Goal: Task Accomplishment & Management: Use online tool/utility

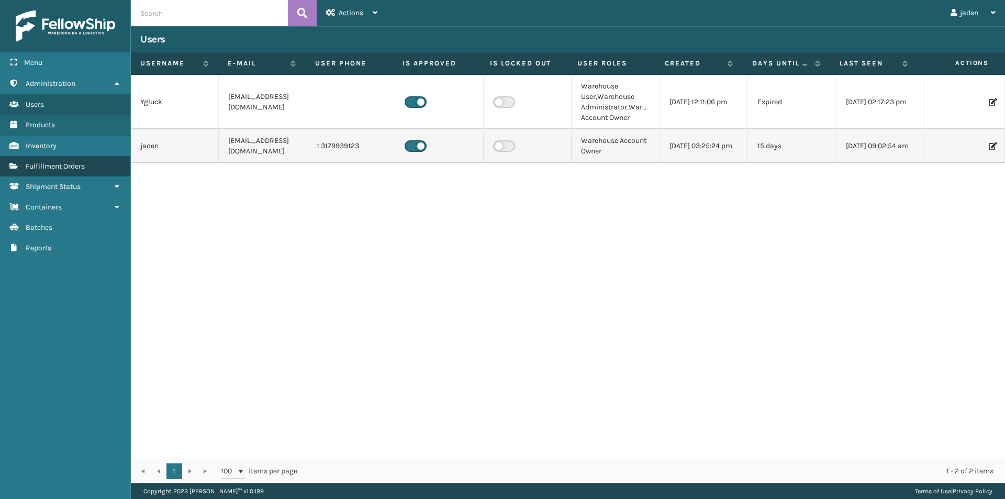
click at [87, 170] on link "Fulfillment Orders" at bounding box center [65, 166] width 130 height 20
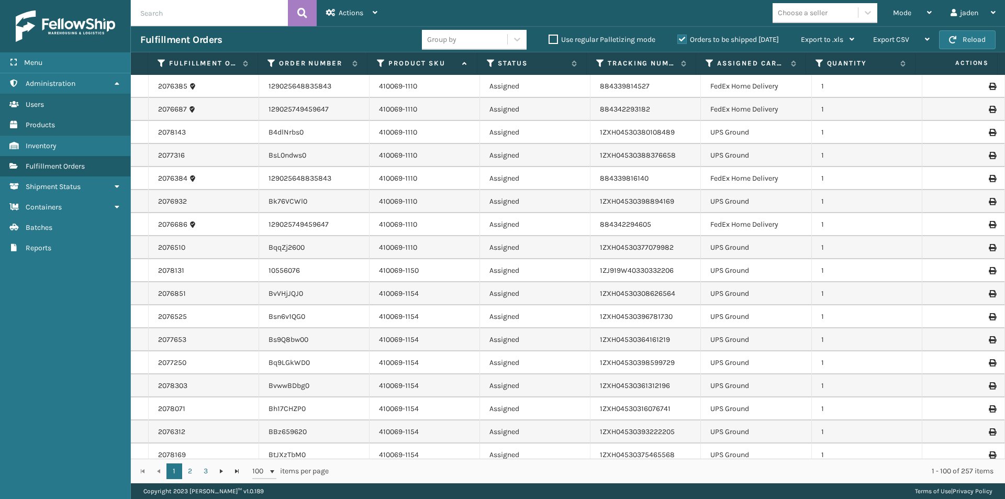
click at [683, 37] on label "Orders to be shipped [DATE]" at bounding box center [728, 39] width 102 height 9
click at [678, 37] on input "Orders to be shipped [DATE]" at bounding box center [677, 36] width 1 height 7
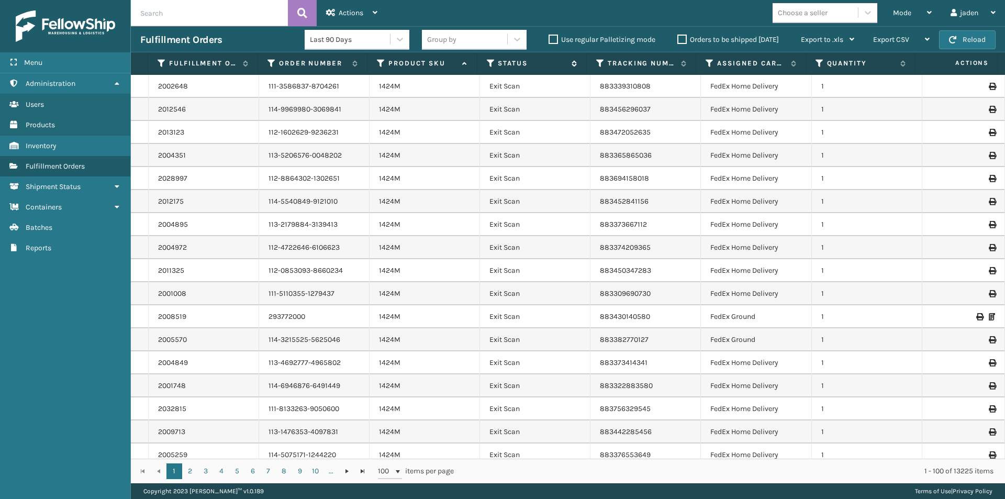
click at [489, 62] on icon at bounding box center [491, 63] width 8 height 9
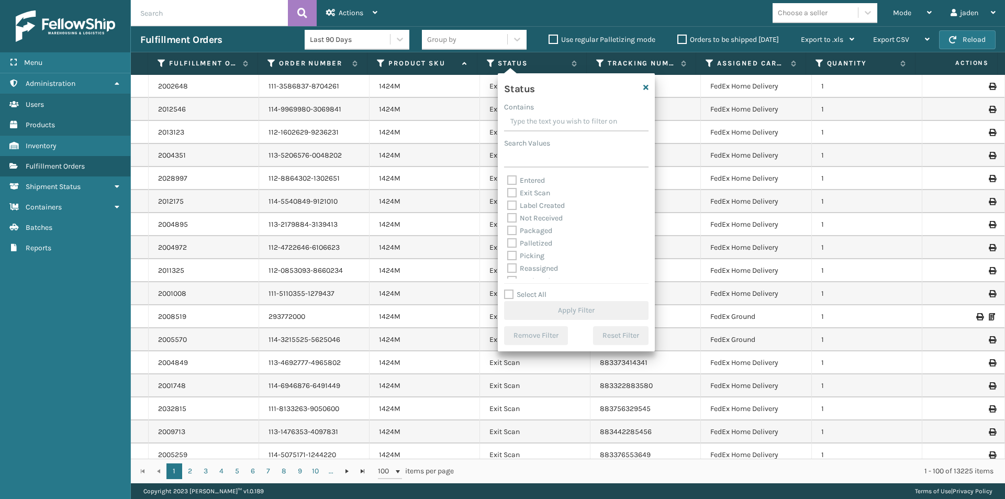
scroll to position [59, 0]
click at [513, 220] on label "Picking" at bounding box center [525, 221] width 37 height 9
click at [508, 220] on input "Picking" at bounding box center [507, 219] width 1 height 7
checkbox input "true"
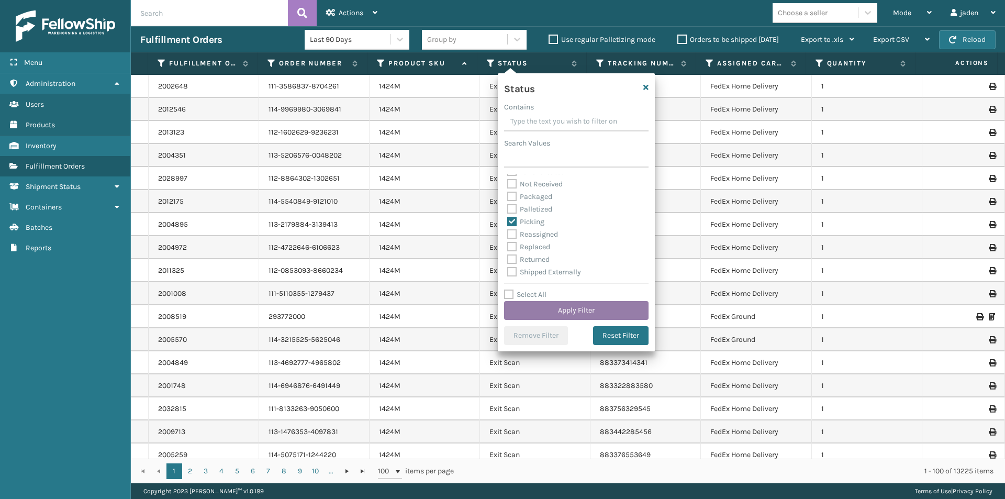
click at [559, 314] on button "Apply Filter" at bounding box center [576, 310] width 144 height 19
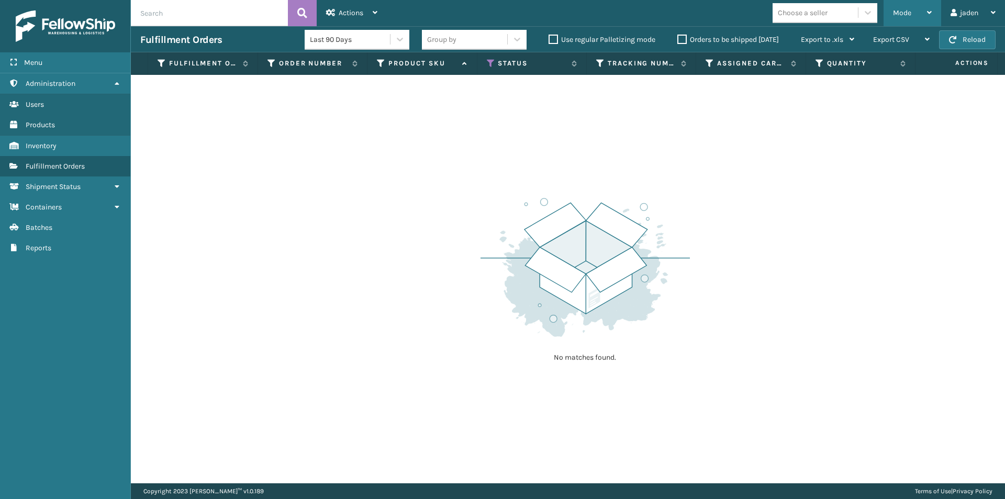
click at [901, 16] on span "Mode" at bounding box center [902, 12] width 18 height 9
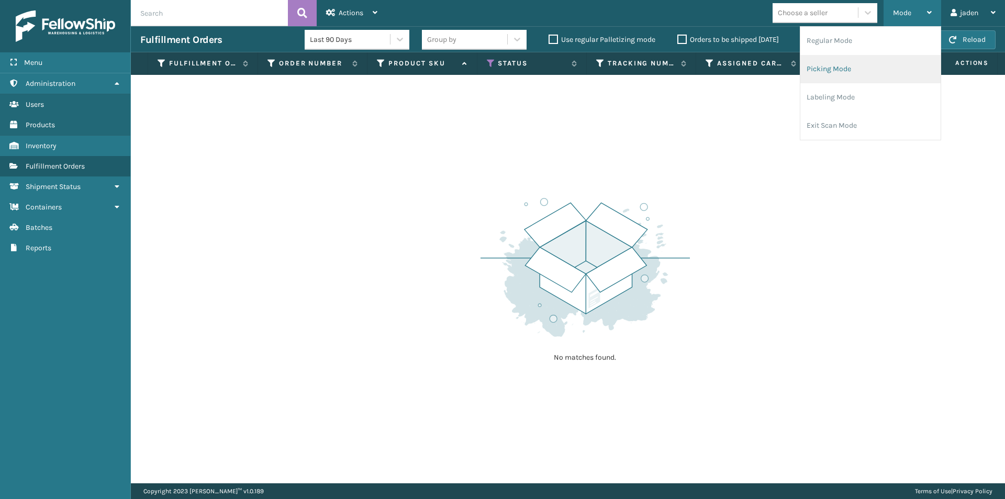
click at [872, 74] on li "Picking Mode" at bounding box center [870, 69] width 140 height 28
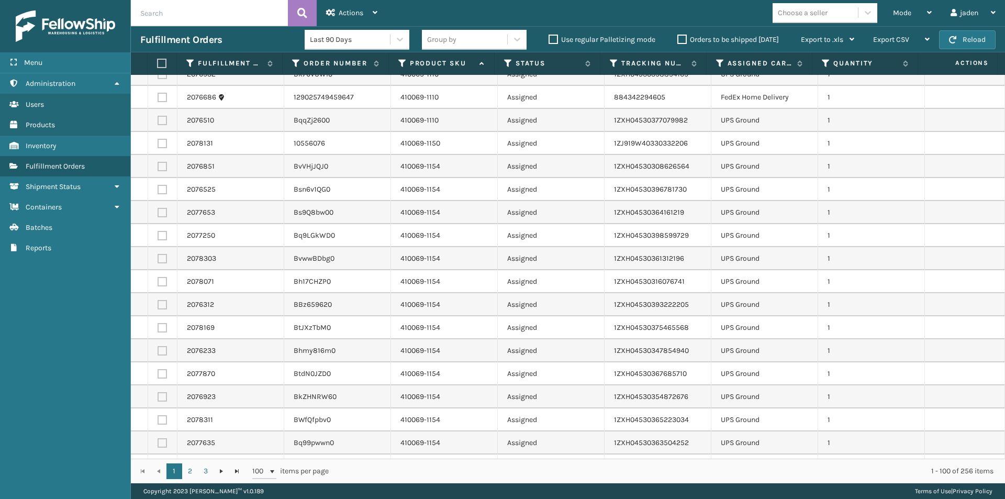
scroll to position [0, 0]
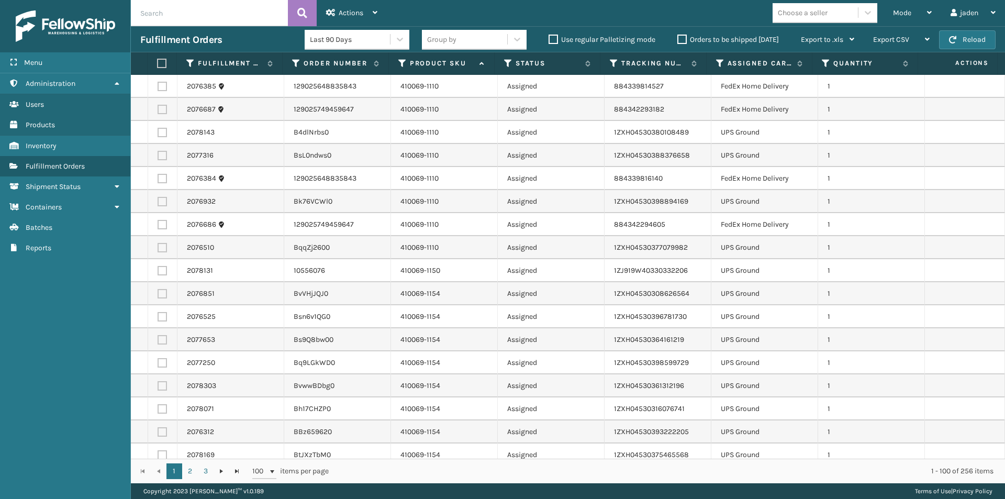
click at [159, 136] on label at bounding box center [162, 132] width 9 height 9
click at [158, 135] on input "checkbox" at bounding box center [158, 131] width 1 height 7
checkbox input "true"
click at [161, 154] on label at bounding box center [162, 155] width 9 height 9
click at [158, 154] on input "checkbox" at bounding box center [158, 154] width 1 height 7
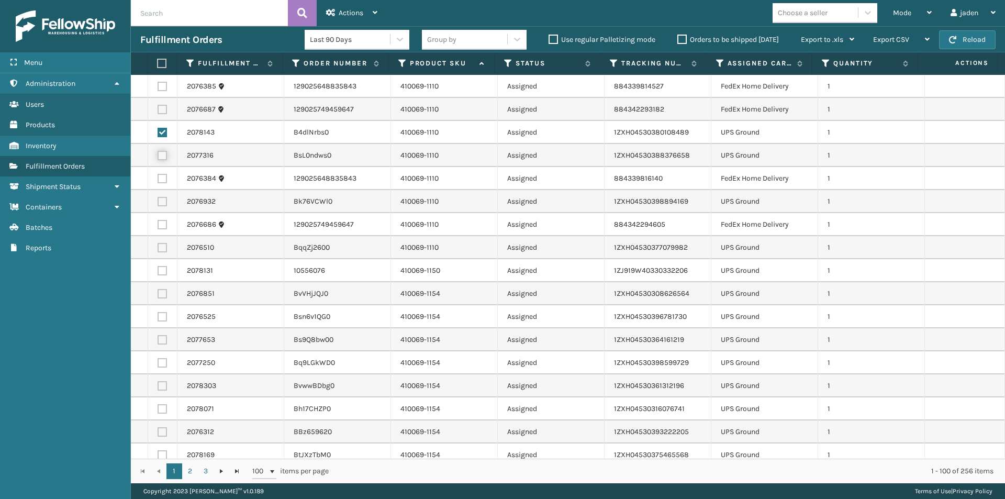
checkbox input "true"
click at [163, 202] on label at bounding box center [162, 201] width 9 height 9
click at [158, 202] on input "checkbox" at bounding box center [158, 200] width 1 height 7
checkbox input "true"
click at [162, 249] on label at bounding box center [162, 247] width 9 height 9
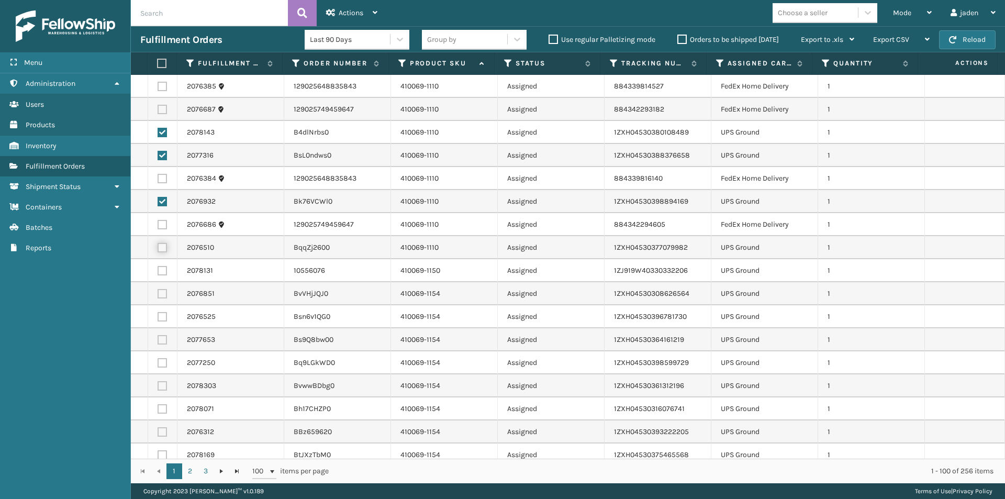
click at [158, 249] on input "checkbox" at bounding box center [158, 246] width 1 height 7
checkbox input "true"
click at [163, 432] on label at bounding box center [162, 431] width 9 height 9
click at [158, 432] on input "checkbox" at bounding box center [158, 430] width 1 height 7
checkbox input "true"
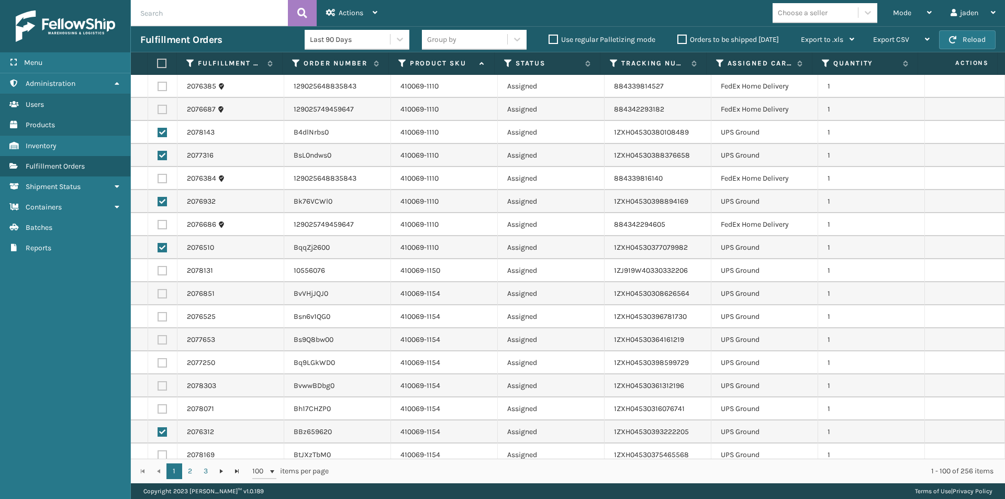
click at [162, 402] on td at bounding box center [162, 408] width 29 height 23
click at [162, 409] on label at bounding box center [162, 408] width 9 height 9
click at [158, 409] on input "checkbox" at bounding box center [158, 407] width 1 height 7
checkbox input "true"
click at [164, 384] on label at bounding box center [162, 385] width 9 height 9
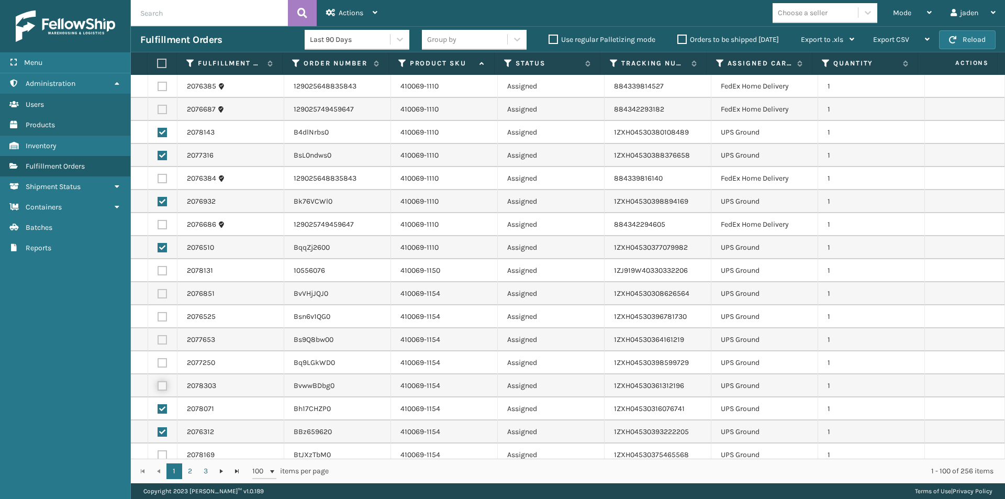
click at [158, 384] on input "checkbox" at bounding box center [158, 384] width 1 height 7
checkbox input "true"
click at [164, 361] on label at bounding box center [162, 362] width 9 height 9
click at [158, 361] on input "checkbox" at bounding box center [158, 361] width 1 height 7
checkbox input "true"
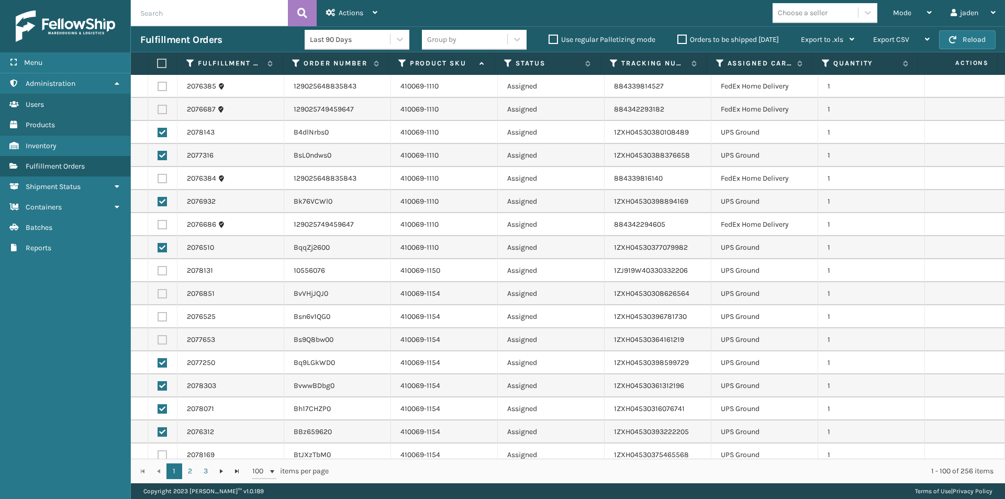
click at [163, 342] on label at bounding box center [162, 339] width 9 height 9
click at [158, 342] on input "checkbox" at bounding box center [158, 338] width 1 height 7
checkbox input "true"
click at [163, 315] on label at bounding box center [162, 316] width 9 height 9
click at [158, 315] on input "checkbox" at bounding box center [158, 315] width 1 height 7
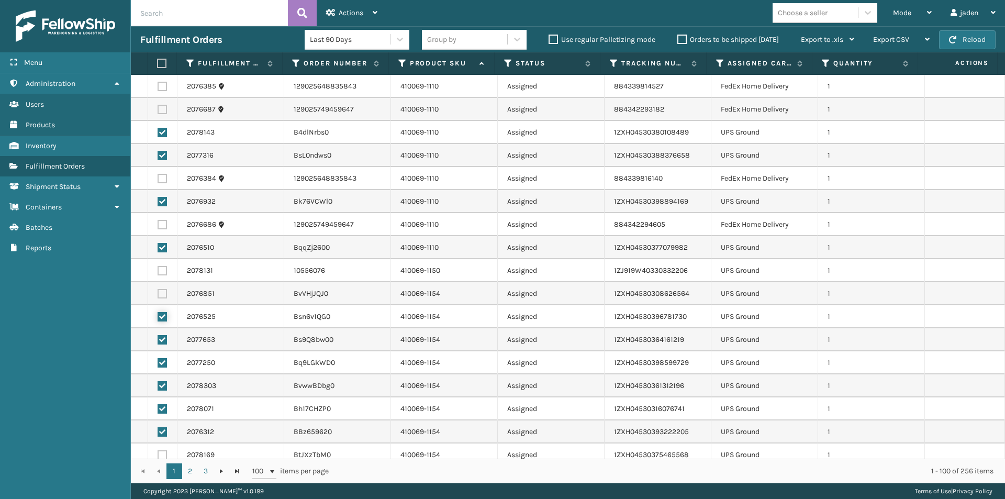
checkbox input "true"
click at [165, 290] on label at bounding box center [162, 293] width 9 height 9
click at [158, 290] on input "checkbox" at bounding box center [158, 292] width 1 height 7
checkbox input "true"
click at [163, 265] on td at bounding box center [162, 270] width 29 height 23
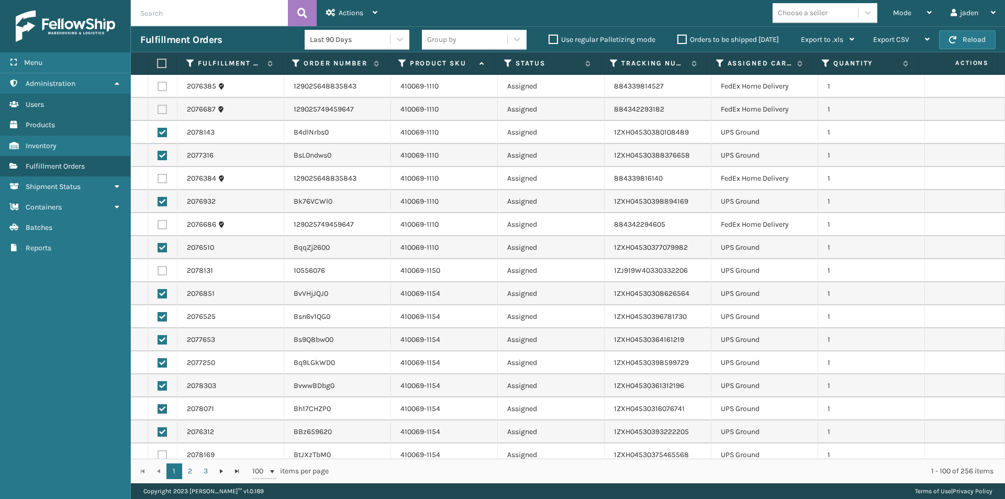
click at [160, 266] on label at bounding box center [162, 270] width 9 height 9
click at [158, 266] on input "checkbox" at bounding box center [158, 269] width 1 height 7
checkbox input "true"
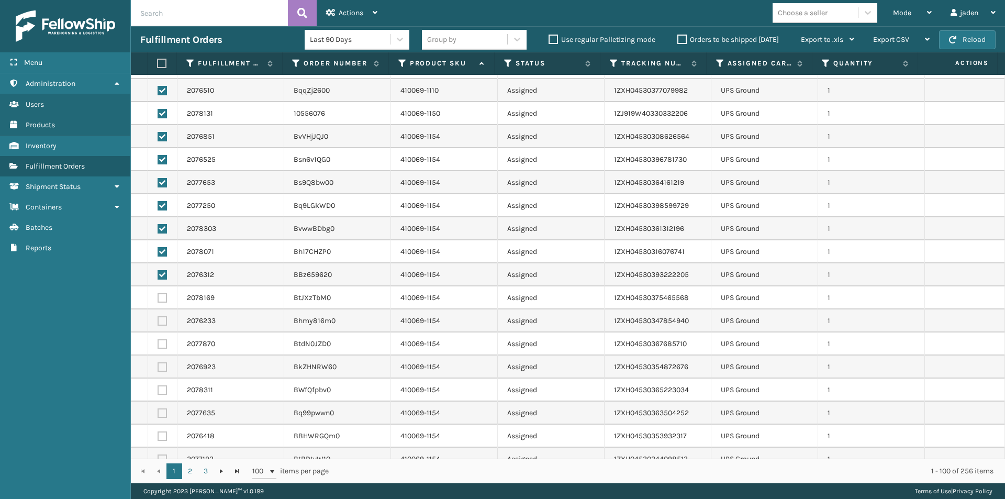
click at [163, 412] on label at bounding box center [162, 412] width 9 height 9
click at [158, 412] on input "checkbox" at bounding box center [158, 411] width 1 height 7
checkbox input "true"
click at [163, 392] on label at bounding box center [162, 389] width 9 height 9
click at [158, 392] on input "checkbox" at bounding box center [158, 388] width 1 height 7
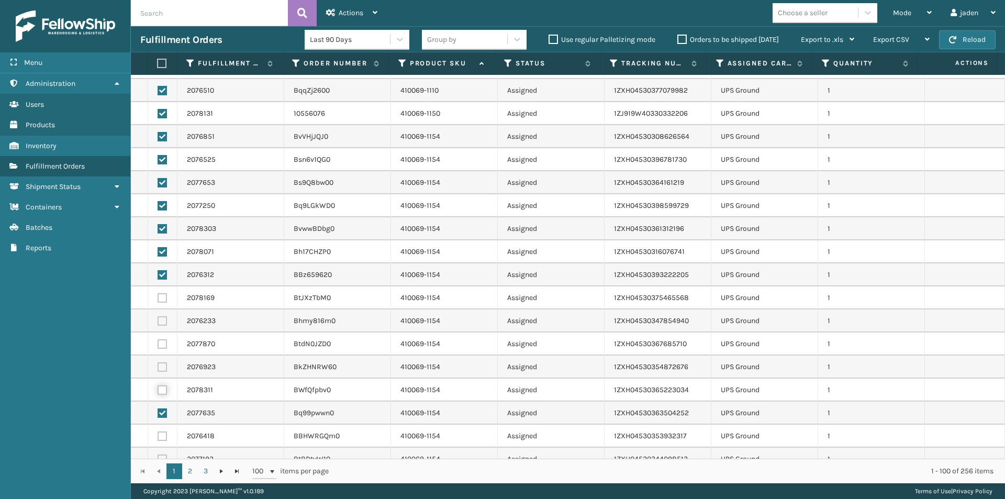
checkbox input "true"
click at [164, 366] on label at bounding box center [162, 366] width 9 height 9
click at [158, 366] on input "checkbox" at bounding box center [158, 365] width 1 height 7
checkbox input "true"
click at [162, 341] on label at bounding box center [162, 343] width 9 height 9
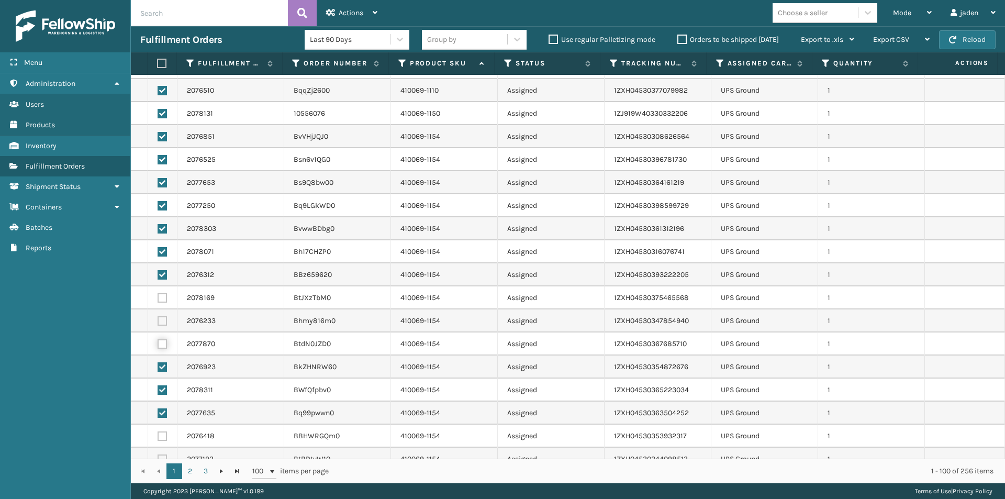
click at [158, 341] on input "checkbox" at bounding box center [158, 342] width 1 height 7
checkbox input "true"
click at [163, 316] on td at bounding box center [162, 320] width 29 height 23
click at [163, 299] on label at bounding box center [162, 297] width 9 height 9
click at [158, 299] on input "checkbox" at bounding box center [158, 296] width 1 height 7
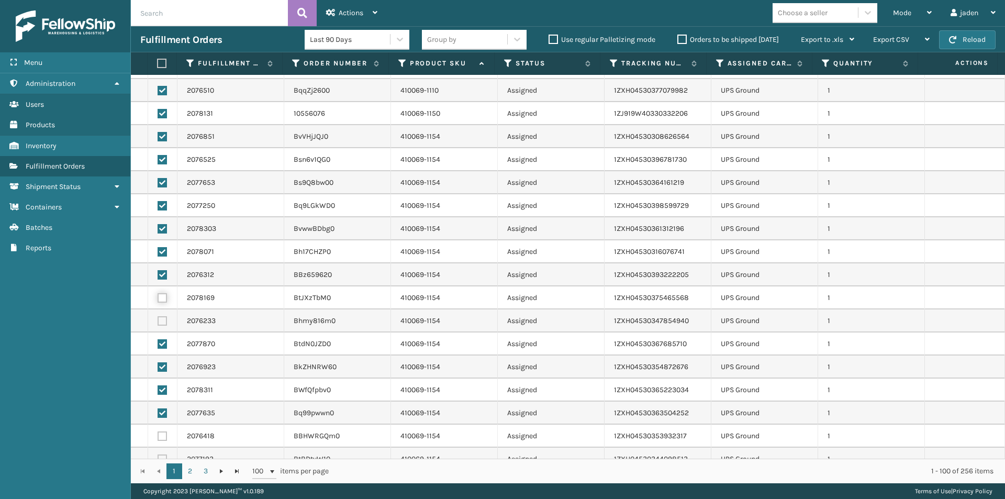
checkbox input "true"
click at [161, 324] on label at bounding box center [162, 320] width 9 height 9
click at [158, 323] on input "checkbox" at bounding box center [158, 319] width 1 height 7
checkbox input "true"
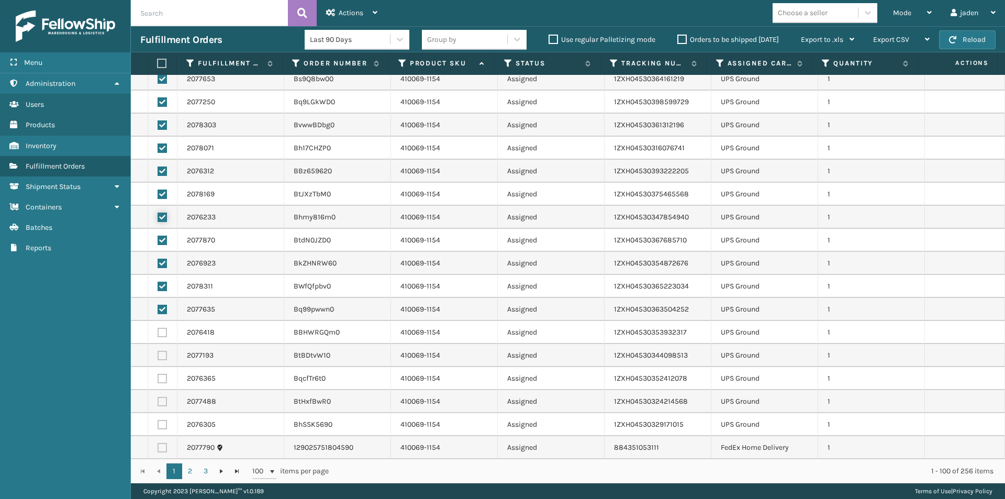
scroll to position [262, 0]
click at [161, 425] on label at bounding box center [162, 423] width 9 height 9
click at [158, 425] on input "checkbox" at bounding box center [158, 422] width 1 height 7
checkbox input "true"
click at [163, 399] on label at bounding box center [162, 400] width 9 height 9
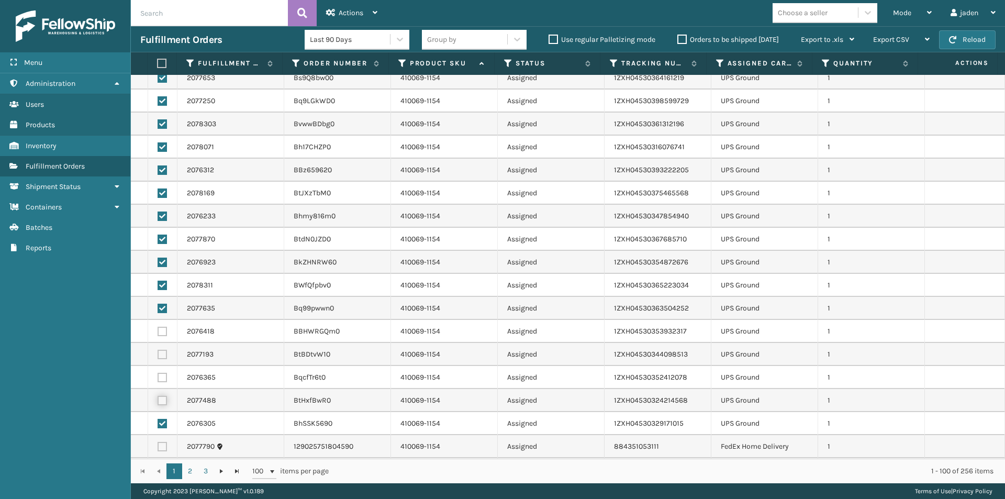
click at [158, 399] on input "checkbox" at bounding box center [158, 399] width 1 height 7
checkbox input "true"
click at [164, 378] on label at bounding box center [162, 377] width 9 height 9
click at [158, 378] on input "checkbox" at bounding box center [158, 376] width 1 height 7
checkbox input "true"
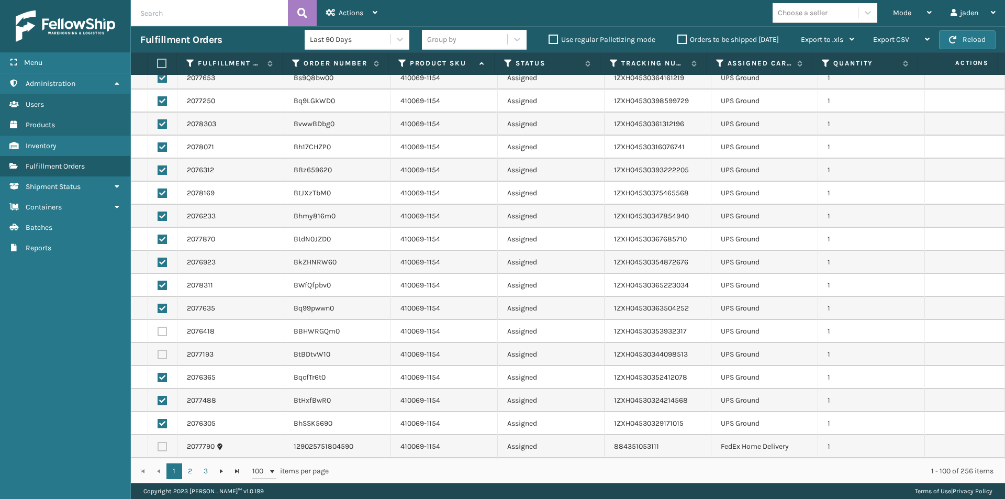
click at [158, 345] on td at bounding box center [162, 354] width 29 height 23
click at [161, 350] on label at bounding box center [162, 354] width 9 height 9
click at [158, 350] on input "checkbox" at bounding box center [158, 353] width 1 height 7
checkbox input "true"
click at [162, 333] on label at bounding box center [162, 331] width 9 height 9
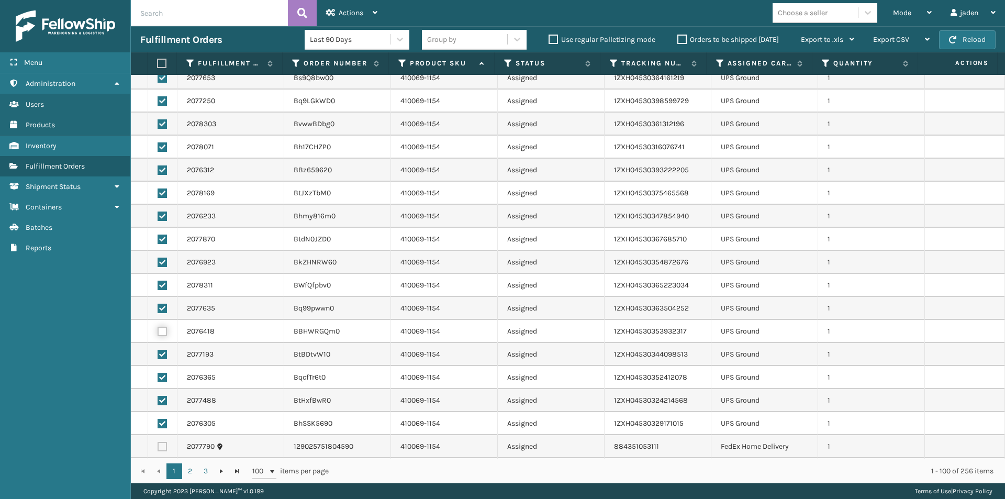
click at [158, 333] on input "checkbox" at bounding box center [158, 330] width 1 height 7
checkbox input "true"
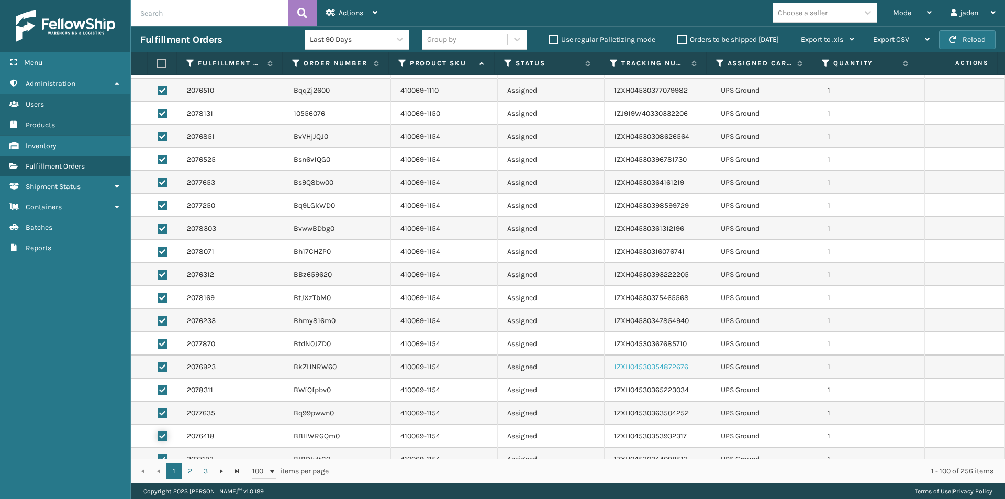
scroll to position [366, 0]
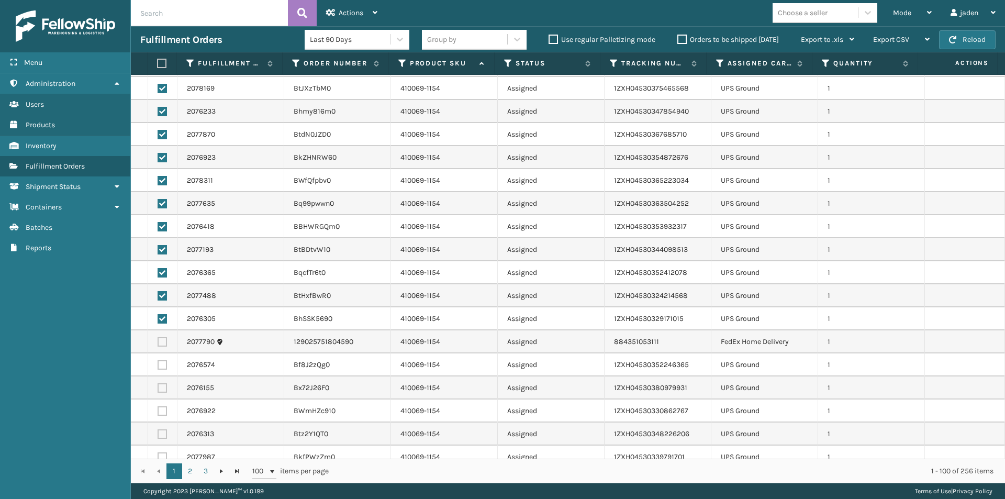
click at [162, 370] on td at bounding box center [162, 364] width 29 height 23
click at [162, 455] on label at bounding box center [162, 456] width 9 height 9
click at [158, 455] on input "checkbox" at bounding box center [158, 455] width 1 height 7
checkbox input "true"
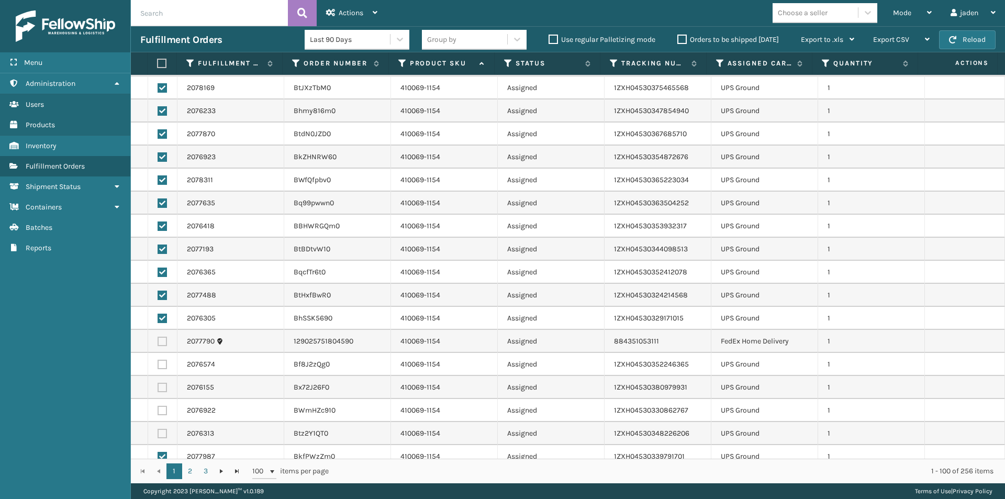
click at [160, 434] on label at bounding box center [162, 433] width 9 height 9
click at [158, 434] on input "checkbox" at bounding box center [158, 432] width 1 height 7
checkbox input "true"
click at [162, 415] on td at bounding box center [162, 410] width 29 height 23
click at [160, 391] on label at bounding box center [162, 387] width 9 height 9
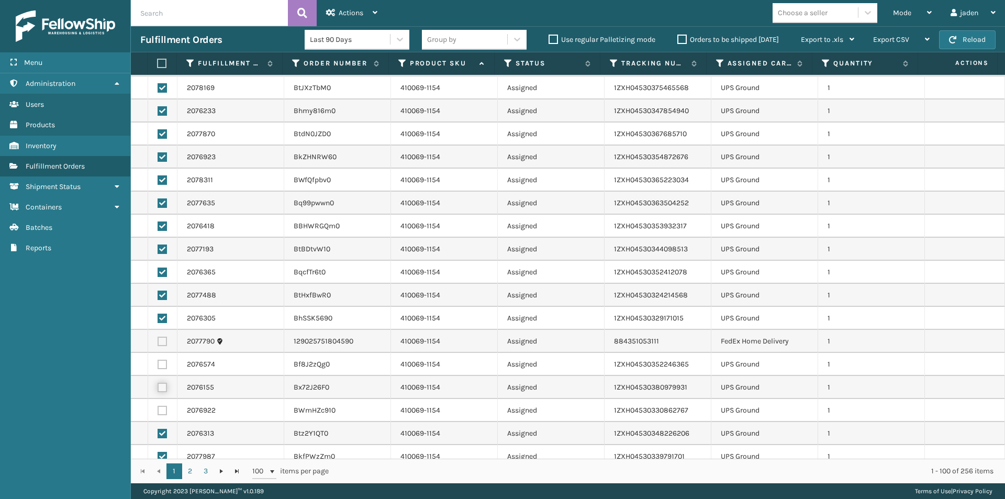
click at [158, 389] on input "checkbox" at bounding box center [158, 386] width 1 height 7
checkbox input "true"
click at [160, 359] on td at bounding box center [162, 364] width 29 height 23
click at [160, 365] on label at bounding box center [162, 364] width 9 height 9
click at [158, 365] on input "checkbox" at bounding box center [158, 363] width 1 height 7
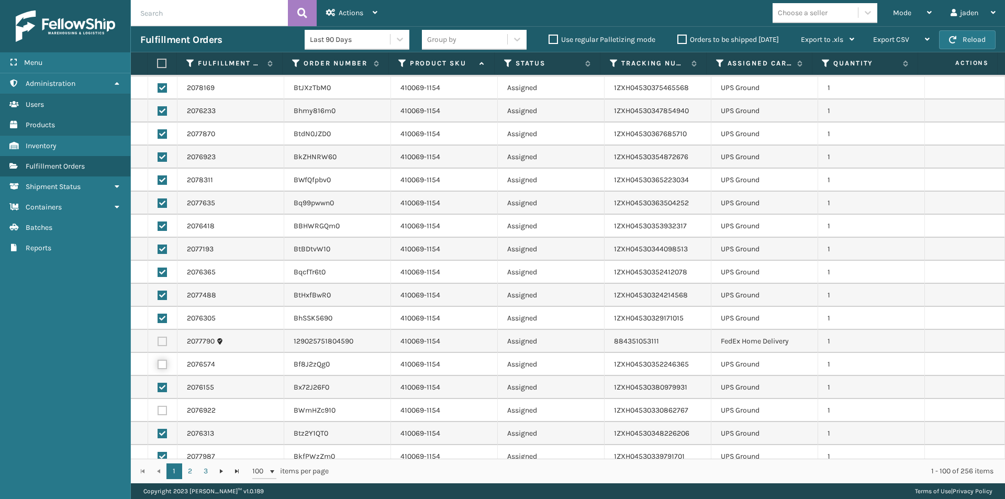
checkbox input "true"
click at [162, 409] on label at bounding box center [162, 410] width 9 height 9
click at [158, 409] on input "checkbox" at bounding box center [158, 409] width 1 height 7
checkbox input "true"
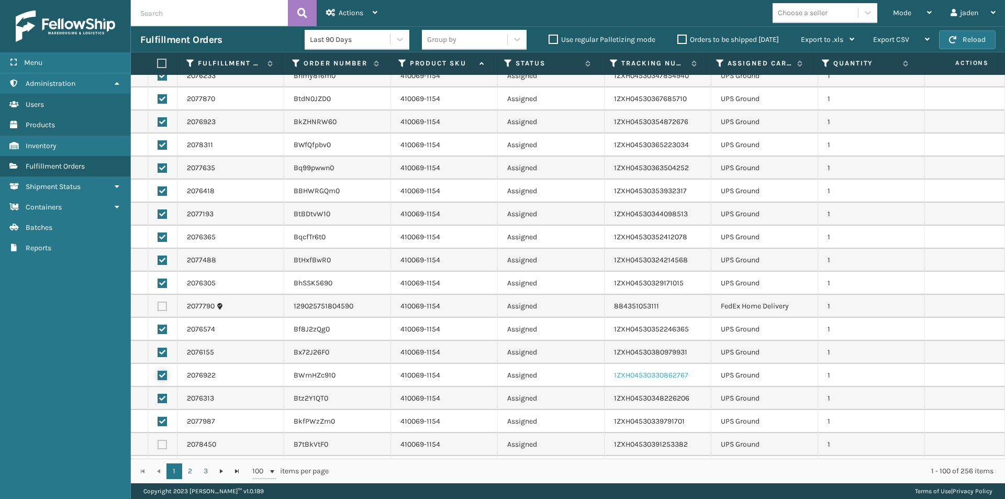
scroll to position [472, 0]
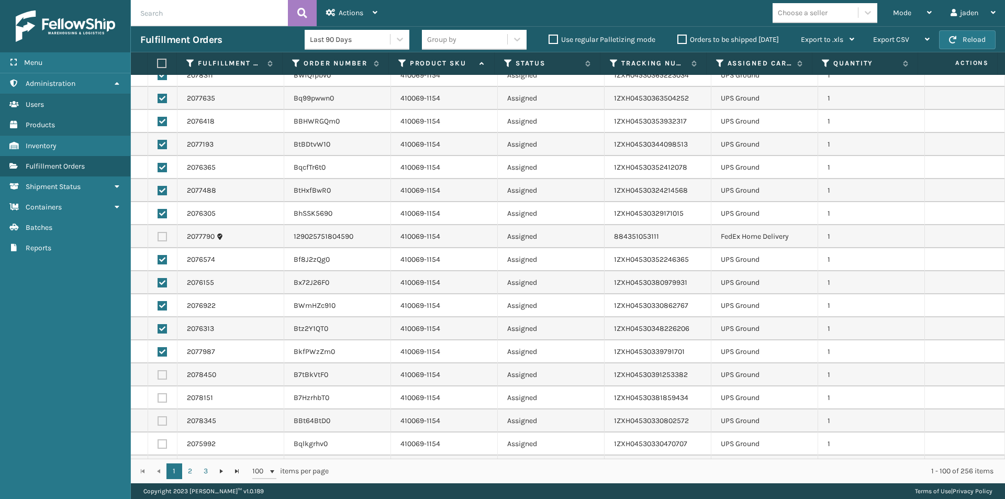
drag, startPoint x: 155, startPoint y: 442, endPoint x: 167, endPoint y: 442, distance: 12.6
click at [156, 442] on td at bounding box center [162, 443] width 29 height 23
click at [168, 442] on td at bounding box center [162, 443] width 29 height 23
click at [162, 443] on label at bounding box center [162, 443] width 9 height 9
click at [158, 443] on input "checkbox" at bounding box center [158, 442] width 1 height 7
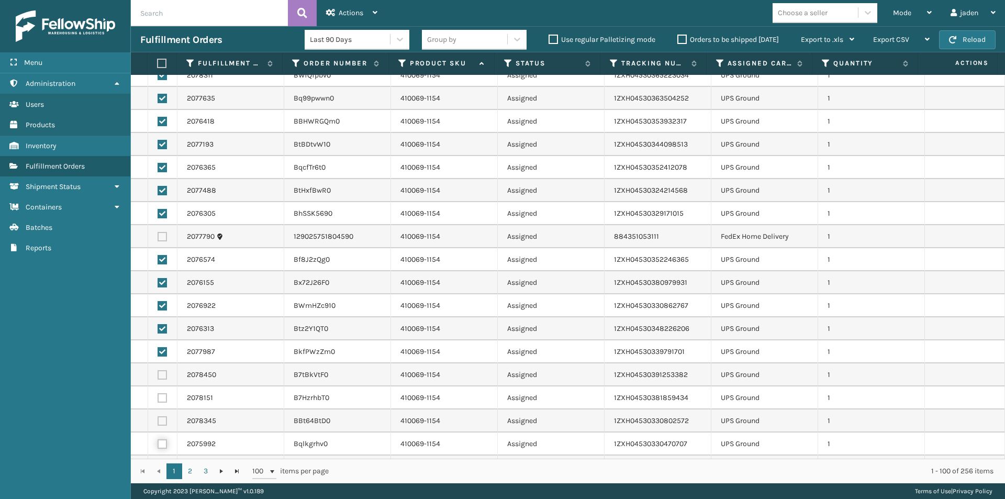
checkbox input "true"
click at [164, 416] on td at bounding box center [162, 420] width 29 height 23
click at [162, 397] on label at bounding box center [162, 397] width 9 height 9
click at [158, 397] on input "checkbox" at bounding box center [158, 396] width 1 height 7
checkbox input "true"
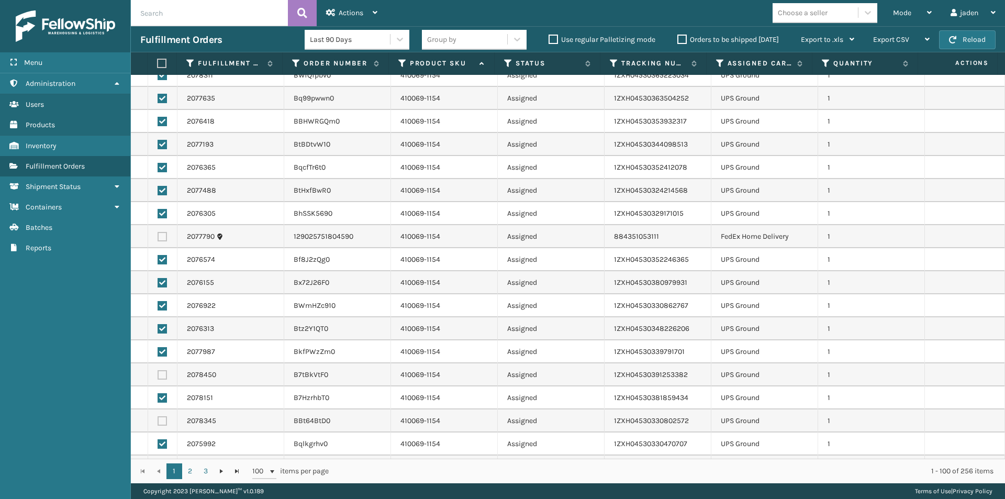
click at [162, 371] on label at bounding box center [162, 374] width 9 height 9
click at [158, 371] on input "checkbox" at bounding box center [158, 373] width 1 height 7
checkbox input "true"
click at [161, 417] on label at bounding box center [162, 420] width 9 height 9
click at [158, 417] on input "checkbox" at bounding box center [158, 419] width 1 height 7
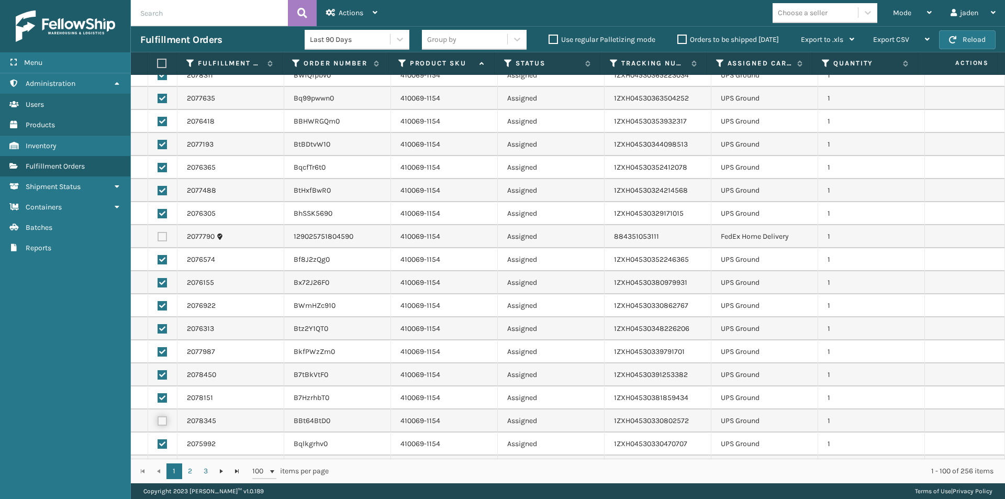
checkbox input "true"
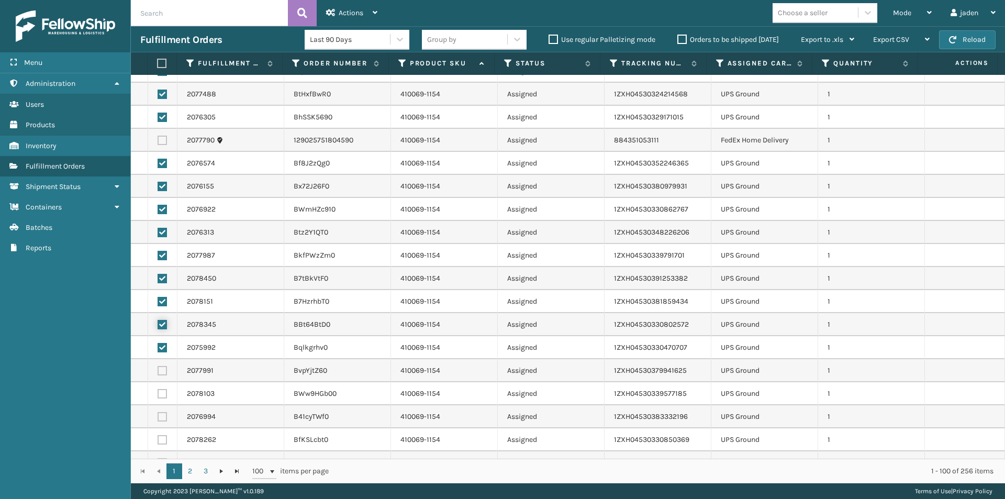
scroll to position [576, 0]
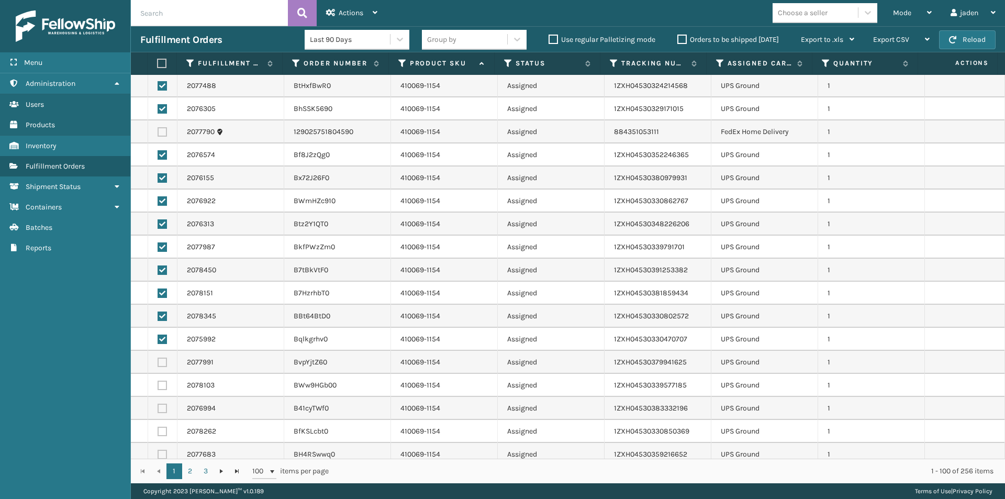
click at [163, 430] on label at bounding box center [162, 431] width 9 height 9
click at [158, 430] on input "checkbox" at bounding box center [158, 430] width 1 height 7
checkbox input "true"
click at [162, 406] on label at bounding box center [162, 408] width 9 height 9
click at [158, 406] on input "checkbox" at bounding box center [158, 407] width 1 height 7
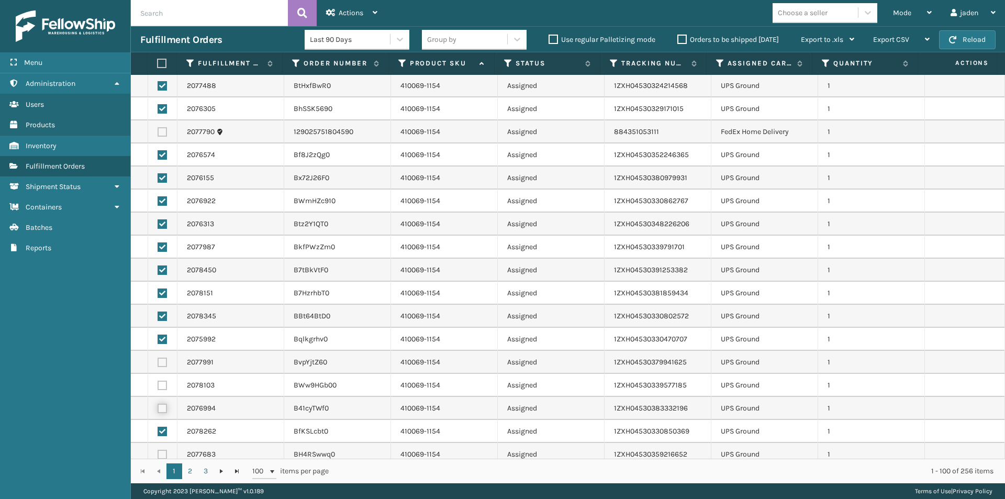
checkbox input "true"
click at [162, 390] on td at bounding box center [162, 385] width 29 height 23
click at [163, 385] on label at bounding box center [162, 385] width 9 height 9
click at [158, 385] on input "checkbox" at bounding box center [158, 384] width 1 height 7
checkbox input "true"
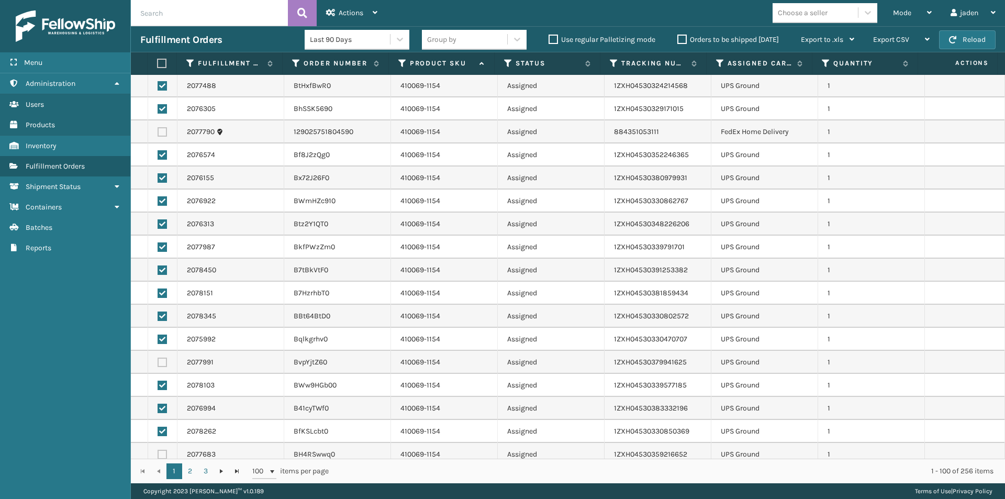
click at [163, 365] on label at bounding box center [162, 361] width 9 height 9
click at [158, 364] on input "checkbox" at bounding box center [158, 360] width 1 height 7
checkbox input "true"
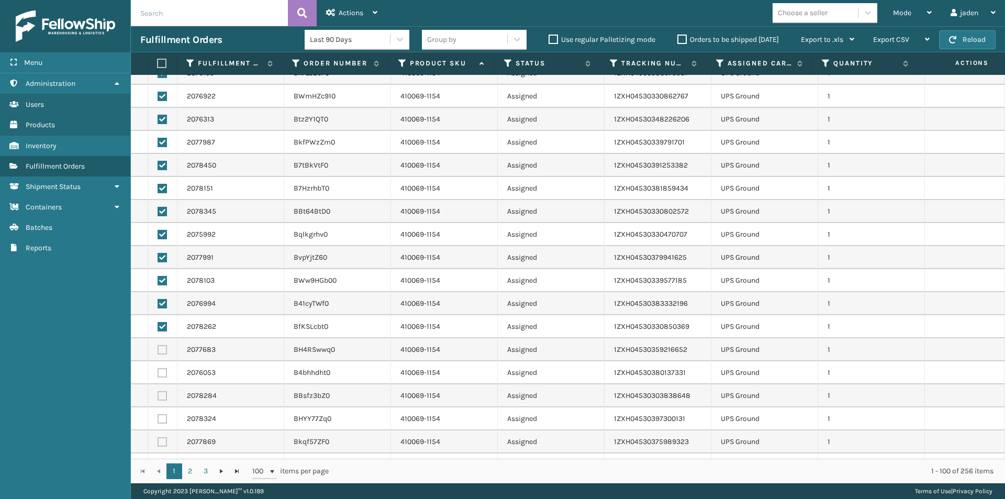
click at [162, 440] on label at bounding box center [162, 441] width 9 height 9
click at [158, 440] on input "checkbox" at bounding box center [158, 440] width 1 height 7
checkbox input "true"
click at [160, 418] on label at bounding box center [162, 418] width 9 height 9
click at [158, 418] on input "checkbox" at bounding box center [158, 417] width 1 height 7
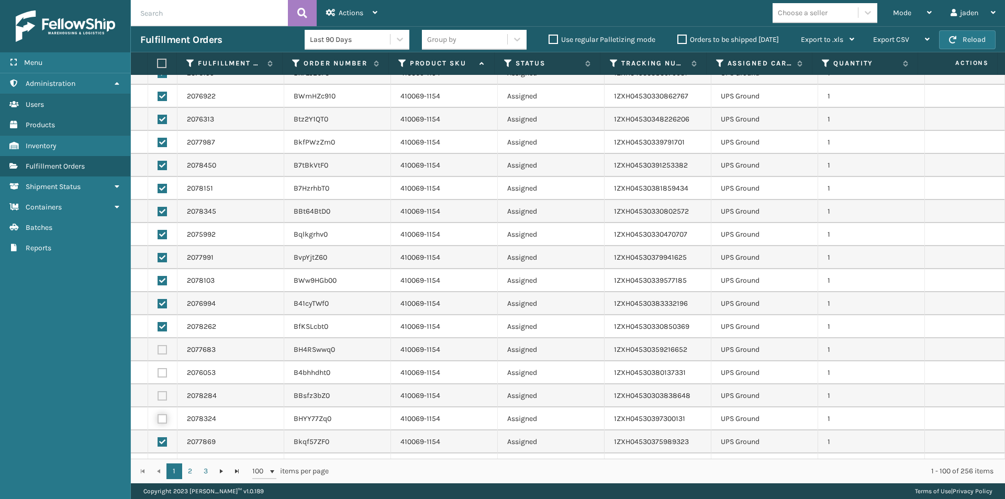
checkbox input "true"
click at [160, 394] on label at bounding box center [162, 395] width 9 height 9
click at [158, 394] on input "checkbox" at bounding box center [158, 394] width 1 height 7
checkbox input "true"
click at [162, 371] on label at bounding box center [162, 372] width 9 height 9
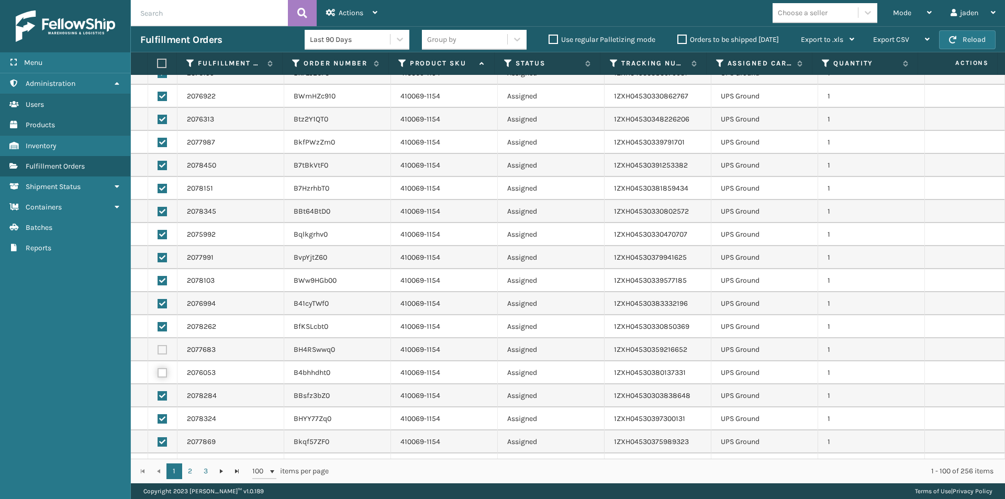
click at [158, 371] on input "checkbox" at bounding box center [158, 371] width 1 height 7
checkbox input "true"
click at [161, 352] on label at bounding box center [162, 349] width 9 height 9
click at [158, 352] on input "checkbox" at bounding box center [158, 348] width 1 height 7
checkbox input "true"
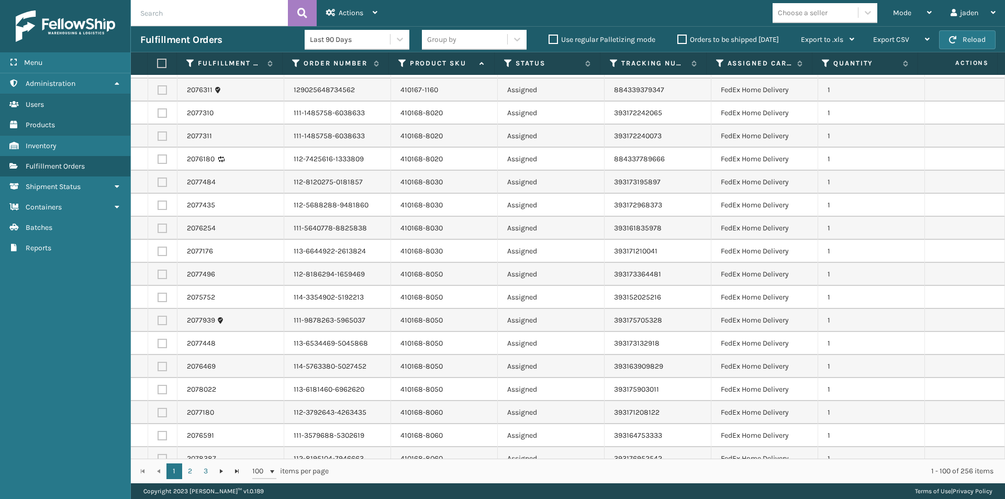
scroll to position [1919, 0]
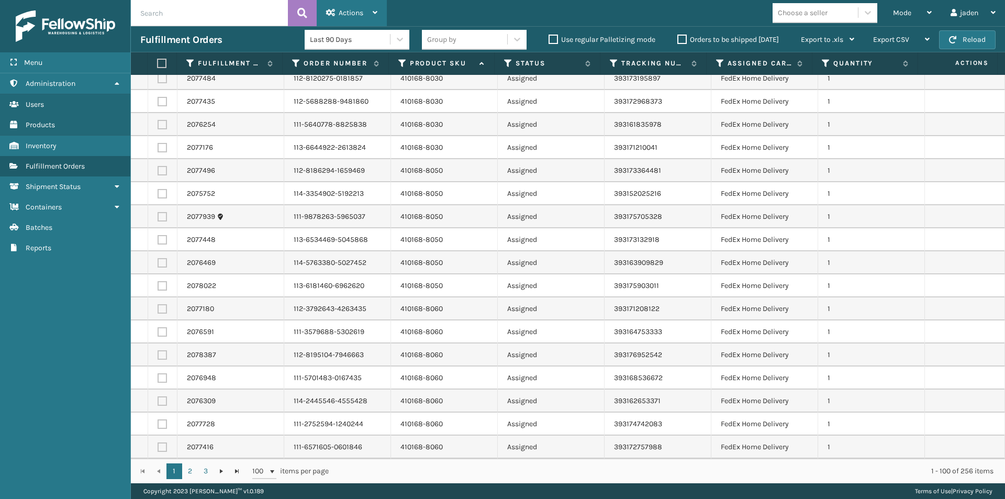
click at [363, 14] on span "Actions" at bounding box center [351, 12] width 25 height 9
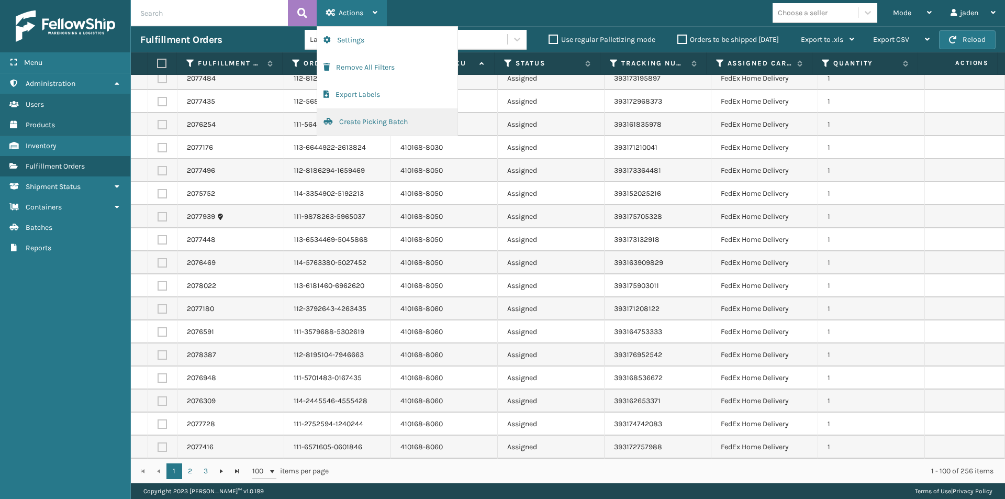
click at [362, 128] on button "Create Picking Batch" at bounding box center [387, 121] width 140 height 27
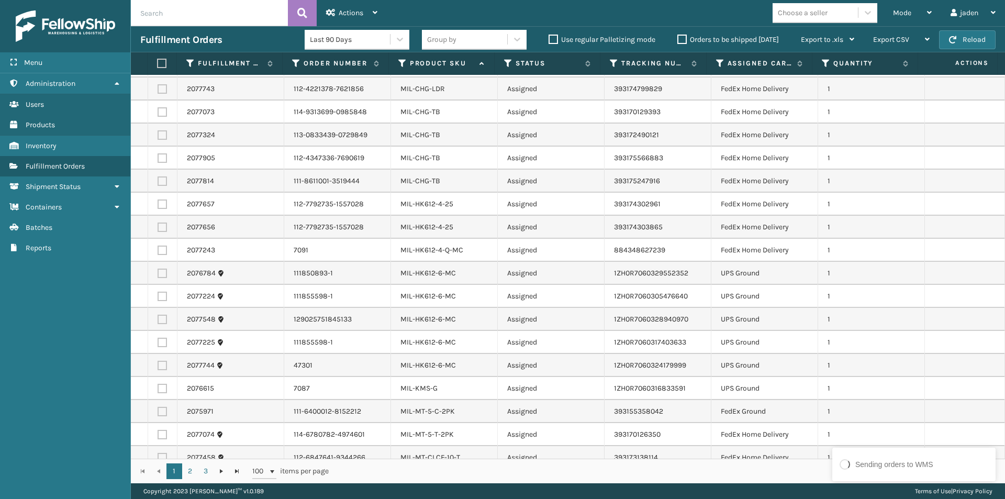
click at [163, 269] on label at bounding box center [162, 273] width 9 height 9
click at [158, 269] on input "checkbox" at bounding box center [158, 272] width 1 height 7
checkbox input "true"
click at [164, 384] on label at bounding box center [162, 388] width 9 height 9
click at [158, 384] on input "checkbox" at bounding box center [158, 387] width 1 height 7
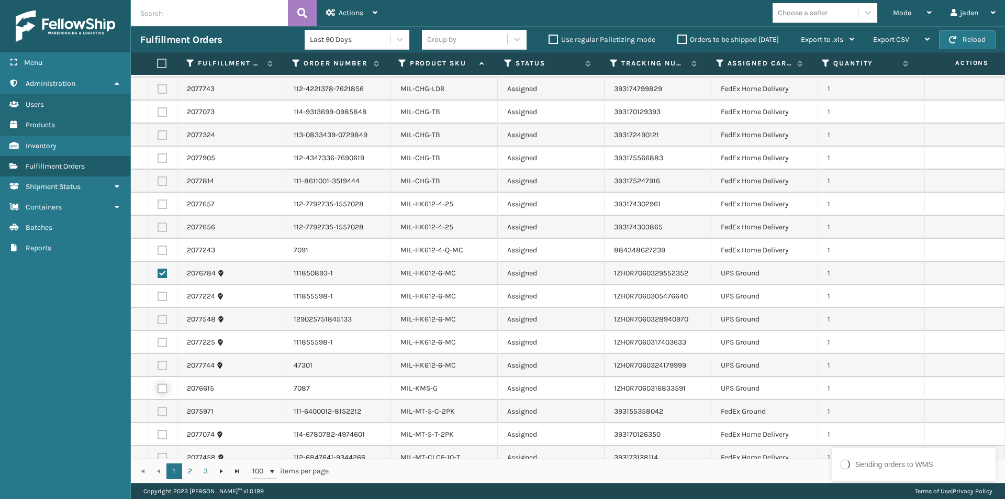
checkbox input "true"
click at [161, 361] on label at bounding box center [162, 365] width 9 height 9
click at [158, 361] on input "checkbox" at bounding box center [158, 364] width 1 height 7
checkbox input "true"
click at [159, 331] on td at bounding box center [162, 342] width 29 height 23
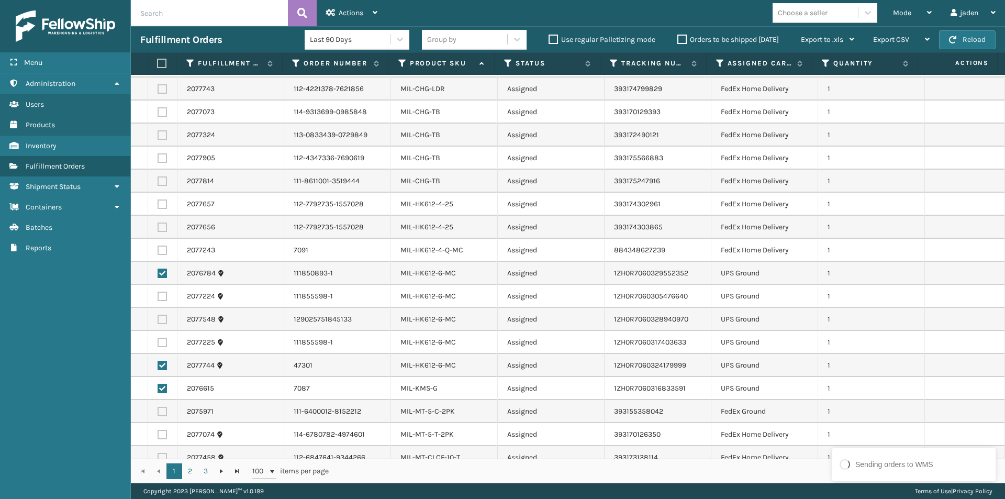
click at [160, 338] on label at bounding box center [162, 342] width 9 height 9
click at [158, 338] on input "checkbox" at bounding box center [158, 341] width 1 height 7
checkbox input "true"
click at [161, 315] on label at bounding box center [162, 319] width 9 height 9
click at [158, 315] on input "checkbox" at bounding box center [158, 318] width 1 height 7
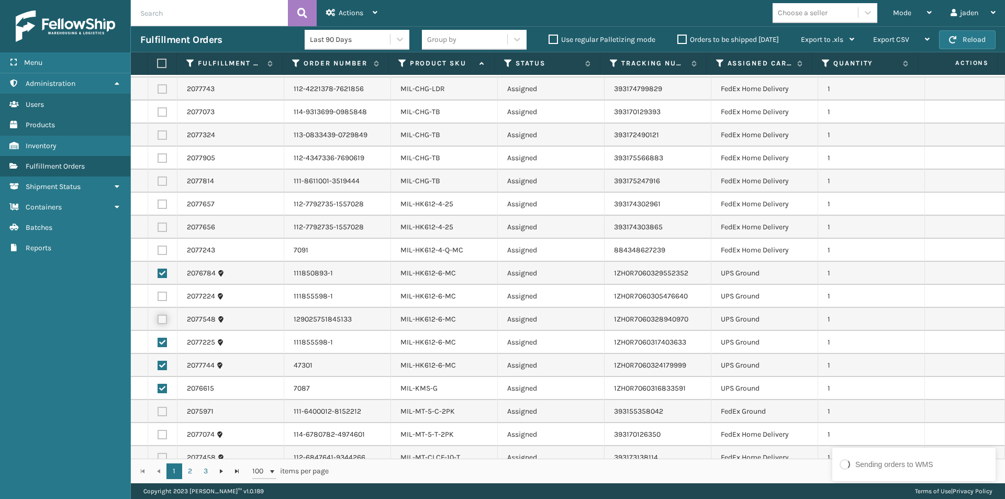
checkbox input "true"
click at [162, 292] on label at bounding box center [162, 296] width 9 height 9
click at [158, 292] on input "checkbox" at bounding box center [158, 295] width 1 height 7
checkbox input "true"
click at [192, 469] on link "2" at bounding box center [190, 471] width 16 height 16
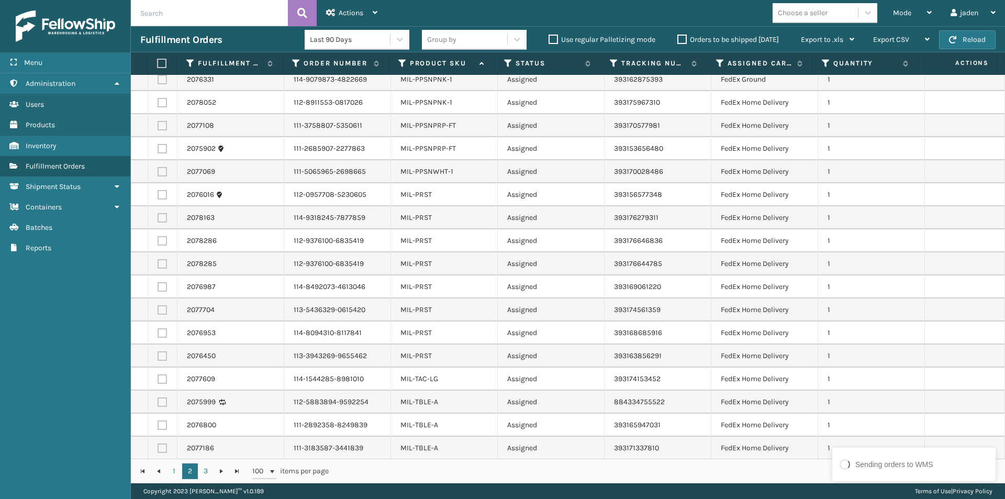
scroll to position [1919, 0]
click at [204, 476] on link "3" at bounding box center [206, 471] width 16 height 16
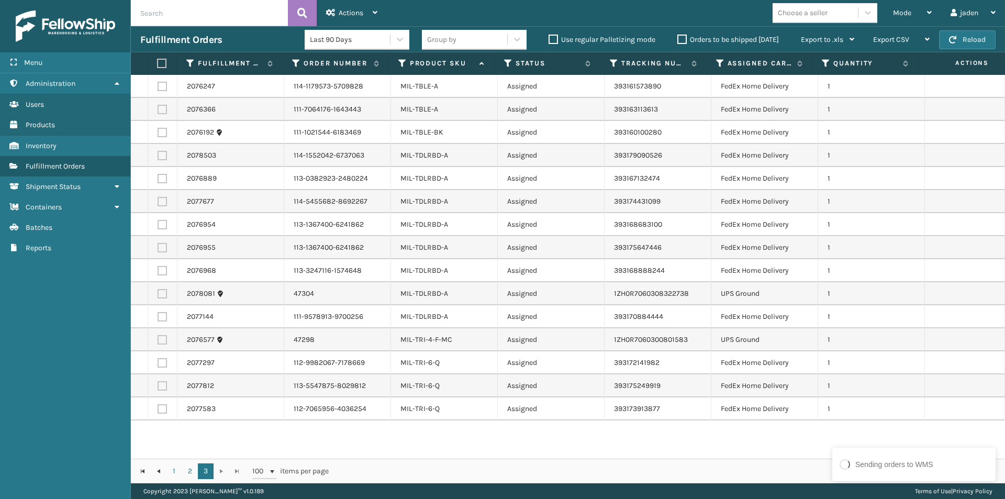
click at [161, 296] on label at bounding box center [162, 293] width 9 height 9
click at [158, 296] on input "checkbox" at bounding box center [158, 292] width 1 height 7
checkbox input "true"
click at [164, 339] on label at bounding box center [162, 339] width 9 height 9
click at [158, 339] on input "checkbox" at bounding box center [158, 338] width 1 height 7
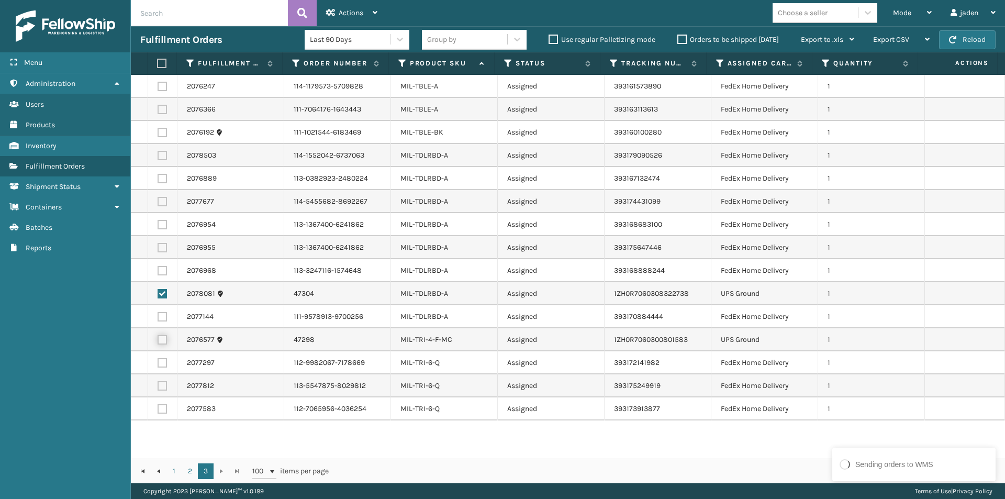
checkbox input "true"
click at [353, 6] on div "Actions" at bounding box center [351, 13] width 51 height 26
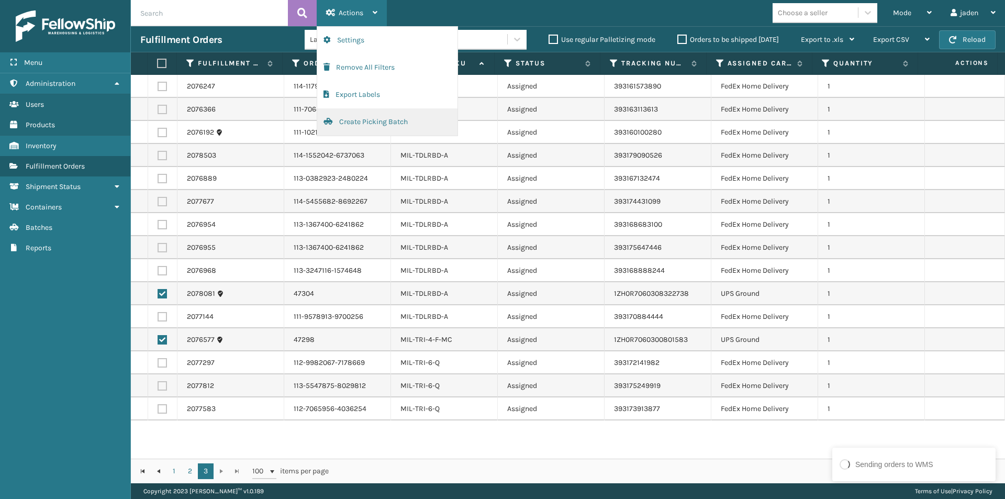
click at [359, 122] on button "Create Picking Batch" at bounding box center [387, 121] width 140 height 27
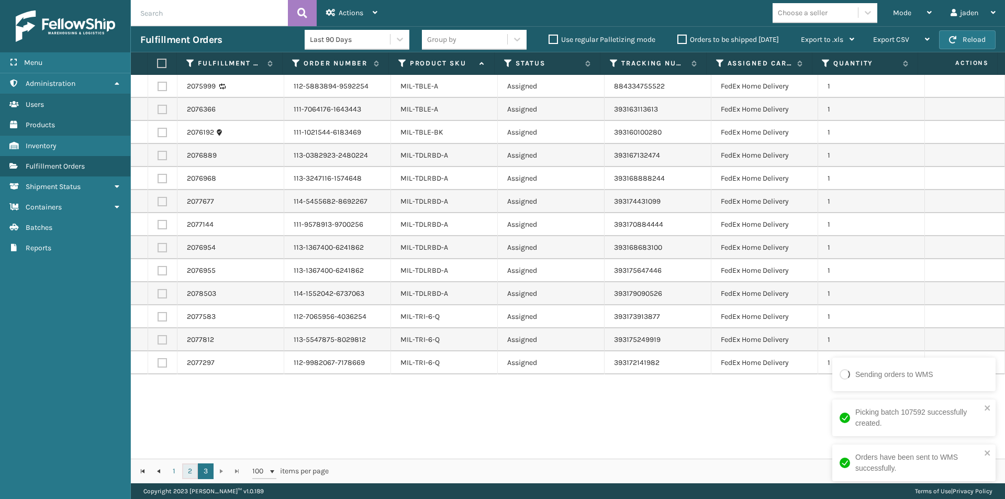
click at [189, 469] on link "2" at bounding box center [190, 471] width 16 height 16
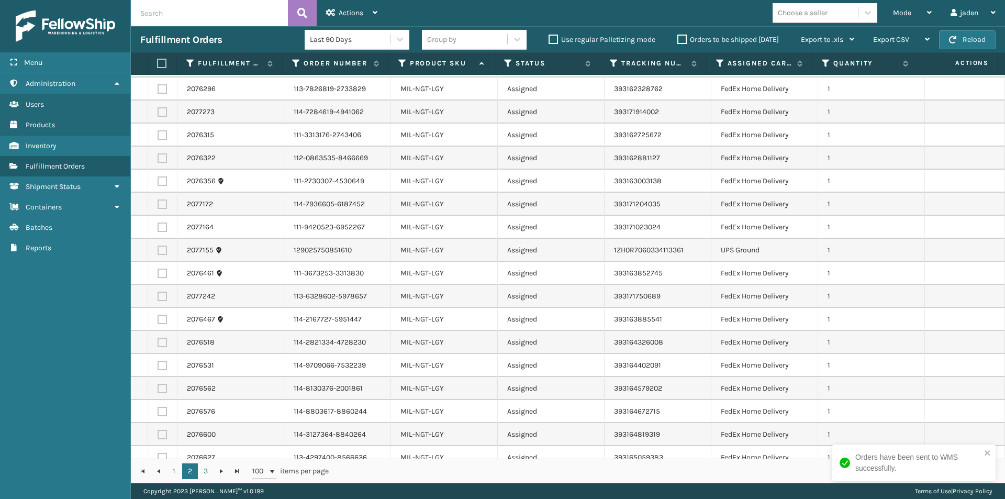
scroll to position [1151, 0]
click at [159, 248] on label at bounding box center [162, 247] width 9 height 9
click at [158, 248] on input "checkbox" at bounding box center [158, 246] width 1 height 7
checkbox input "true"
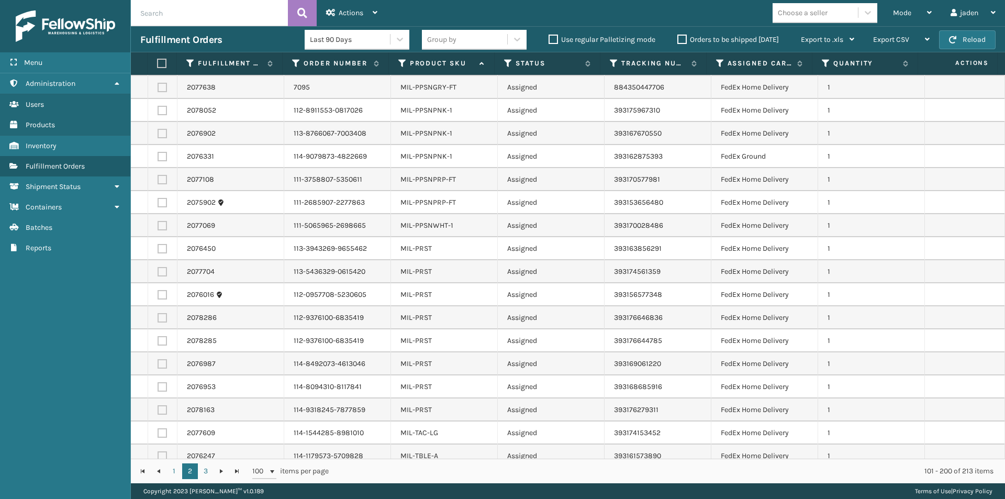
scroll to position [1919, 0]
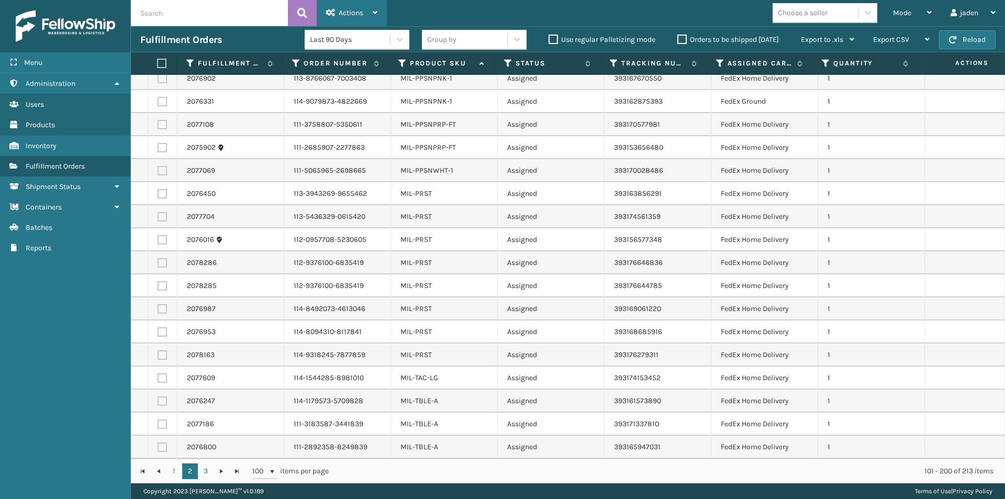
click at [360, 13] on span "Actions" at bounding box center [351, 12] width 25 height 9
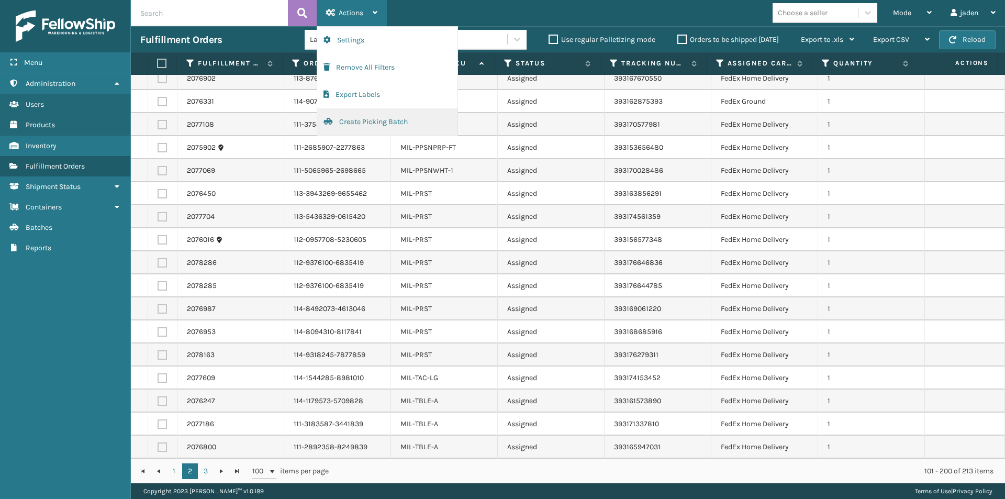
click at [364, 119] on button "Create Picking Batch" at bounding box center [387, 121] width 140 height 27
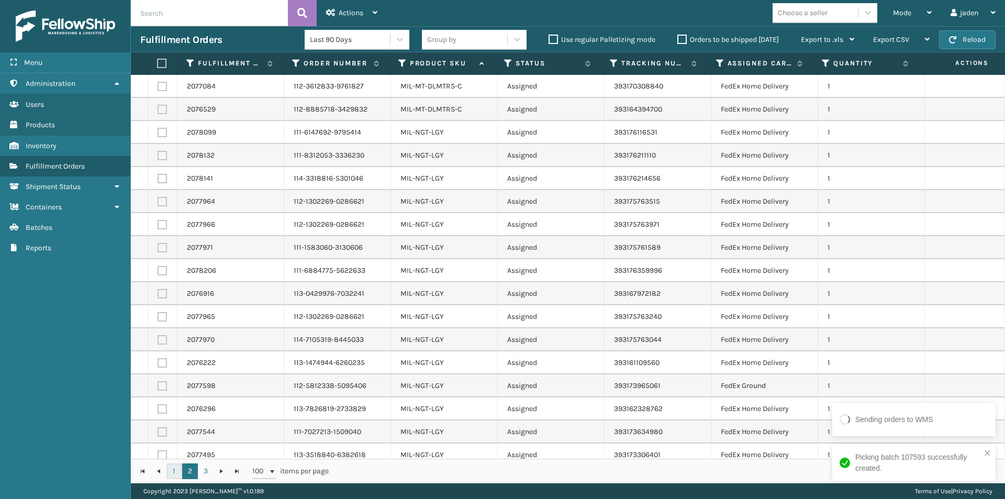
click at [173, 469] on link "1" at bounding box center [174, 471] width 16 height 16
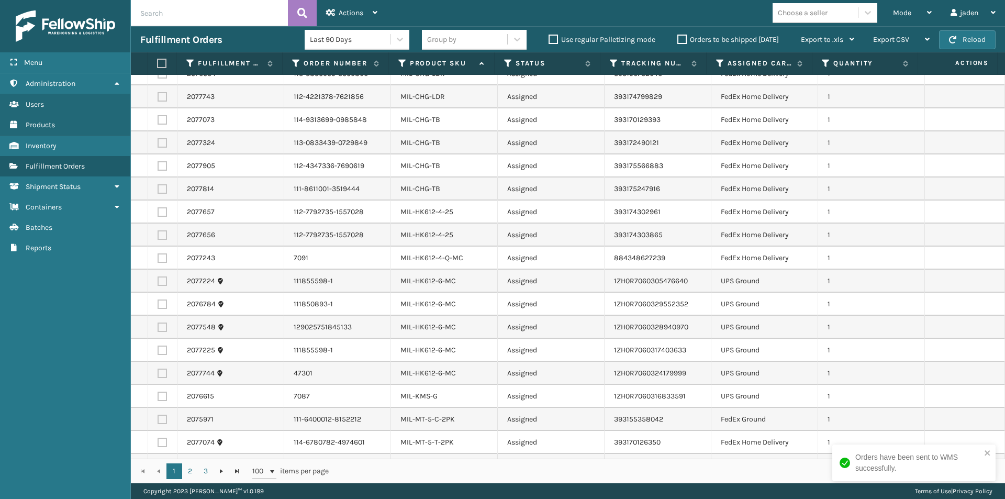
scroll to position [1919, 0]
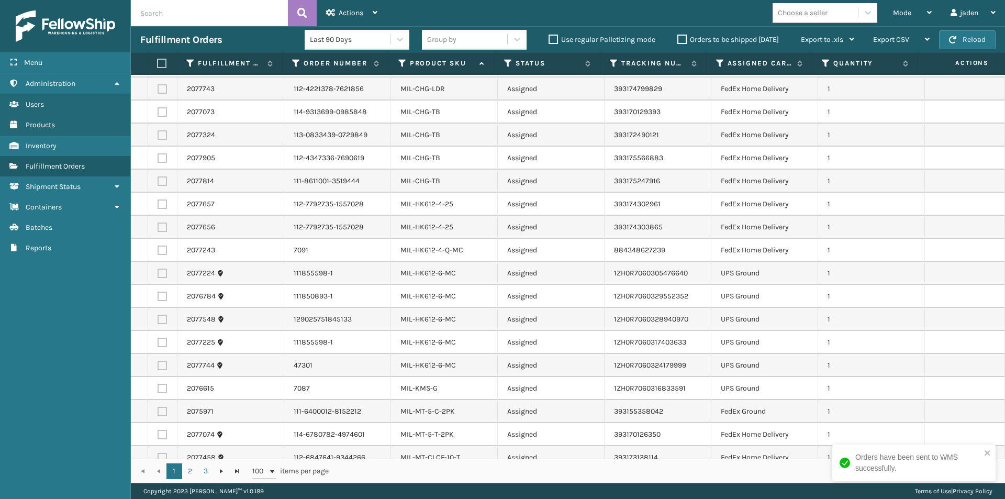
drag, startPoint x: 156, startPoint y: 261, endPoint x: 158, endPoint y: 282, distance: 21.0
click at [157, 262] on td at bounding box center [162, 273] width 29 height 23
click at [159, 292] on label at bounding box center [162, 296] width 9 height 9
click at [158, 292] on input "checkbox" at bounding box center [158, 295] width 1 height 7
checkbox input "true"
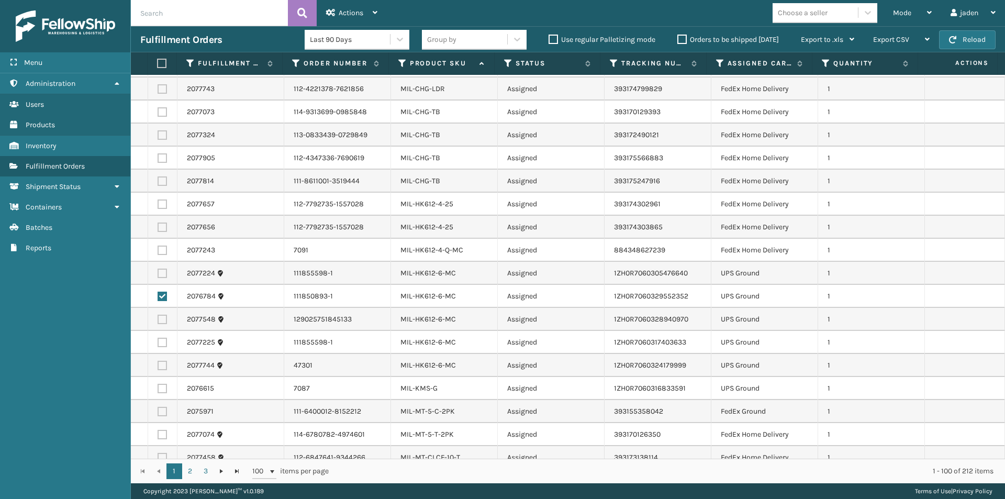
click at [162, 315] on label at bounding box center [162, 319] width 9 height 9
click at [158, 315] on input "checkbox" at bounding box center [158, 318] width 1 height 7
checkbox input "true"
click at [162, 338] on label at bounding box center [162, 342] width 9 height 9
click at [158, 338] on input "checkbox" at bounding box center [158, 341] width 1 height 7
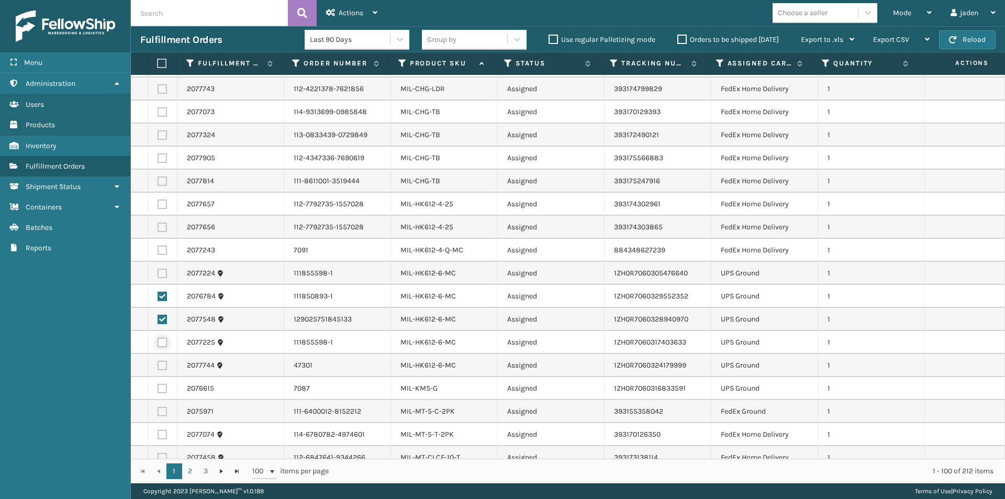
checkbox input "true"
click at [160, 361] on label at bounding box center [162, 365] width 9 height 9
click at [158, 361] on input "checkbox" at bounding box center [158, 364] width 1 height 7
checkbox input "true"
click at [160, 384] on label at bounding box center [162, 388] width 9 height 9
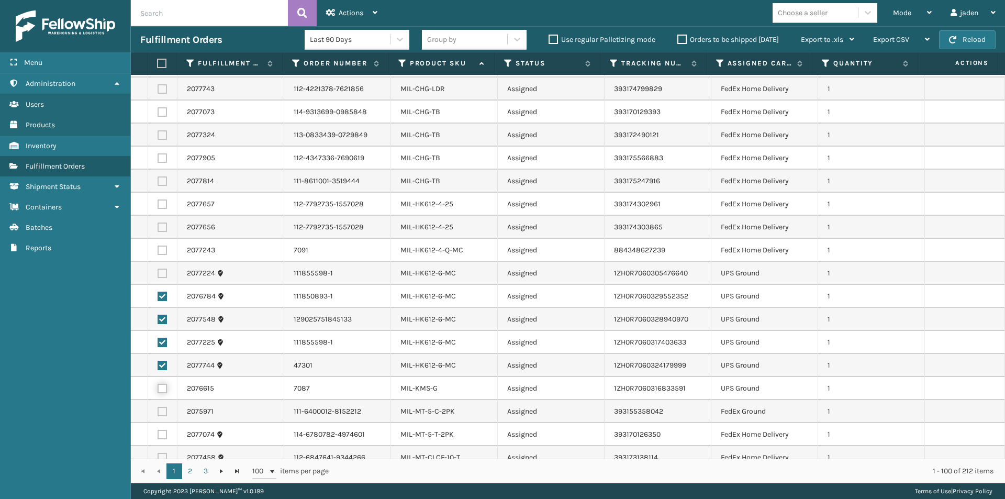
click at [158, 384] on input "checkbox" at bounding box center [158, 387] width 1 height 7
checkbox input "true"
click at [161, 269] on label at bounding box center [162, 273] width 9 height 9
click at [158, 269] on input "checkbox" at bounding box center [158, 272] width 1 height 7
checkbox input "true"
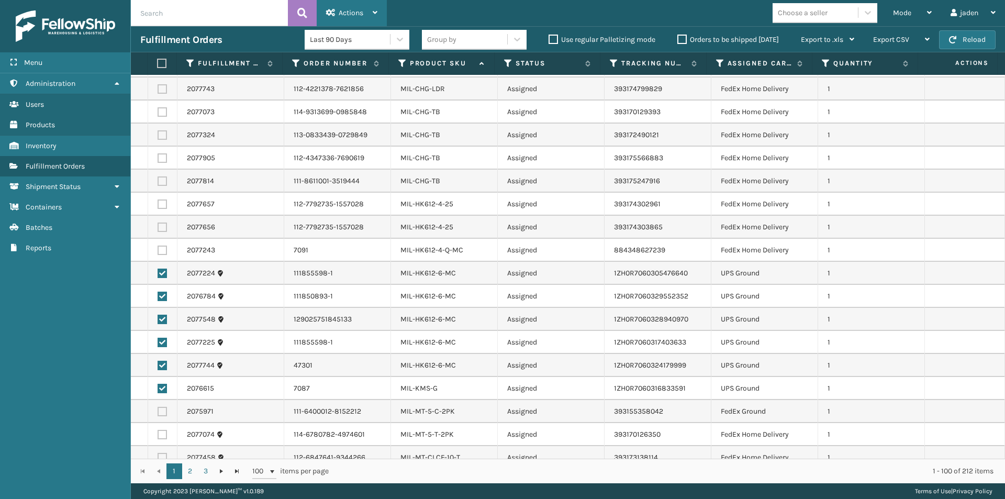
click at [363, 16] on span "Actions" at bounding box center [351, 12] width 25 height 9
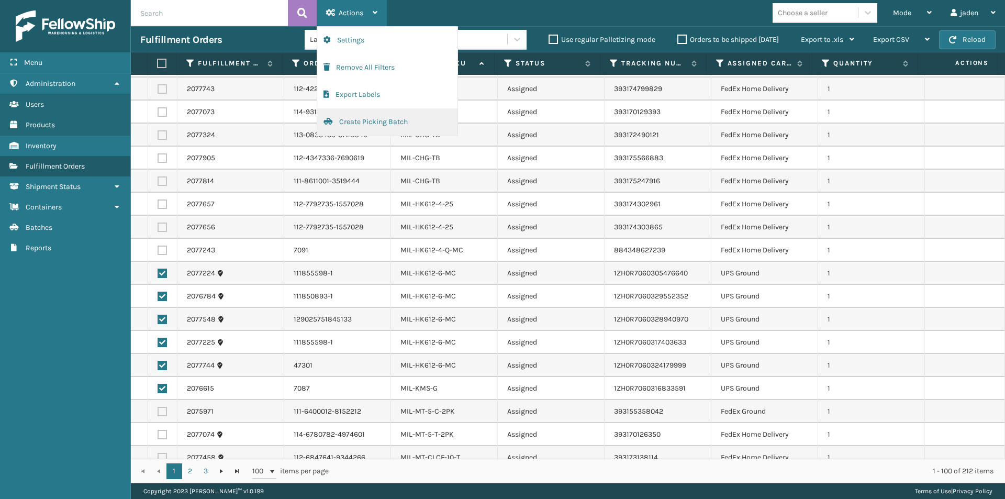
click at [360, 130] on button "Create Picking Batch" at bounding box center [387, 121] width 140 height 27
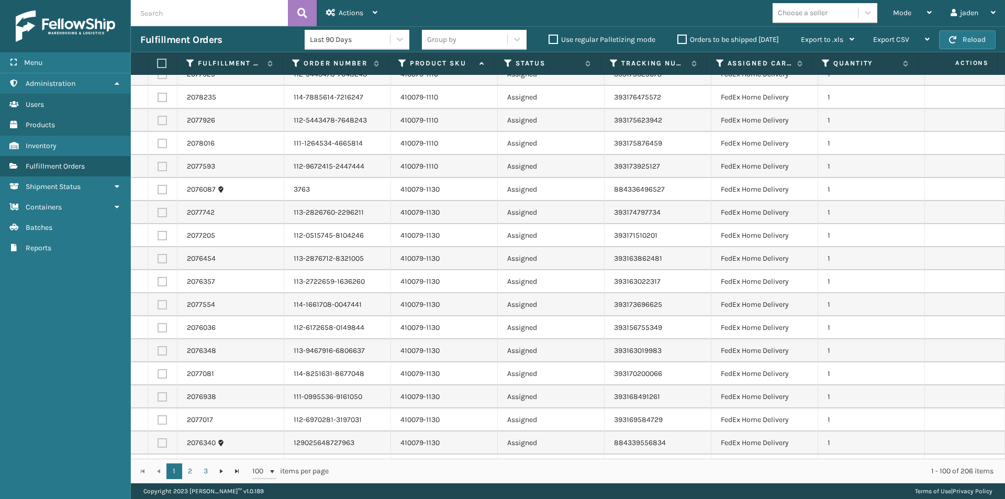
scroll to position [209, 0]
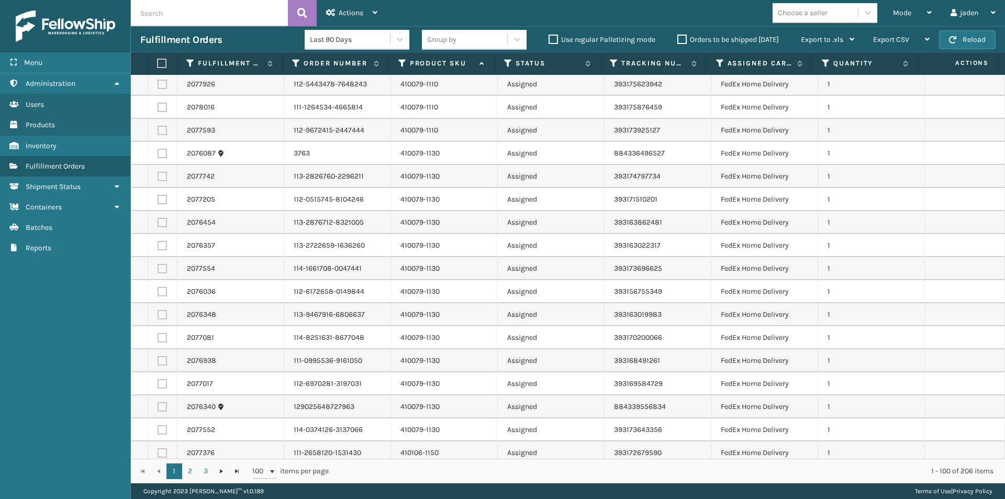
click at [161, 153] on label at bounding box center [162, 153] width 9 height 9
click at [158, 153] on input "checkbox" at bounding box center [158, 152] width 1 height 7
checkbox input "true"
click at [162, 175] on label at bounding box center [162, 176] width 9 height 9
click at [158, 175] on input "checkbox" at bounding box center [158, 175] width 1 height 7
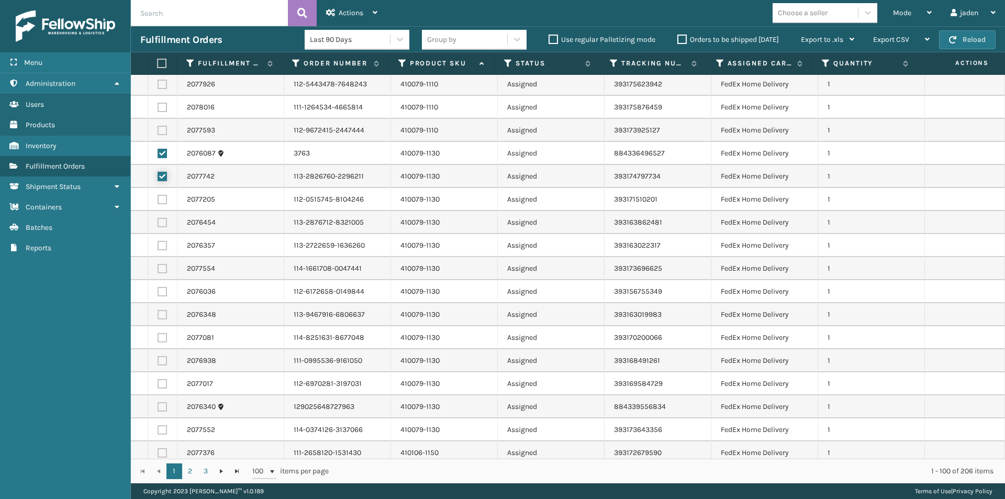
checkbox input "true"
click at [164, 200] on label at bounding box center [162, 199] width 9 height 9
click at [158, 200] on input "checkbox" at bounding box center [158, 198] width 1 height 7
checkbox input "true"
click at [161, 223] on label at bounding box center [162, 222] width 9 height 9
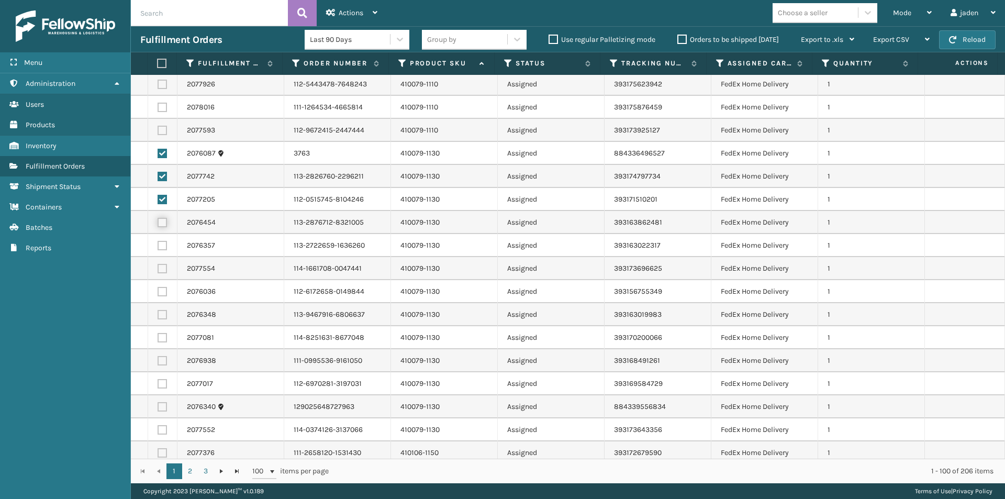
click at [158, 223] on input "checkbox" at bounding box center [158, 221] width 1 height 7
checkbox input "true"
drag, startPoint x: 164, startPoint y: 247, endPoint x: 161, endPoint y: 259, distance: 12.6
click at [164, 248] on label at bounding box center [162, 245] width 9 height 9
click at [158, 248] on input "checkbox" at bounding box center [158, 244] width 1 height 7
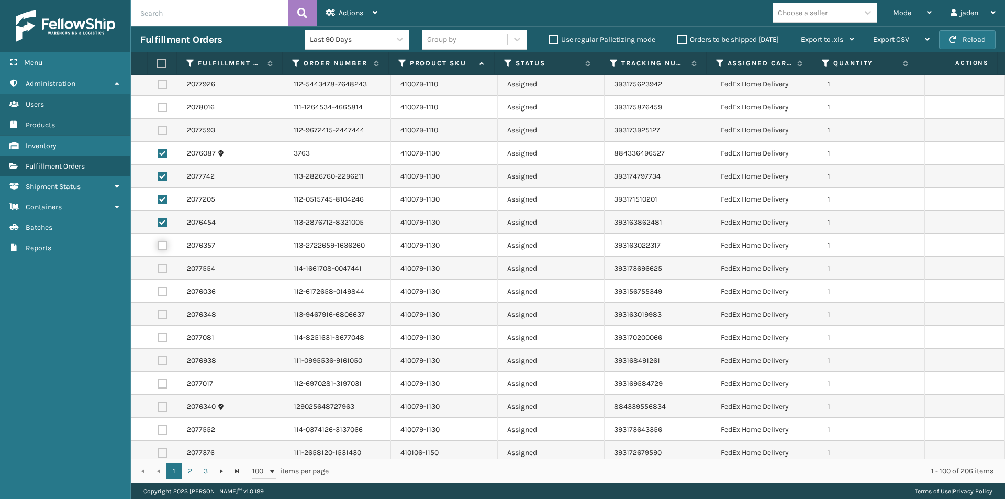
checkbox input "true"
click at [161, 271] on label at bounding box center [162, 268] width 9 height 9
click at [158, 271] on input "checkbox" at bounding box center [158, 267] width 1 height 7
checkbox input "true"
click at [162, 295] on label at bounding box center [162, 291] width 9 height 9
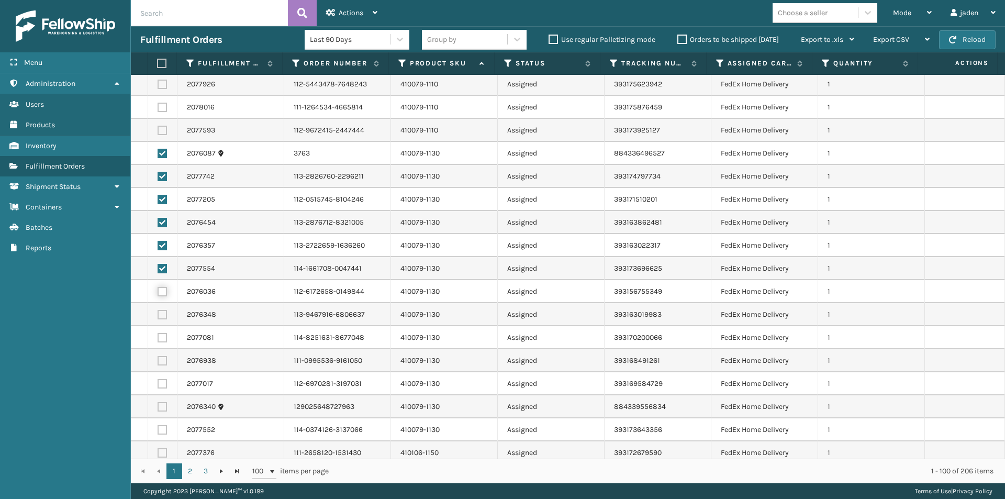
click at [158, 294] on input "checkbox" at bounding box center [158, 290] width 1 height 7
checkbox input "true"
click at [163, 315] on label at bounding box center [162, 314] width 9 height 9
click at [158, 315] on input "checkbox" at bounding box center [158, 313] width 1 height 7
checkbox input "true"
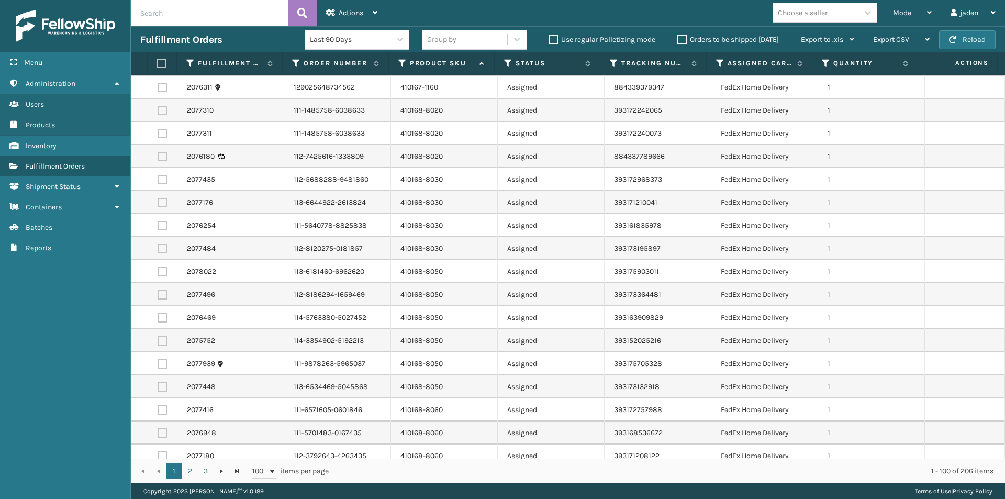
scroll to position [890, 0]
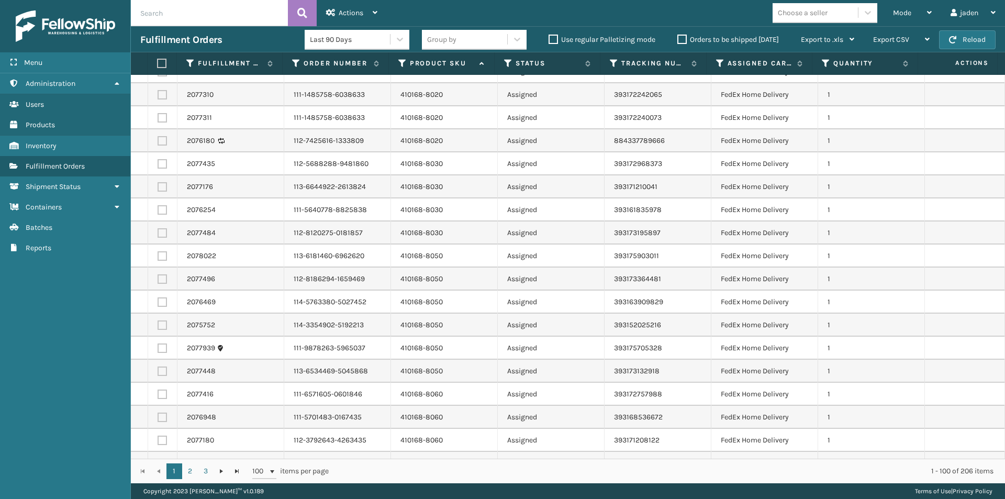
click at [155, 255] on td at bounding box center [162, 255] width 29 height 23
click at [160, 255] on label at bounding box center [162, 255] width 9 height 9
click at [158, 255] on input "checkbox" at bounding box center [158, 254] width 1 height 7
checkbox input "true"
click at [163, 278] on label at bounding box center [162, 278] width 9 height 9
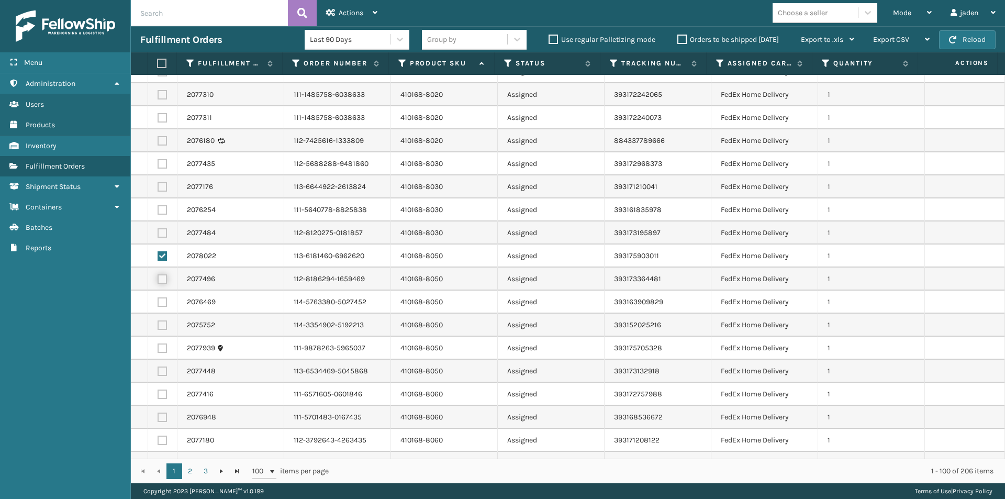
click at [158, 278] on input "checkbox" at bounding box center [158, 277] width 1 height 7
checkbox input "true"
click at [161, 303] on label at bounding box center [162, 301] width 9 height 9
click at [158, 303] on input "checkbox" at bounding box center [158, 300] width 1 height 7
checkbox input "true"
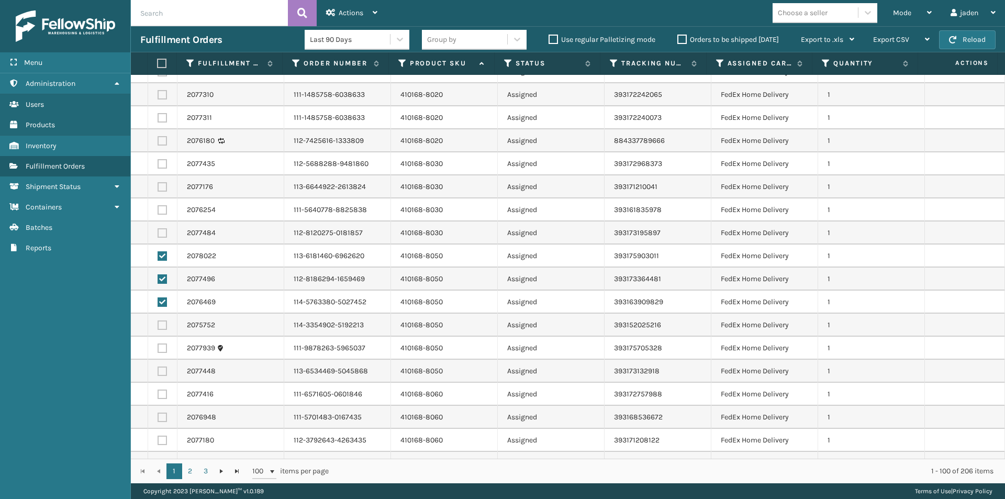
drag, startPoint x: 161, startPoint y: 325, endPoint x: 161, endPoint y: 332, distance: 6.8
click at [161, 326] on label at bounding box center [162, 324] width 9 height 9
click at [158, 326] on input "checkbox" at bounding box center [158, 323] width 1 height 7
checkbox input "true"
click at [161, 352] on label at bounding box center [162, 347] width 9 height 9
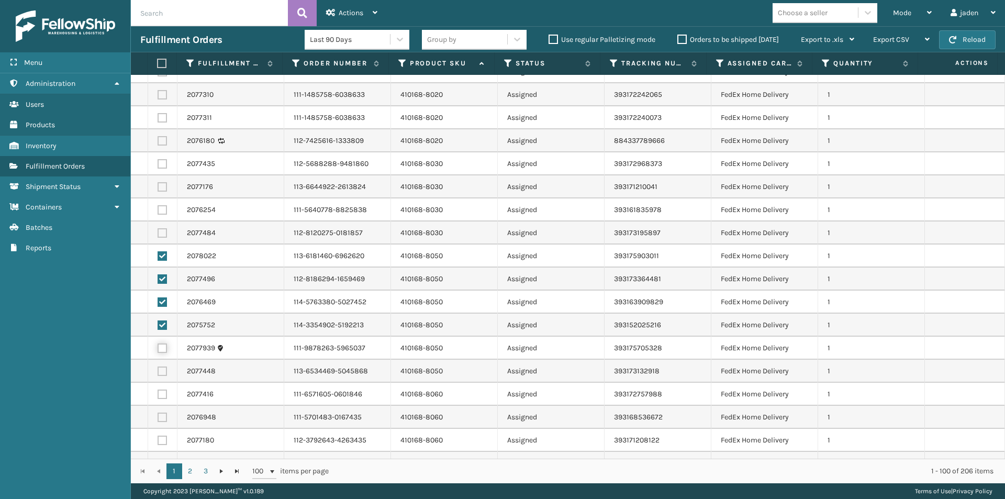
click at [158, 350] on input "checkbox" at bounding box center [158, 346] width 1 height 7
checkbox input "true"
click at [162, 370] on label at bounding box center [162, 370] width 9 height 9
click at [158, 370] on input "checkbox" at bounding box center [158, 369] width 1 height 7
click at [162, 370] on label at bounding box center [162, 370] width 9 height 9
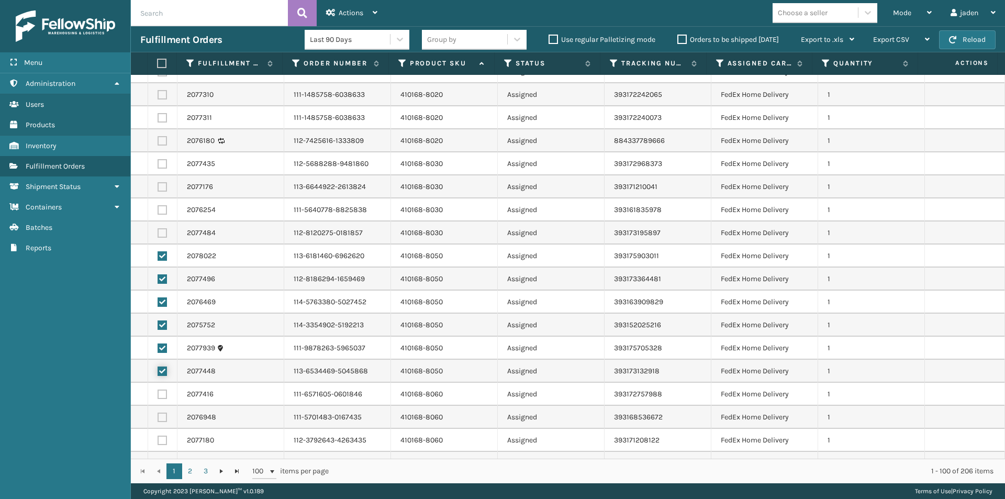
click at [158, 370] on input "checkbox" at bounding box center [158, 369] width 1 height 7
checkbox input "false"
drag, startPoint x: 164, startPoint y: 339, endPoint x: 161, endPoint y: 354, distance: 15.1
click at [164, 343] on td at bounding box center [162, 348] width 29 height 23
click at [161, 354] on td at bounding box center [162, 348] width 29 height 23
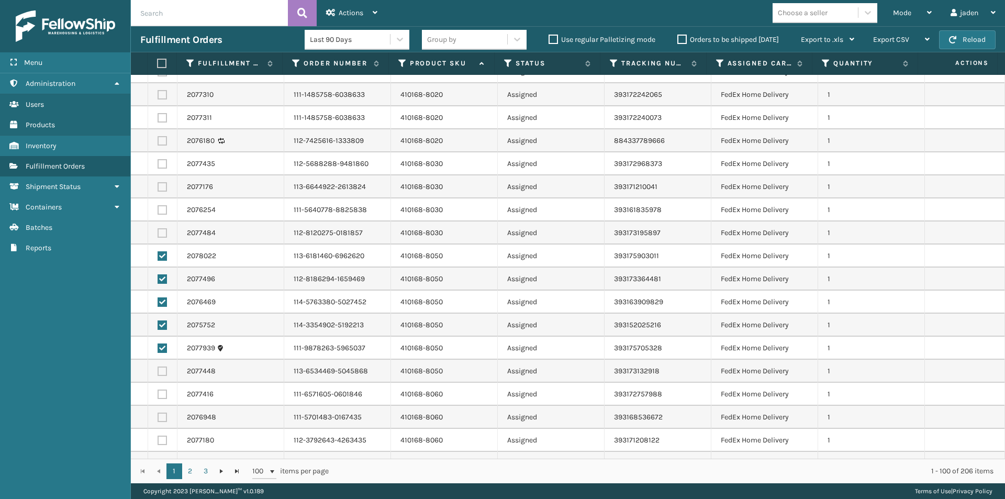
click at [161, 345] on label at bounding box center [162, 347] width 9 height 9
click at [158, 345] on input "checkbox" at bounding box center [158, 346] width 1 height 7
checkbox input "false"
click at [161, 327] on label at bounding box center [162, 324] width 9 height 9
click at [158, 327] on input "checkbox" at bounding box center [158, 323] width 1 height 7
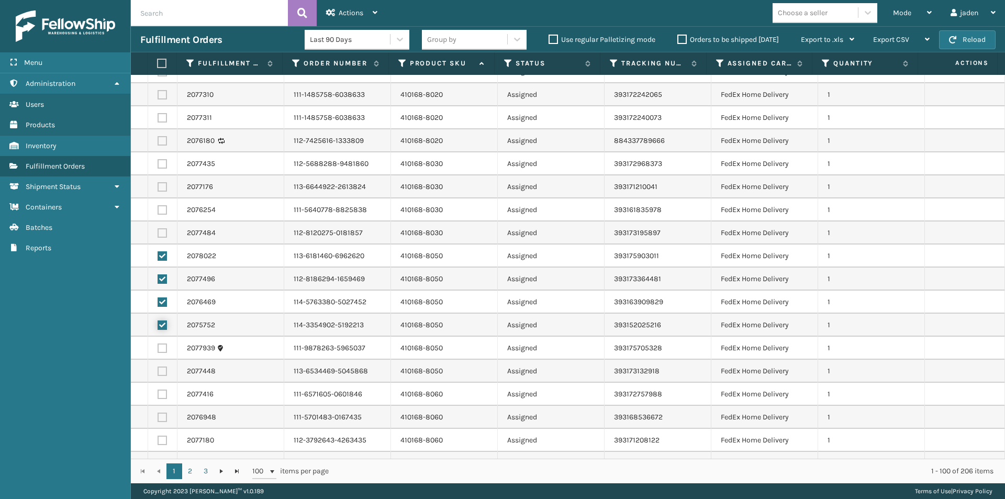
checkbox input "false"
click at [161, 302] on label at bounding box center [162, 301] width 9 height 9
click at [158, 302] on input "checkbox" at bounding box center [158, 300] width 1 height 7
checkbox input "false"
click at [161, 283] on label at bounding box center [162, 278] width 9 height 9
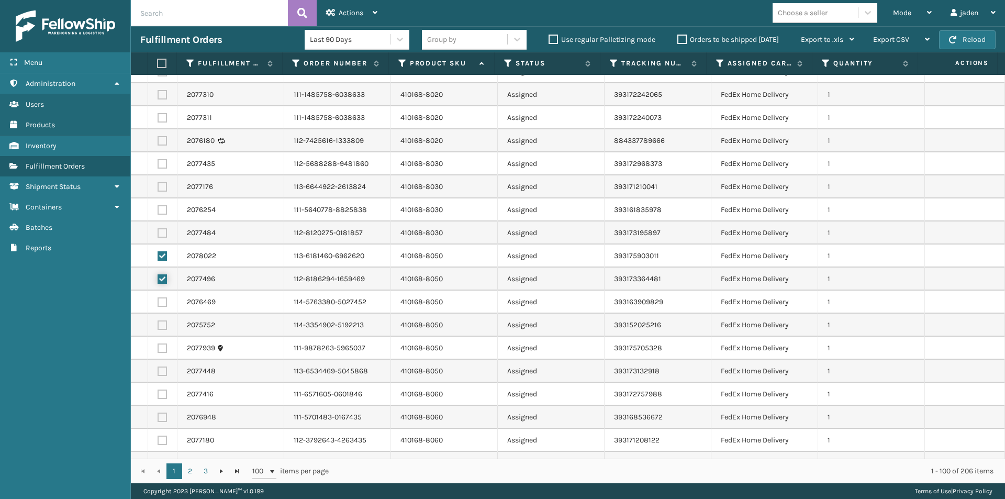
click at [158, 281] on input "checkbox" at bounding box center [158, 277] width 1 height 7
checkbox input "false"
click at [158, 253] on label at bounding box center [162, 255] width 9 height 9
click at [158, 253] on input "checkbox" at bounding box center [158, 254] width 1 height 7
checkbox input "false"
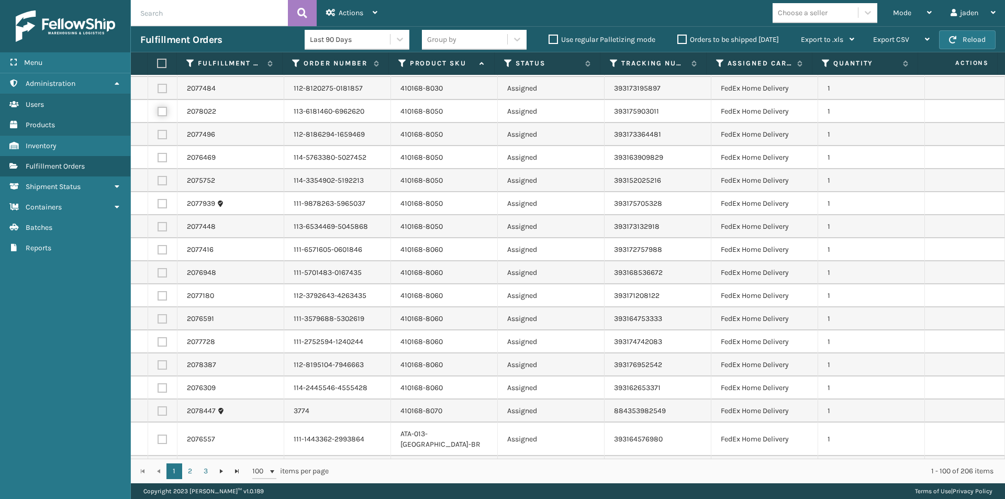
scroll to position [1047, 0]
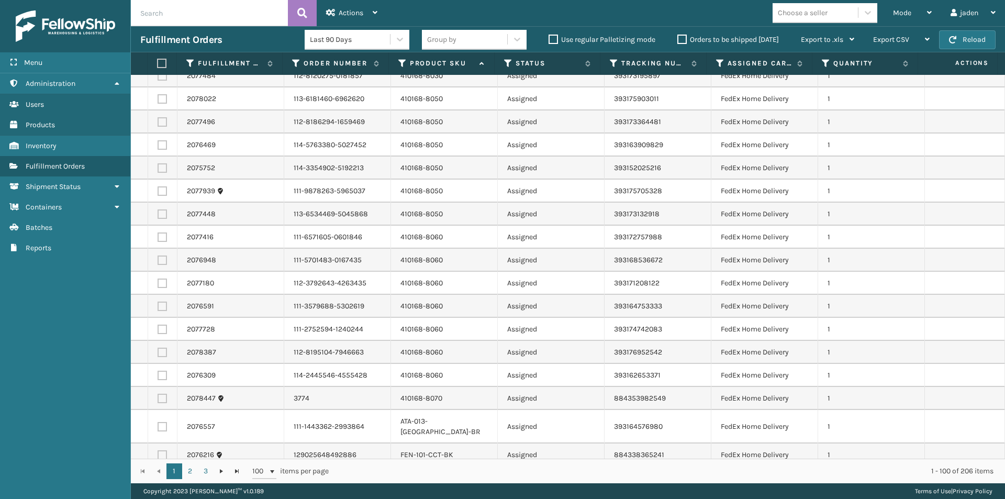
click at [166, 236] on label at bounding box center [162, 236] width 9 height 9
click at [158, 236] on input "checkbox" at bounding box center [158, 235] width 1 height 7
checkbox input "true"
click at [161, 264] on label at bounding box center [162, 259] width 9 height 9
click at [158, 262] on input "checkbox" at bounding box center [158, 258] width 1 height 7
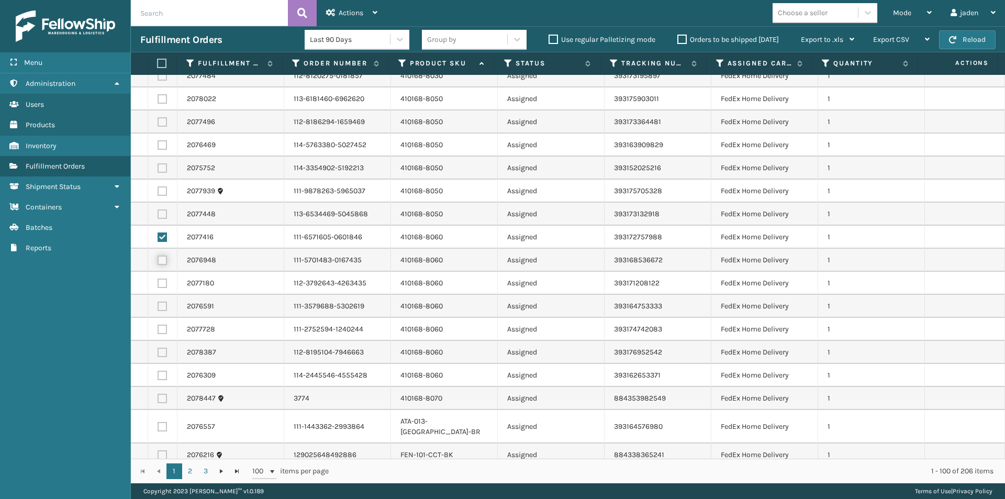
checkbox input "true"
click at [161, 286] on label at bounding box center [162, 282] width 9 height 9
click at [158, 285] on input "checkbox" at bounding box center [158, 281] width 1 height 7
checkbox input "true"
click at [162, 305] on label at bounding box center [162, 305] width 9 height 9
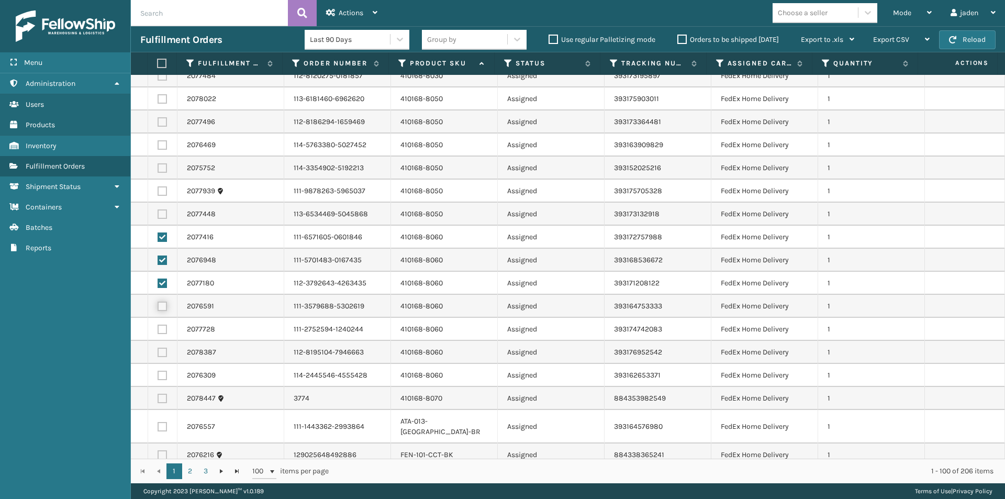
click at [158, 305] on input "checkbox" at bounding box center [158, 304] width 1 height 7
checkbox input "true"
click at [161, 328] on label at bounding box center [162, 329] width 9 height 9
click at [158, 328] on input "checkbox" at bounding box center [158, 328] width 1 height 7
checkbox input "true"
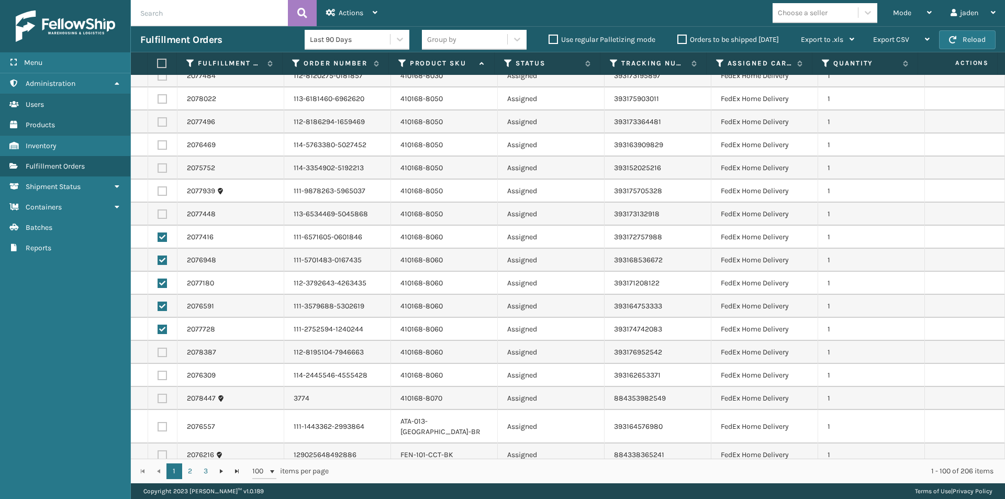
click at [160, 348] on label at bounding box center [162, 352] width 9 height 9
click at [158, 348] on input "checkbox" at bounding box center [158, 351] width 1 height 7
checkbox input "true"
click at [164, 374] on label at bounding box center [162, 375] width 9 height 9
click at [158, 374] on input "checkbox" at bounding box center [158, 374] width 1 height 7
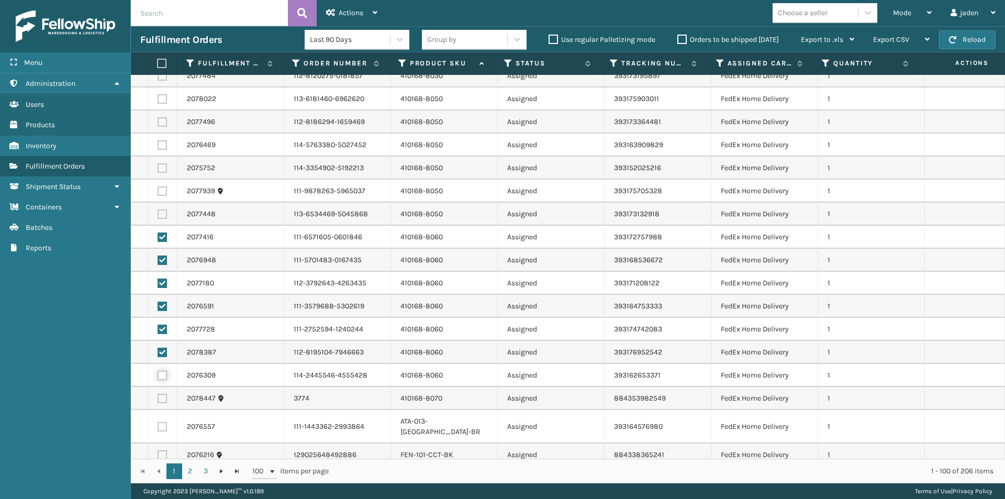
checkbox input "true"
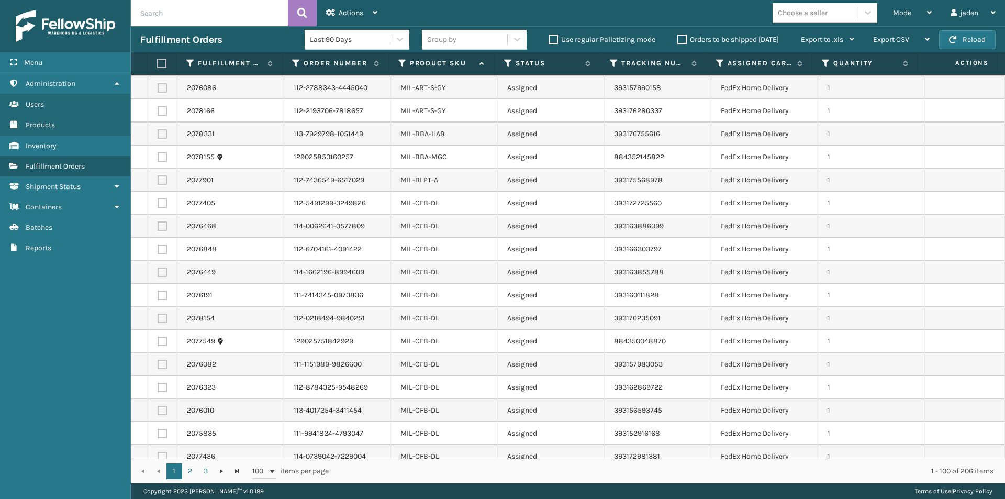
scroll to position [1466, 0]
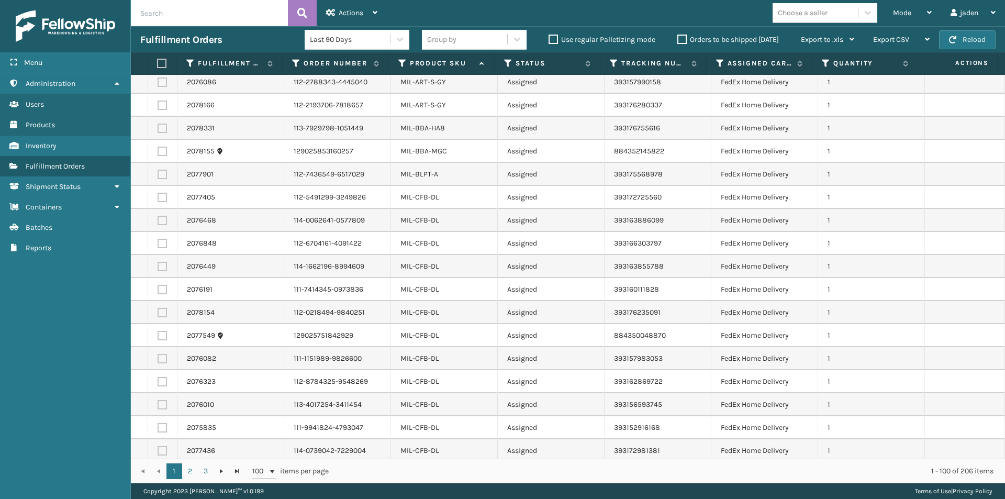
click at [165, 193] on label at bounding box center [162, 197] width 9 height 9
click at [158, 193] on input "checkbox" at bounding box center [158, 196] width 1 height 7
checkbox input "true"
click at [160, 216] on label at bounding box center [162, 220] width 9 height 9
click at [158, 216] on input "checkbox" at bounding box center [158, 219] width 1 height 7
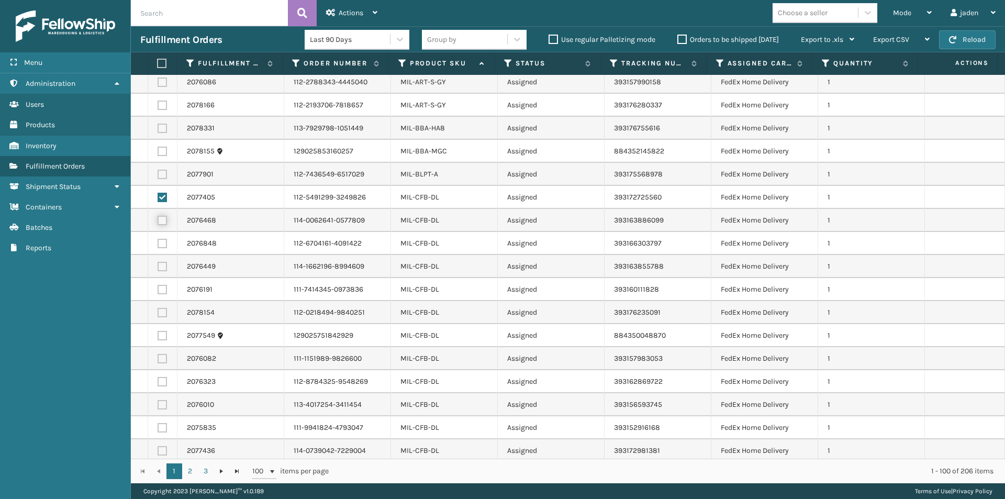
checkbox input "true"
drag, startPoint x: 162, startPoint y: 236, endPoint x: 162, endPoint y: 245, distance: 9.9
click at [162, 239] on label at bounding box center [162, 243] width 9 height 9
click at [158, 239] on input "checkbox" at bounding box center [158, 242] width 1 height 7
checkbox input "true"
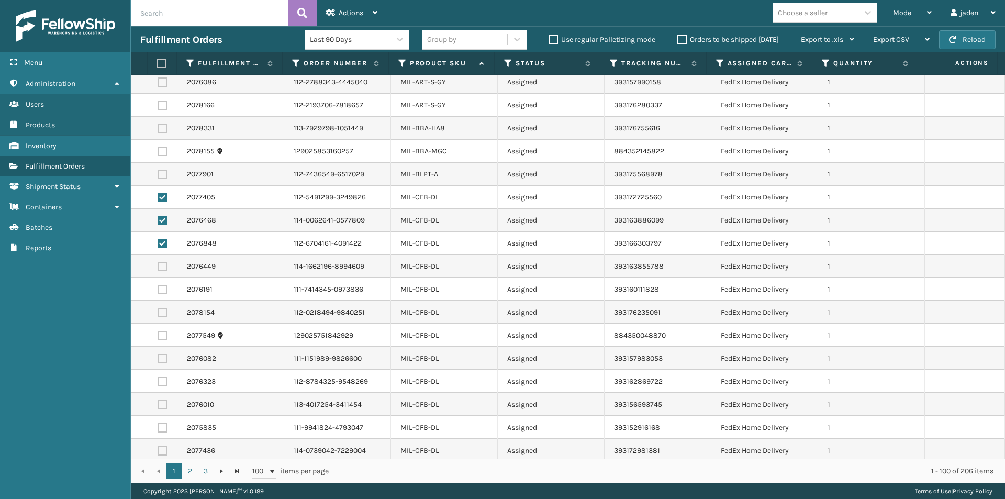
drag, startPoint x: 162, startPoint y: 254, endPoint x: 160, endPoint y: 274, distance: 20.0
click at [161, 262] on label at bounding box center [162, 266] width 9 height 9
click at [158, 262] on input "checkbox" at bounding box center [158, 265] width 1 height 7
checkbox input "true"
click at [160, 285] on label at bounding box center [162, 289] width 9 height 9
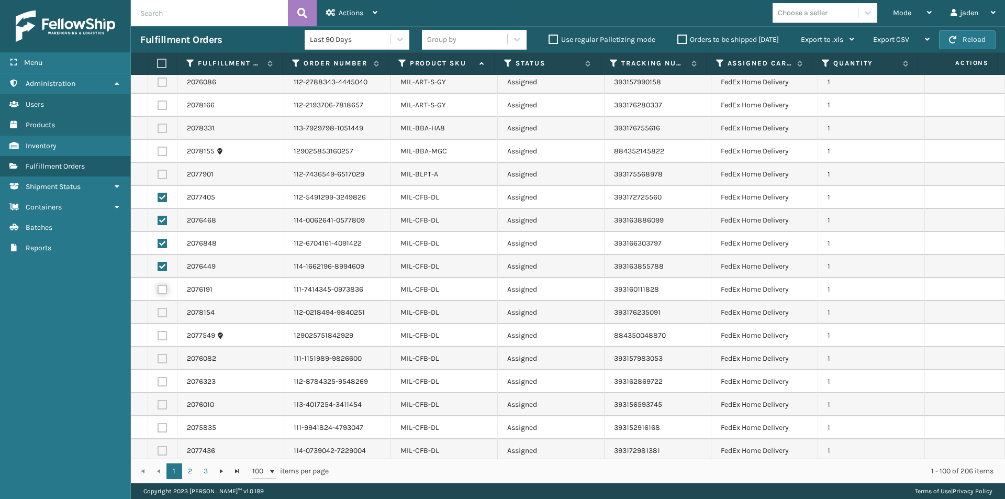
click at [158, 285] on input "checkbox" at bounding box center [158, 288] width 1 height 7
checkbox input "true"
drag, startPoint x: 164, startPoint y: 301, endPoint x: 161, endPoint y: 318, distance: 17.5
click at [164, 308] on label at bounding box center [162, 312] width 9 height 9
click at [158, 308] on input "checkbox" at bounding box center [158, 311] width 1 height 7
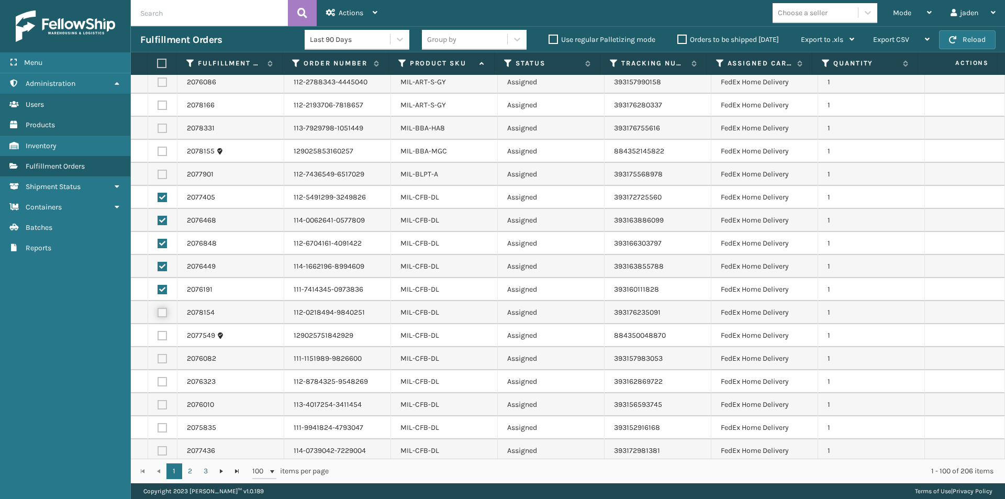
checkbox input "true"
drag, startPoint x: 161, startPoint y: 322, endPoint x: 160, endPoint y: 340, distance: 17.9
click at [161, 331] on label at bounding box center [162, 335] width 9 height 9
click at [158, 331] on input "checkbox" at bounding box center [158, 334] width 1 height 7
checkbox input "true"
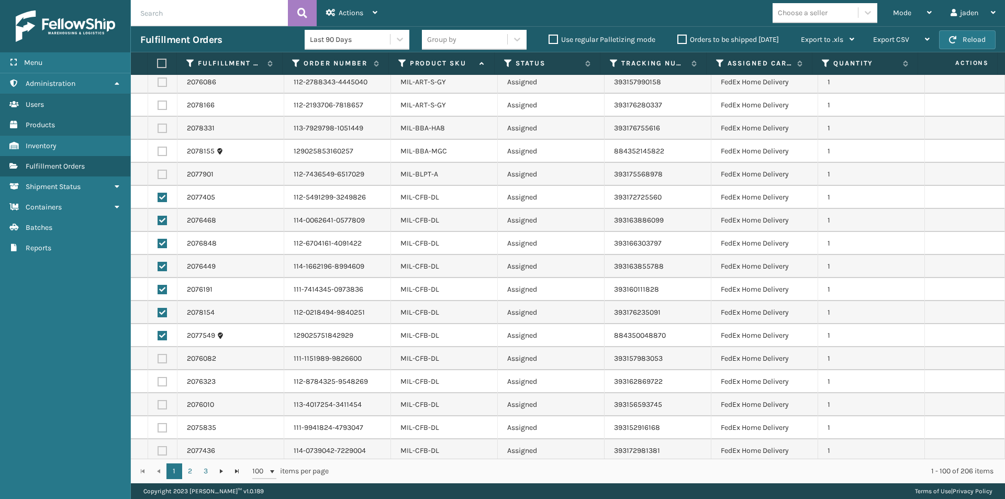
click at [160, 354] on label at bounding box center [162, 358] width 9 height 9
click at [158, 354] on input "checkbox" at bounding box center [158, 357] width 1 height 7
checkbox input "true"
drag, startPoint x: 163, startPoint y: 366, endPoint x: 159, endPoint y: 390, distance: 25.0
click at [163, 373] on td at bounding box center [162, 381] width 29 height 23
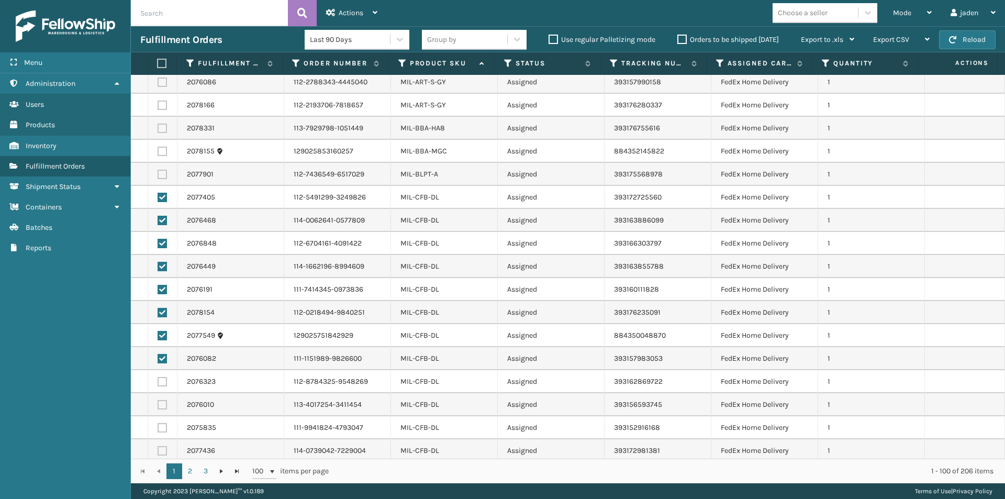
click at [161, 400] on label at bounding box center [162, 404] width 9 height 9
click at [158, 400] on input "checkbox" at bounding box center [158, 403] width 1 height 7
checkbox input "true"
click at [161, 377] on label at bounding box center [162, 381] width 9 height 9
click at [158, 377] on input "checkbox" at bounding box center [158, 380] width 1 height 7
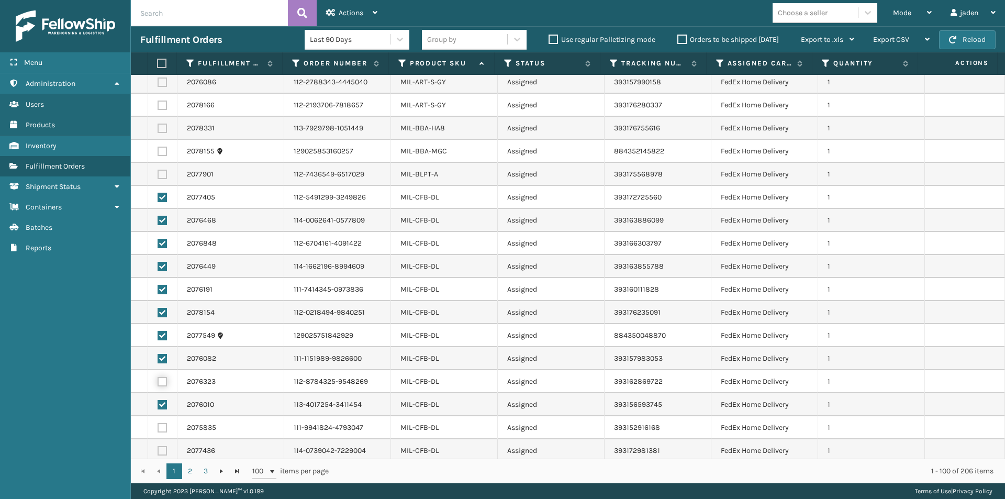
checkbox input "true"
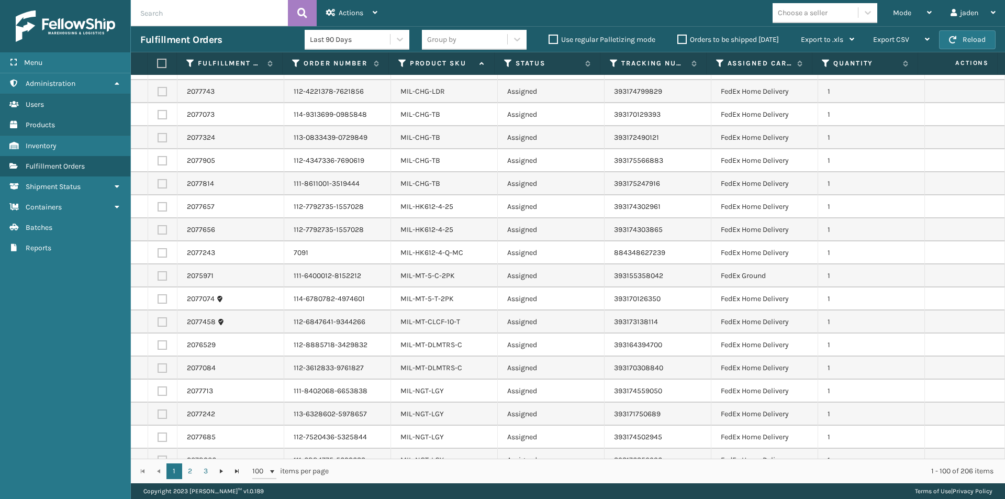
scroll to position [1919, 0]
click at [351, 8] on div "Actions" at bounding box center [351, 13] width 51 height 26
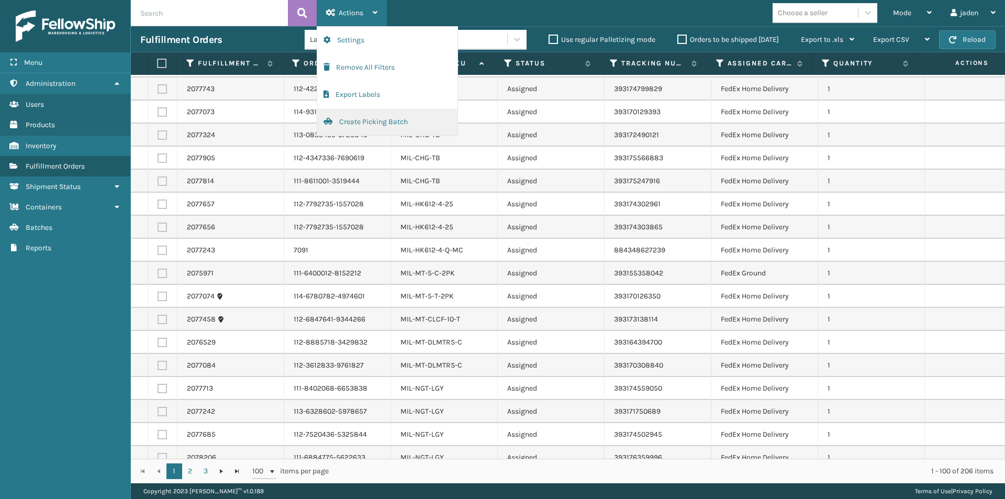
click at [356, 122] on button "Create Picking Batch" at bounding box center [387, 121] width 140 height 27
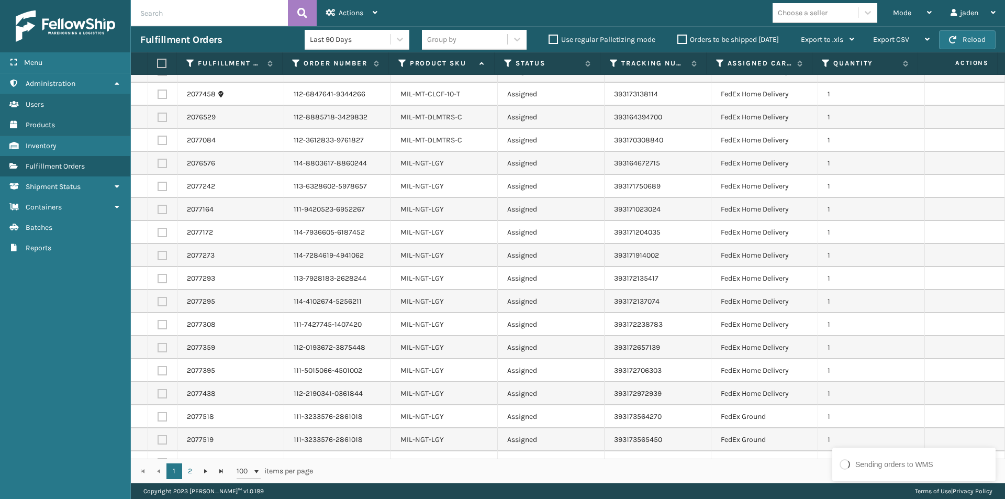
scroll to position [1570, 0]
click at [161, 157] on label at bounding box center [162, 161] width 9 height 9
click at [158, 157] on input "checkbox" at bounding box center [158, 160] width 1 height 7
checkbox input "true"
drag, startPoint x: 165, startPoint y: 173, endPoint x: 159, endPoint y: 178, distance: 8.2
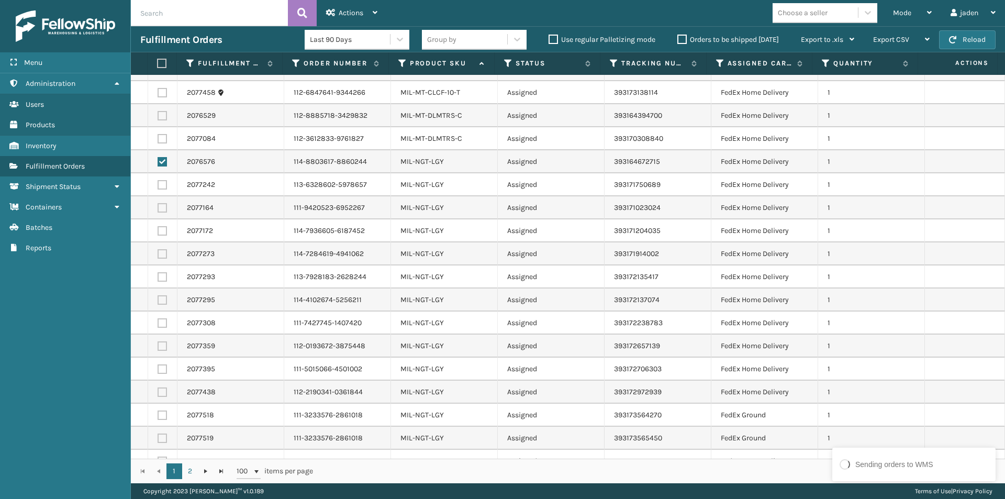
click at [165, 180] on label at bounding box center [162, 184] width 9 height 9
click at [158, 180] on input "checkbox" at bounding box center [158, 183] width 1 height 7
checkbox input "true"
click at [160, 203] on td at bounding box center [162, 207] width 29 height 23
click at [161, 203] on label at bounding box center [162, 207] width 9 height 9
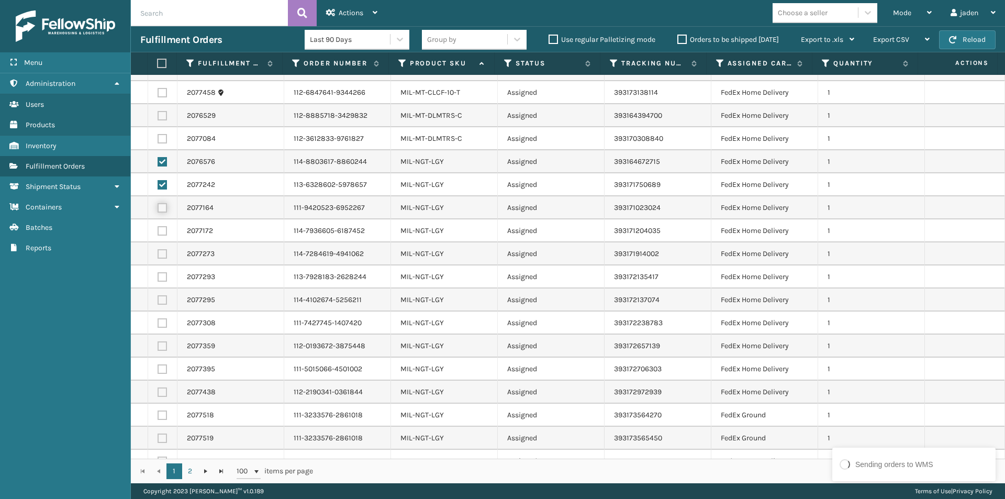
click at [158, 203] on input "checkbox" at bounding box center [158, 206] width 1 height 7
checkbox input "true"
click at [163, 226] on label at bounding box center [162, 230] width 9 height 9
click at [158, 226] on input "checkbox" at bounding box center [158, 229] width 1 height 7
checkbox input "true"
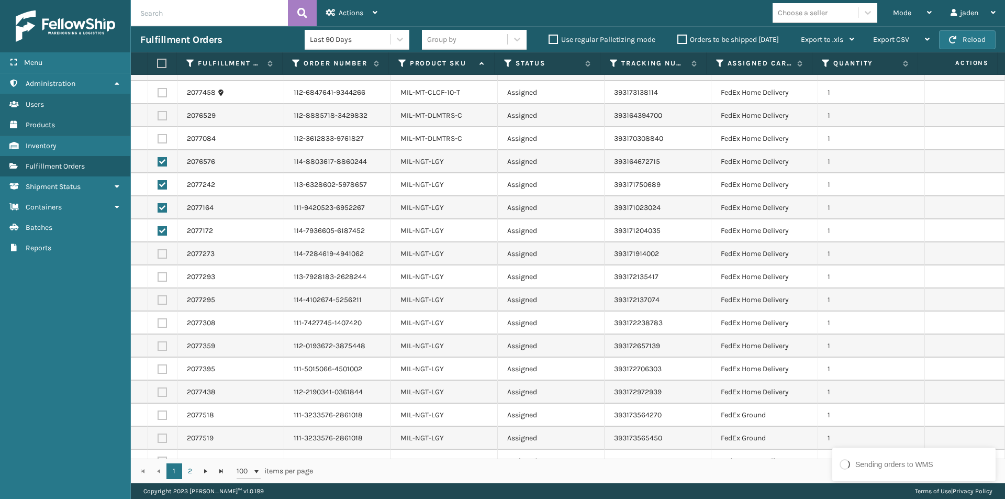
drag, startPoint x: 161, startPoint y: 243, endPoint x: 162, endPoint y: 256, distance: 12.6
click at [161, 249] on label at bounding box center [162, 253] width 9 height 9
click at [158, 249] on input "checkbox" at bounding box center [158, 252] width 1 height 7
checkbox input "true"
click at [164, 272] on label at bounding box center [162, 276] width 9 height 9
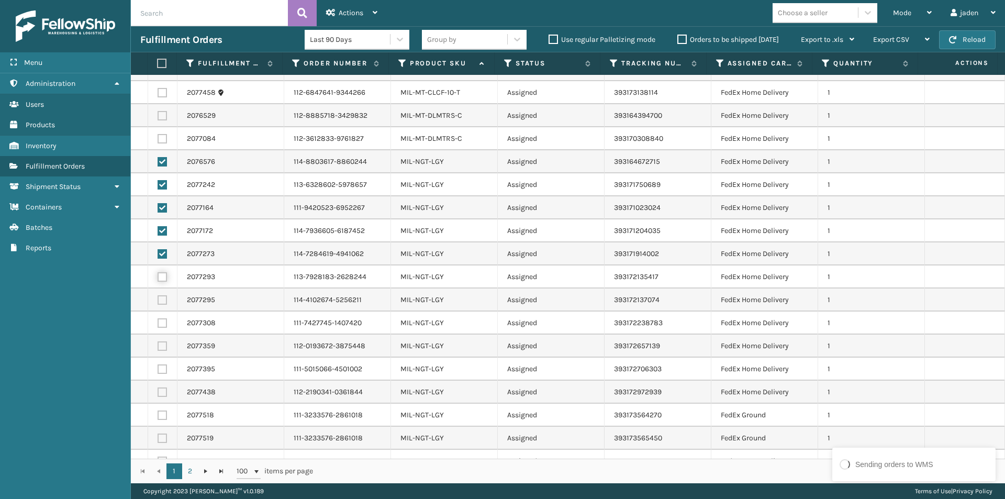
click at [158, 272] on input "checkbox" at bounding box center [158, 275] width 1 height 7
checkbox input "true"
click at [161, 294] on td at bounding box center [162, 299] width 29 height 23
click at [161, 295] on label at bounding box center [162, 299] width 9 height 9
click at [158, 295] on input "checkbox" at bounding box center [158, 298] width 1 height 7
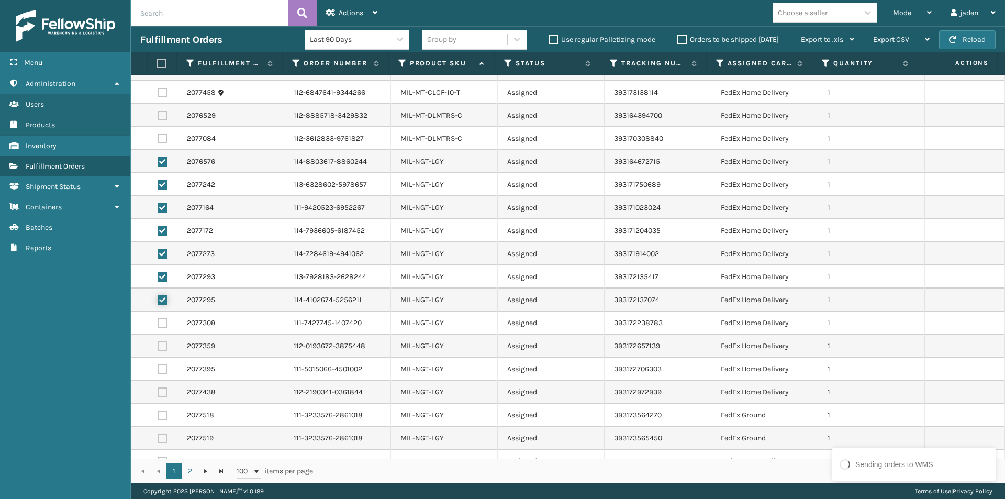
checkbox input "true"
drag, startPoint x: 163, startPoint y: 312, endPoint x: 162, endPoint y: 325, distance: 12.1
click at [163, 318] on label at bounding box center [162, 322] width 9 height 9
click at [158, 318] on input "checkbox" at bounding box center [158, 321] width 1 height 7
checkbox input "true"
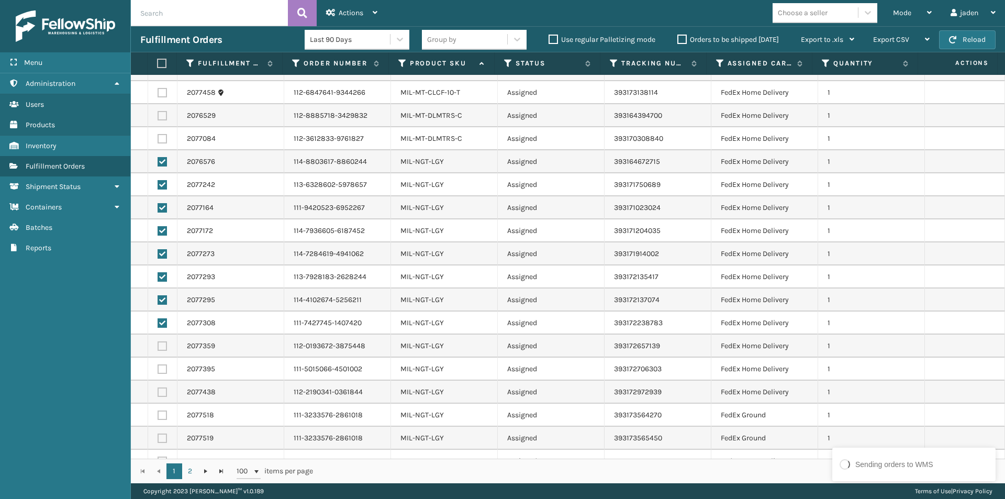
click at [161, 341] on label at bounding box center [162, 345] width 9 height 9
click at [158, 341] on input "checkbox" at bounding box center [158, 344] width 1 height 7
checkbox input "true"
click at [162, 364] on label at bounding box center [162, 368] width 9 height 9
click at [158, 364] on input "checkbox" at bounding box center [158, 367] width 1 height 7
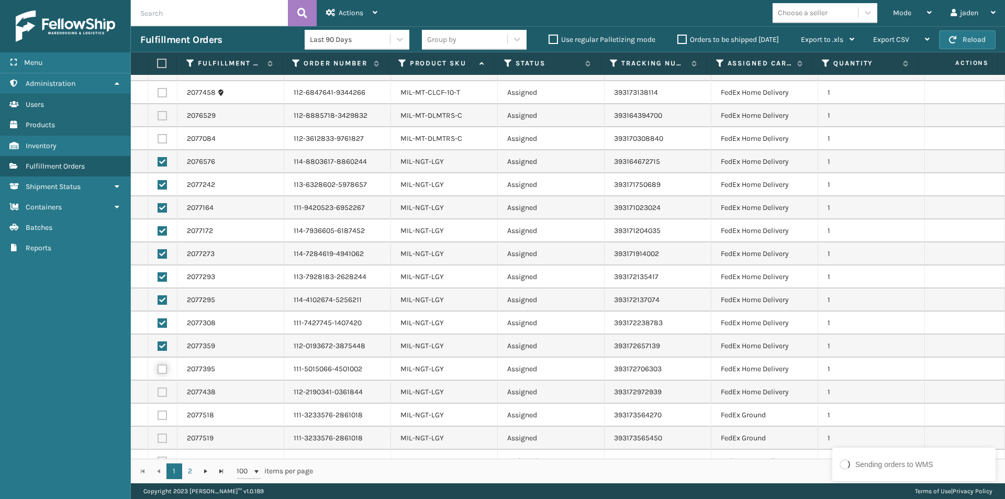
checkbox input "true"
drag, startPoint x: 163, startPoint y: 374, endPoint x: 162, endPoint y: 387, distance: 13.1
click at [163, 381] on td at bounding box center [162, 392] width 29 height 23
click at [162, 387] on td at bounding box center [162, 392] width 29 height 23
click at [162, 410] on label at bounding box center [162, 414] width 9 height 9
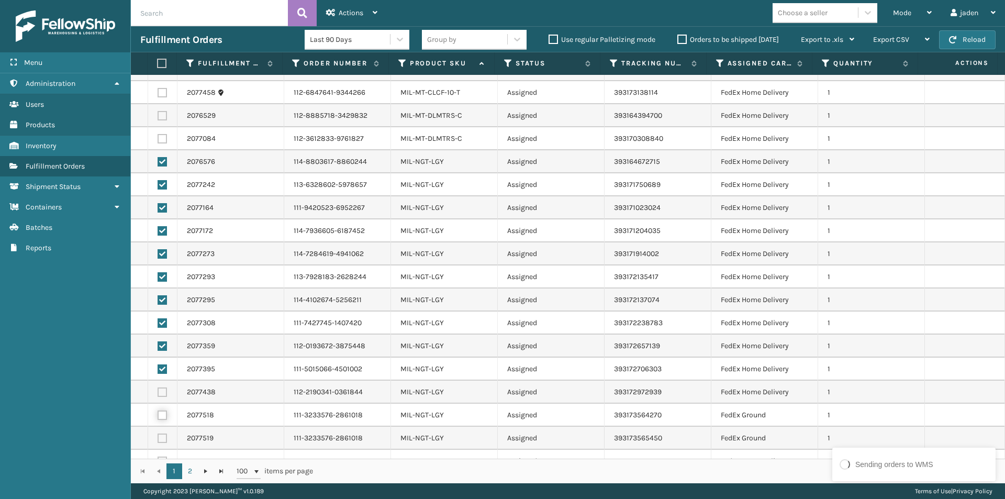
click at [158, 410] on input "checkbox" at bounding box center [158, 413] width 1 height 7
checkbox input "true"
click at [160, 387] on label at bounding box center [162, 391] width 9 height 9
click at [158, 387] on input "checkbox" at bounding box center [158, 390] width 1 height 7
checkbox input "true"
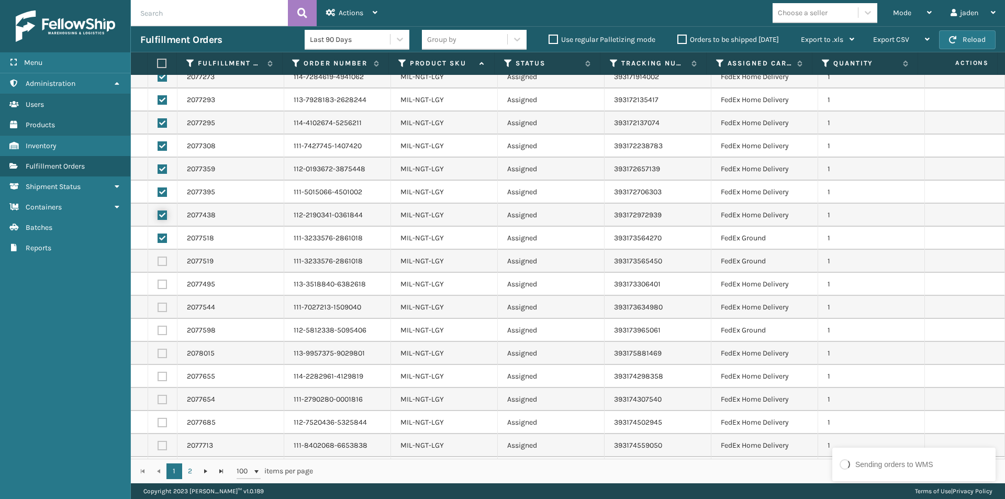
scroll to position [1780, 0]
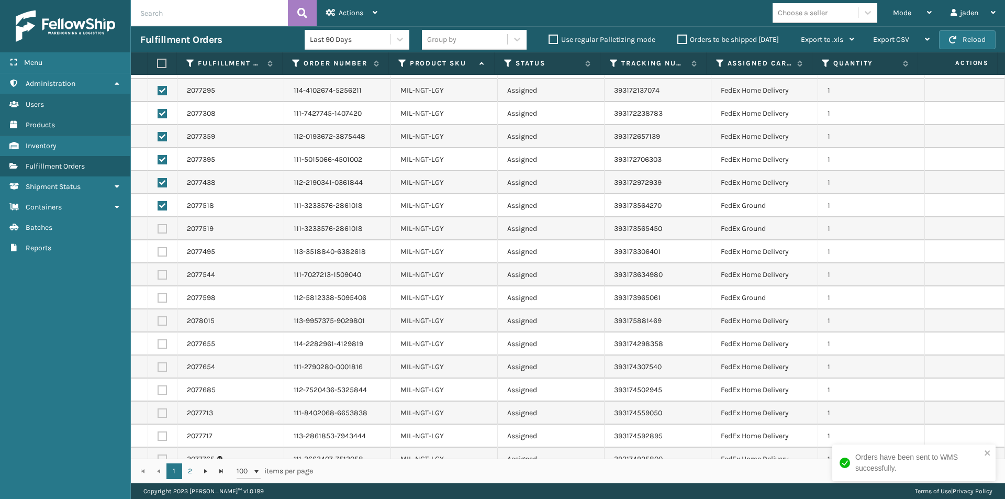
click at [161, 224] on label at bounding box center [162, 228] width 9 height 9
click at [158, 224] on input "checkbox" at bounding box center [158, 227] width 1 height 7
checkbox input "true"
click at [160, 247] on label at bounding box center [162, 251] width 9 height 9
click at [158, 247] on input "checkbox" at bounding box center [158, 250] width 1 height 7
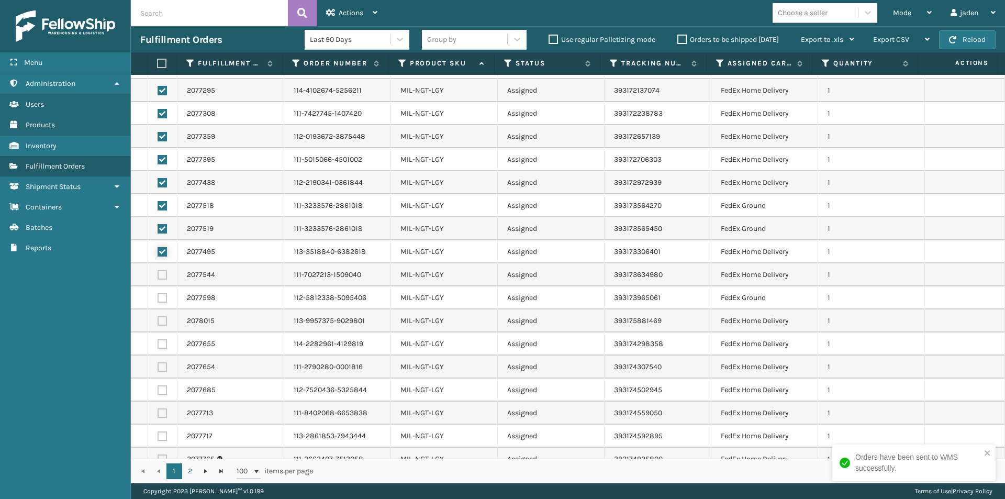
checkbox input "true"
click at [160, 270] on label at bounding box center [162, 274] width 9 height 9
click at [158, 270] on input "checkbox" at bounding box center [158, 273] width 1 height 7
checkbox input "true"
click at [161, 293] on label at bounding box center [162, 297] width 9 height 9
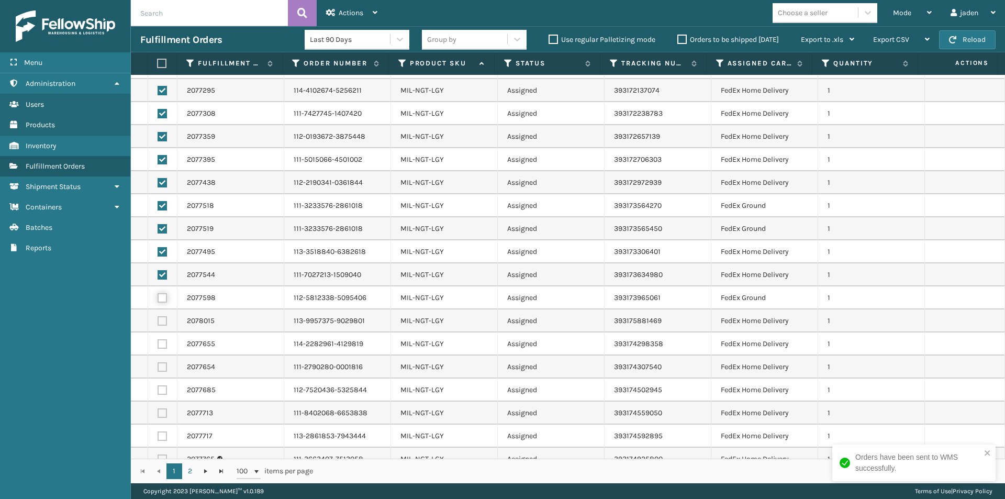
click at [158, 293] on input "checkbox" at bounding box center [158, 296] width 1 height 7
checkbox input "true"
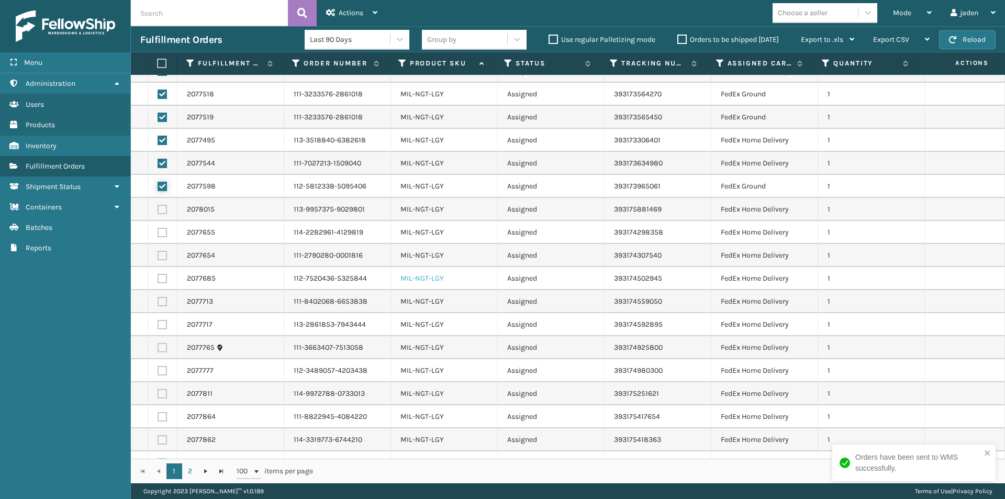
scroll to position [1919, 0]
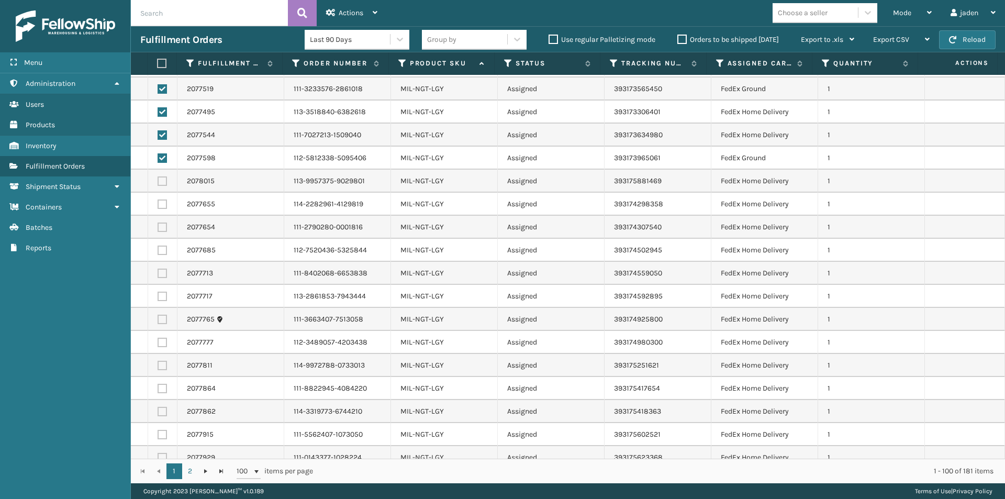
click at [162, 176] on label at bounding box center [162, 180] width 9 height 9
click at [158, 176] on input "checkbox" at bounding box center [158, 179] width 1 height 7
checkbox input "true"
click at [162, 199] on label at bounding box center [162, 203] width 9 height 9
click at [158, 199] on input "checkbox" at bounding box center [158, 202] width 1 height 7
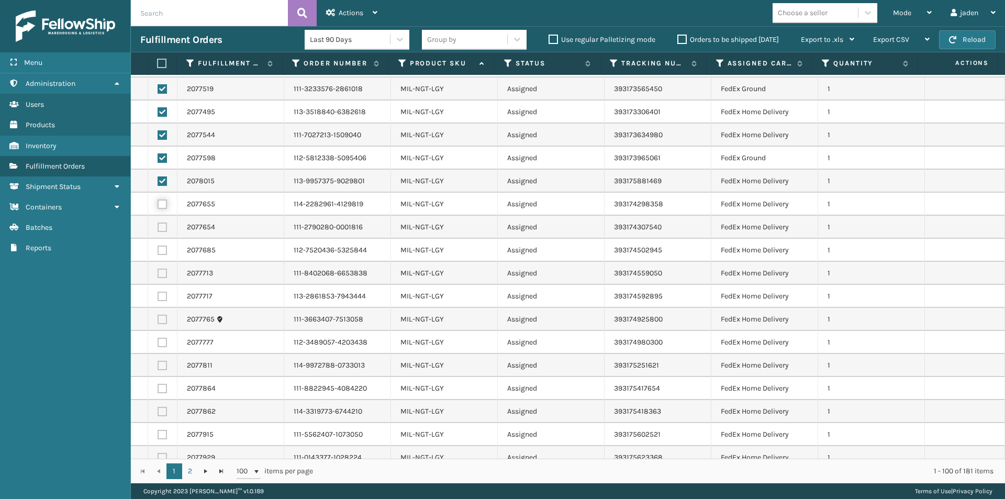
checkbox input "true"
click at [161, 222] on label at bounding box center [162, 226] width 9 height 9
click at [158, 222] on input "checkbox" at bounding box center [158, 225] width 1 height 7
checkbox input "true"
click at [164, 245] on label at bounding box center [162, 249] width 9 height 9
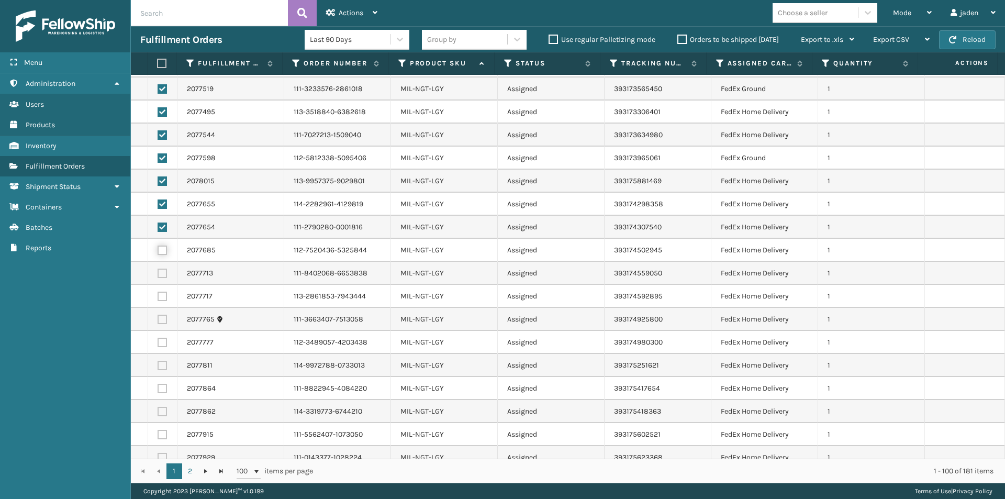
click at [158, 245] on input "checkbox" at bounding box center [158, 248] width 1 height 7
checkbox input "true"
click at [160, 269] on label at bounding box center [162, 273] width 9 height 9
click at [158, 269] on input "checkbox" at bounding box center [158, 272] width 1 height 7
checkbox input "true"
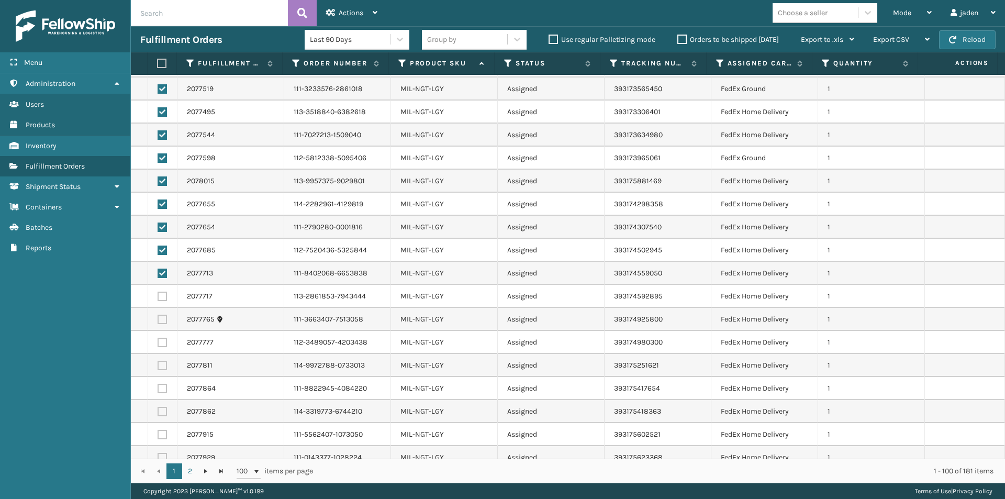
click at [160, 292] on label at bounding box center [162, 296] width 9 height 9
click at [158, 292] on input "checkbox" at bounding box center [158, 295] width 1 height 7
checkbox input "true"
click at [164, 315] on label at bounding box center [162, 319] width 9 height 9
click at [158, 315] on input "checkbox" at bounding box center [158, 318] width 1 height 7
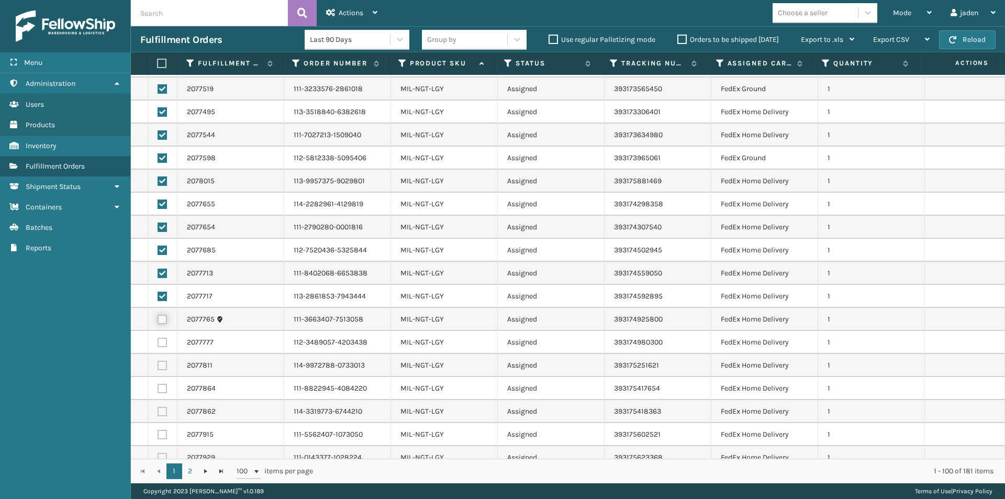
checkbox input "true"
click at [165, 338] on label at bounding box center [162, 342] width 9 height 9
click at [158, 338] on input "checkbox" at bounding box center [158, 341] width 1 height 7
checkbox input "true"
click at [163, 361] on label at bounding box center [162, 365] width 9 height 9
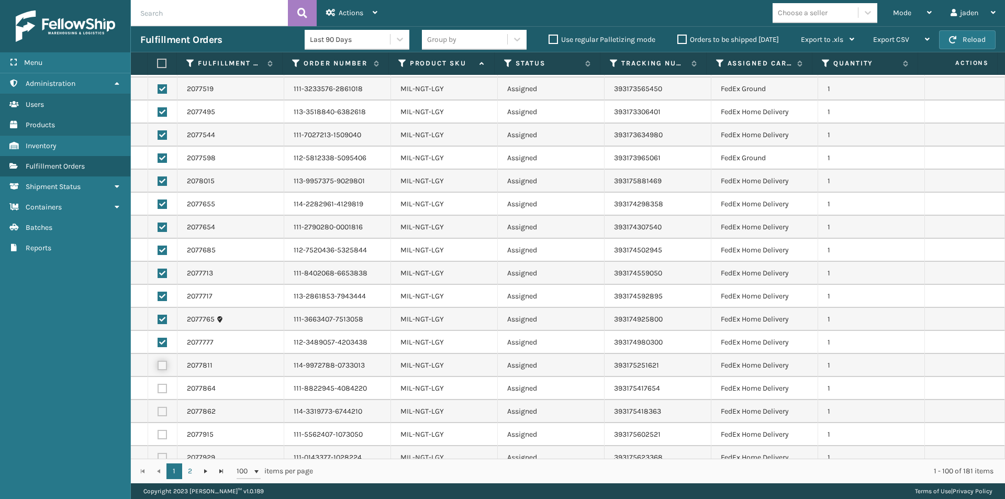
click at [158, 361] on input "checkbox" at bounding box center [158, 364] width 1 height 7
checkbox input "true"
click at [162, 384] on label at bounding box center [162, 388] width 9 height 9
click at [158, 384] on input "checkbox" at bounding box center [158, 387] width 1 height 7
checkbox input "true"
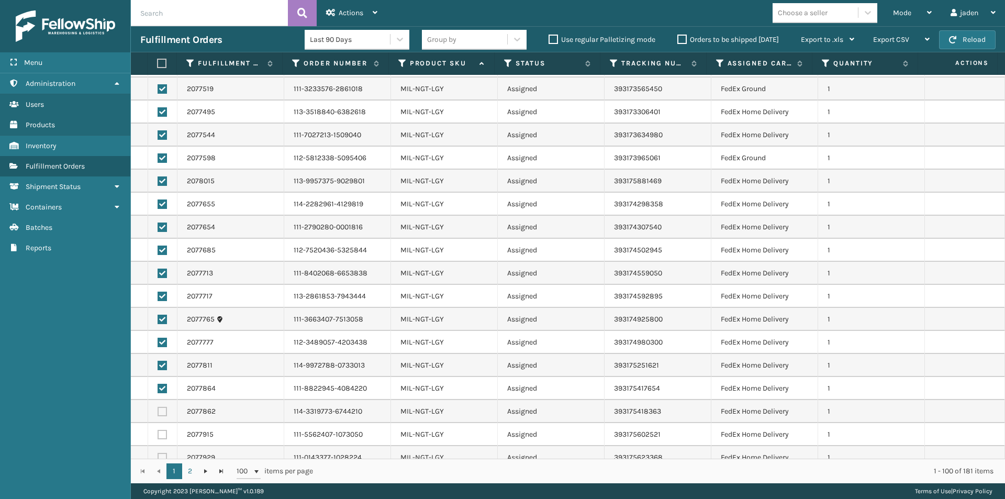
click at [164, 407] on label at bounding box center [162, 411] width 9 height 9
click at [158, 407] on input "checkbox" at bounding box center [158, 410] width 1 height 7
checkbox input "true"
click at [163, 430] on label at bounding box center [162, 434] width 9 height 9
click at [158, 430] on input "checkbox" at bounding box center [158, 433] width 1 height 7
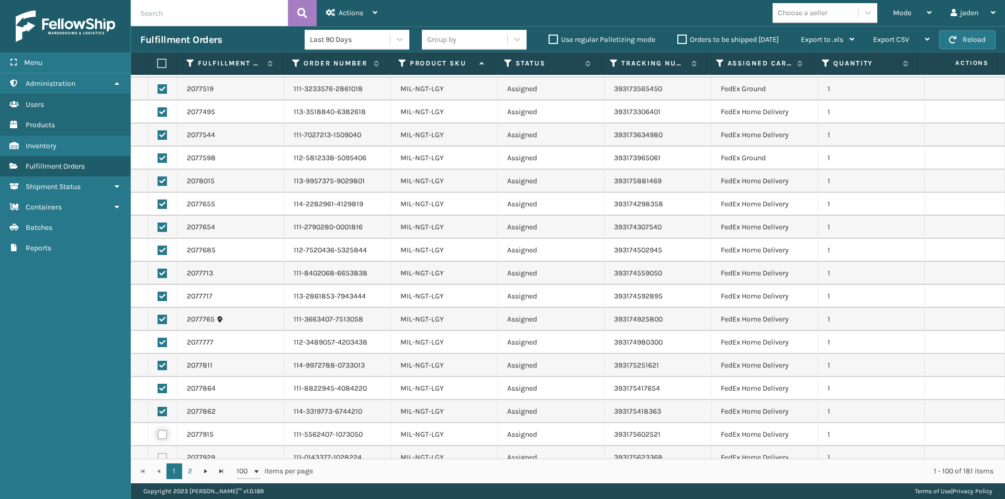
checkbox input "true"
click at [163, 453] on label at bounding box center [162, 457] width 9 height 9
click at [158, 453] on input "checkbox" at bounding box center [158, 456] width 1 height 7
checkbox input "true"
click at [375, 4] on div "Actions" at bounding box center [351, 13] width 51 height 26
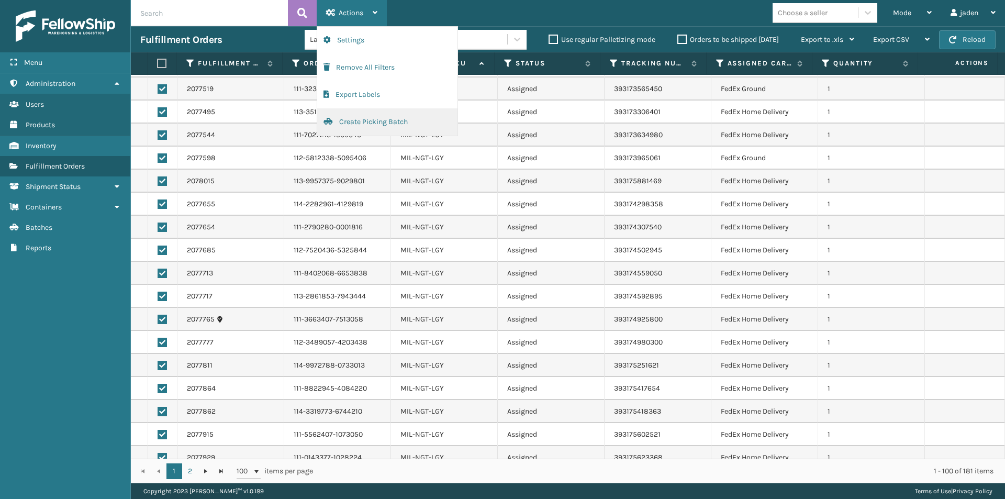
click at [349, 124] on button "Create Picking Batch" at bounding box center [387, 121] width 140 height 27
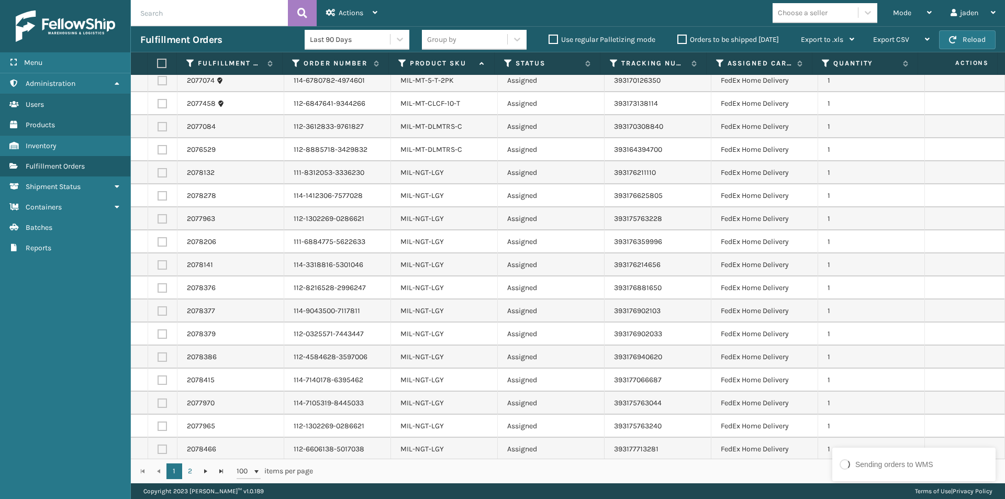
scroll to position [1570, 0]
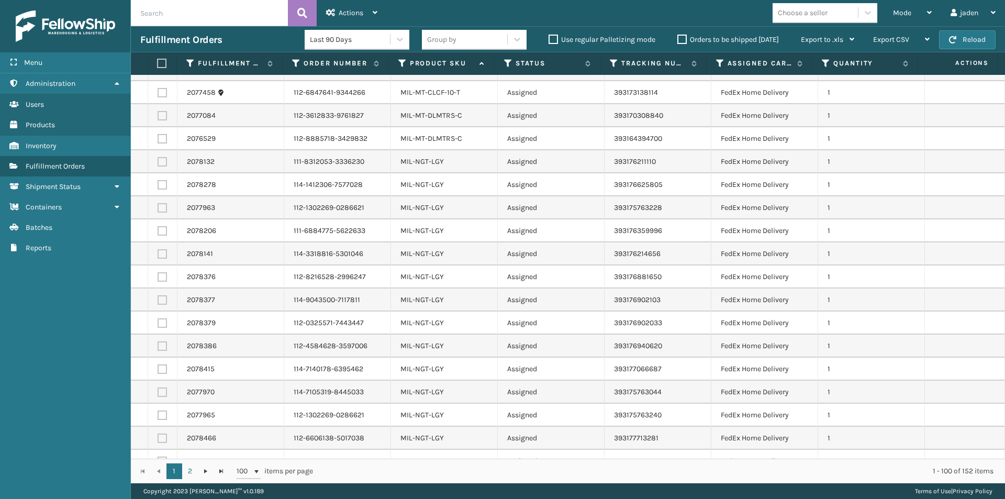
click at [164, 157] on label at bounding box center [162, 161] width 9 height 9
click at [158, 157] on input "checkbox" at bounding box center [158, 160] width 1 height 7
checkbox input "true"
click at [164, 180] on label at bounding box center [162, 184] width 9 height 9
click at [158, 180] on input "checkbox" at bounding box center [158, 183] width 1 height 7
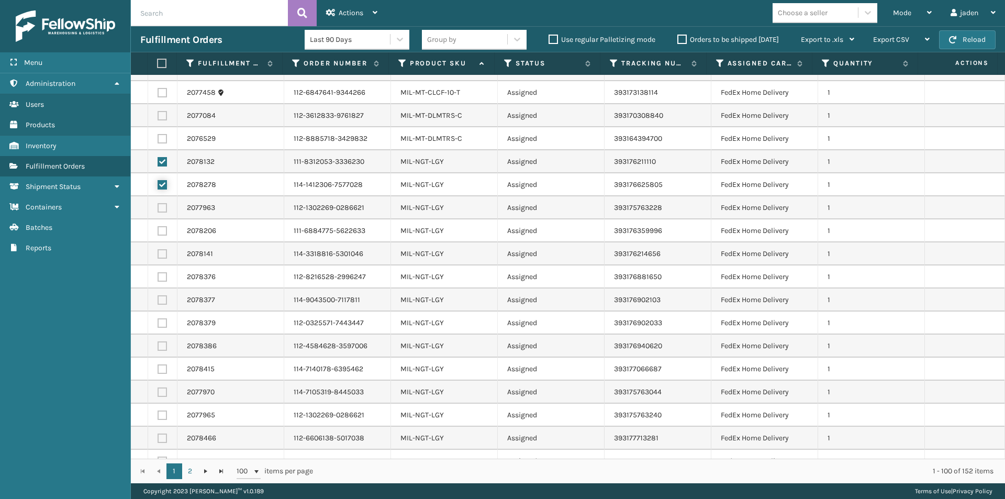
checkbox input "true"
click at [164, 203] on label at bounding box center [162, 207] width 9 height 9
click at [158, 203] on input "checkbox" at bounding box center [158, 206] width 1 height 7
checkbox input "true"
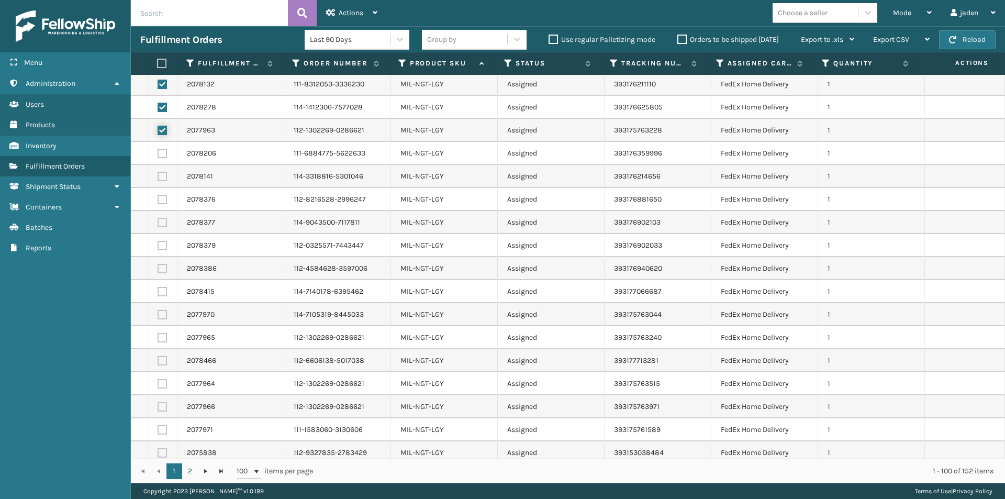
scroll to position [1623, 0]
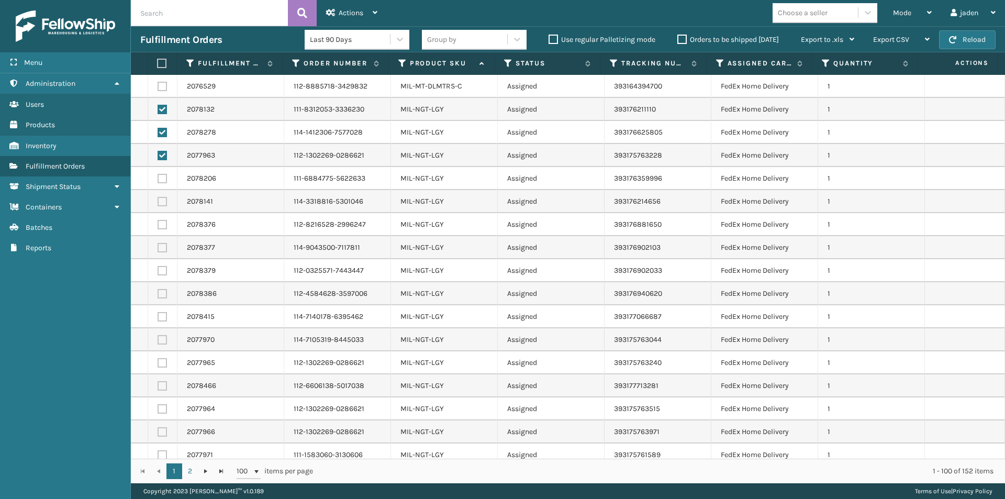
click at [163, 174] on label at bounding box center [162, 178] width 9 height 9
click at [158, 174] on input "checkbox" at bounding box center [158, 177] width 1 height 7
checkbox input "true"
click at [166, 197] on label at bounding box center [162, 201] width 9 height 9
click at [158, 197] on input "checkbox" at bounding box center [158, 200] width 1 height 7
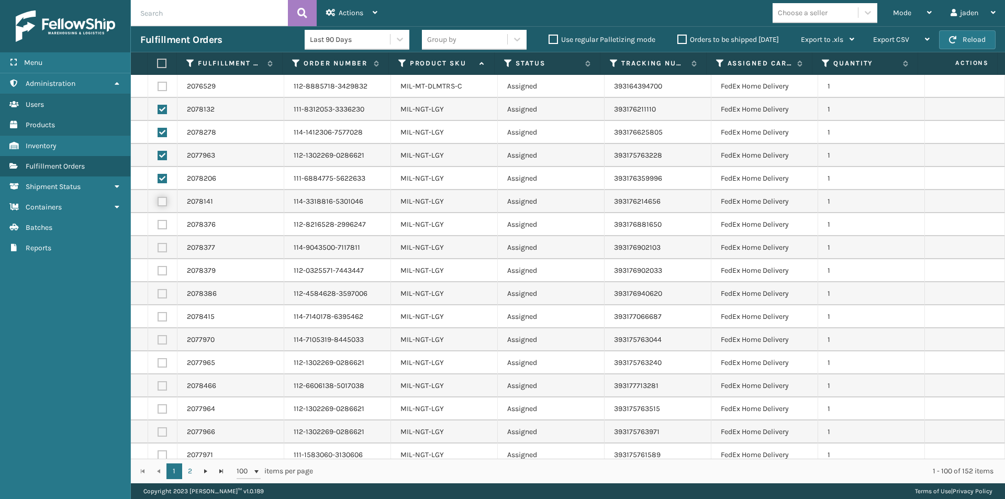
checkbox input "true"
click at [160, 220] on label at bounding box center [162, 224] width 9 height 9
click at [158, 220] on input "checkbox" at bounding box center [158, 223] width 1 height 7
checkbox input "true"
click at [161, 243] on label at bounding box center [162, 247] width 9 height 9
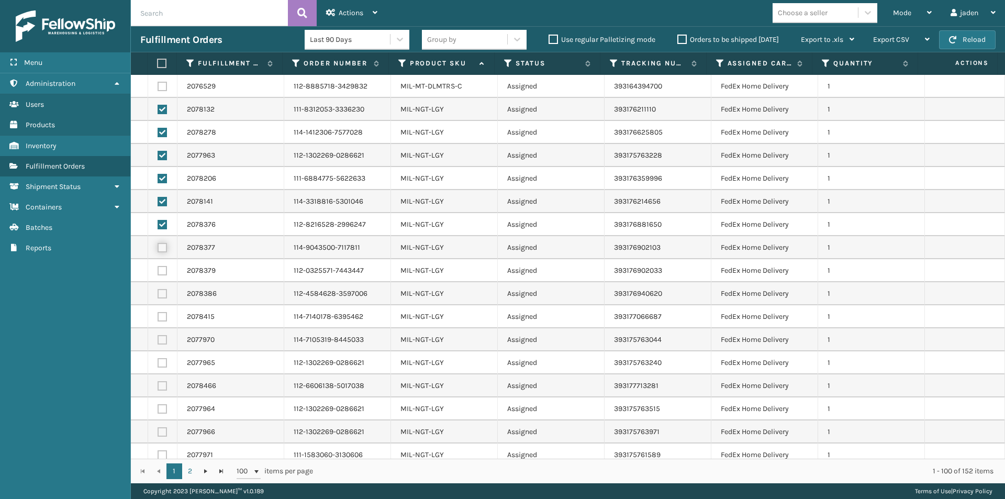
click at [158, 243] on input "checkbox" at bounding box center [158, 246] width 1 height 7
checkbox input "true"
drag, startPoint x: 162, startPoint y: 259, endPoint x: 161, endPoint y: 272, distance: 13.2
click at [162, 266] on label at bounding box center [162, 270] width 9 height 9
click at [158, 266] on input "checkbox" at bounding box center [158, 269] width 1 height 7
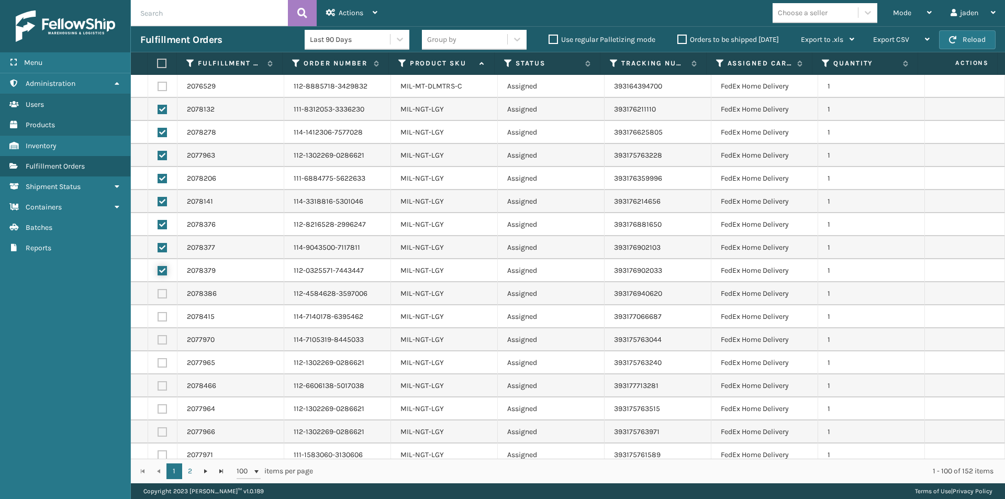
checkbox input "true"
click at [161, 289] on label at bounding box center [162, 293] width 9 height 9
click at [158, 289] on input "checkbox" at bounding box center [158, 292] width 1 height 7
checkbox input "true"
click at [164, 312] on label at bounding box center [162, 316] width 9 height 9
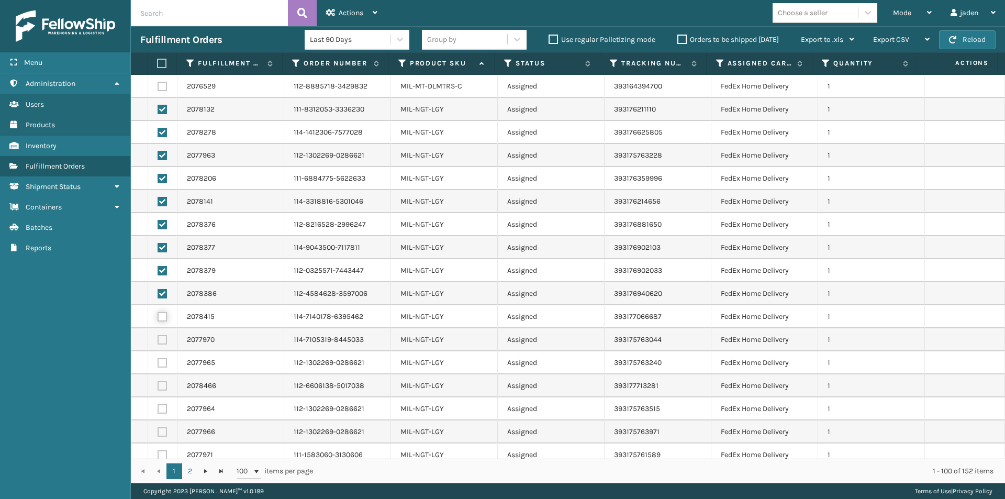
click at [158, 312] on input "checkbox" at bounding box center [158, 315] width 1 height 7
checkbox input "true"
click at [164, 335] on label at bounding box center [162, 339] width 9 height 9
click at [158, 335] on input "checkbox" at bounding box center [158, 338] width 1 height 7
checkbox input "true"
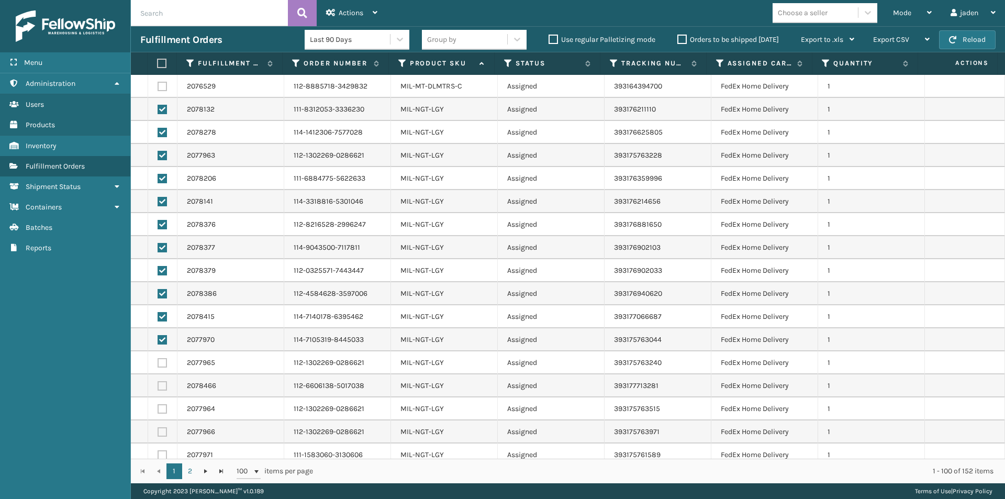
click at [161, 358] on label at bounding box center [162, 362] width 9 height 9
click at [158, 358] on input "checkbox" at bounding box center [158, 361] width 1 height 7
checkbox input "true"
drag, startPoint x: 162, startPoint y: 377, endPoint x: 160, endPoint y: 404, distance: 26.7
click at [162, 381] on label at bounding box center [162, 385] width 9 height 9
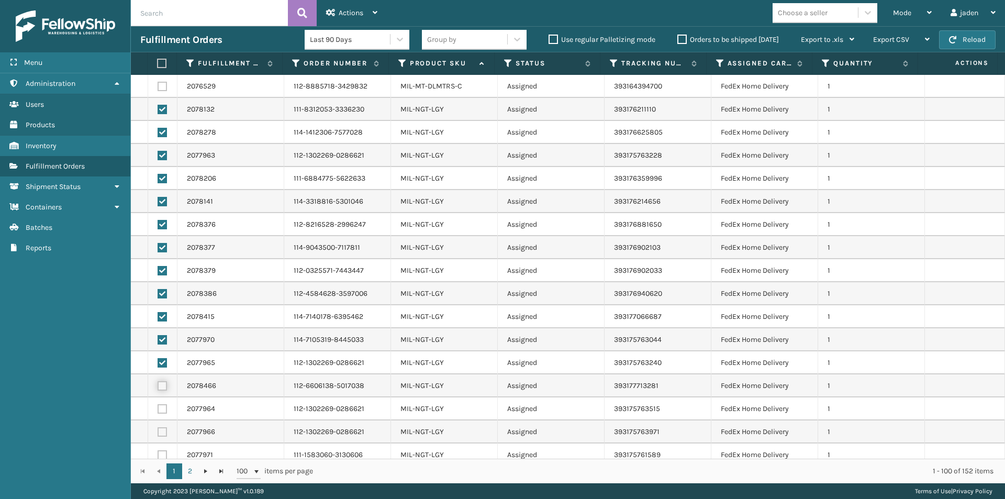
click at [158, 381] on input "checkbox" at bounding box center [158, 384] width 1 height 7
checkbox input "true"
drag, startPoint x: 160, startPoint y: 401, endPoint x: 162, endPoint y: 420, distance: 18.4
click at [160, 404] on label at bounding box center [162, 408] width 9 height 9
click at [158, 404] on input "checkbox" at bounding box center [158, 407] width 1 height 7
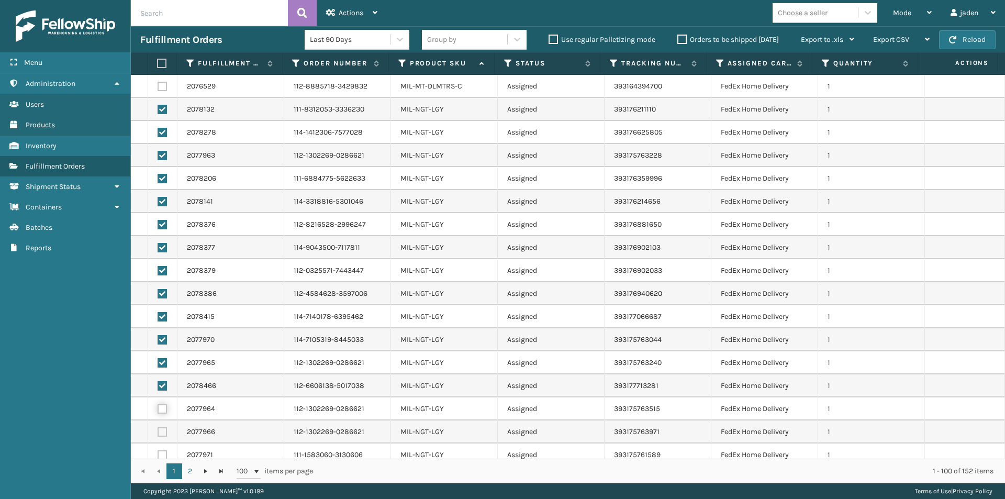
checkbox input "true"
click at [162, 427] on label at bounding box center [162, 431] width 9 height 9
click at [158, 427] on input "checkbox" at bounding box center [158, 430] width 1 height 7
checkbox input "true"
drag, startPoint x: 164, startPoint y: 445, endPoint x: 169, endPoint y: 434, distance: 11.8
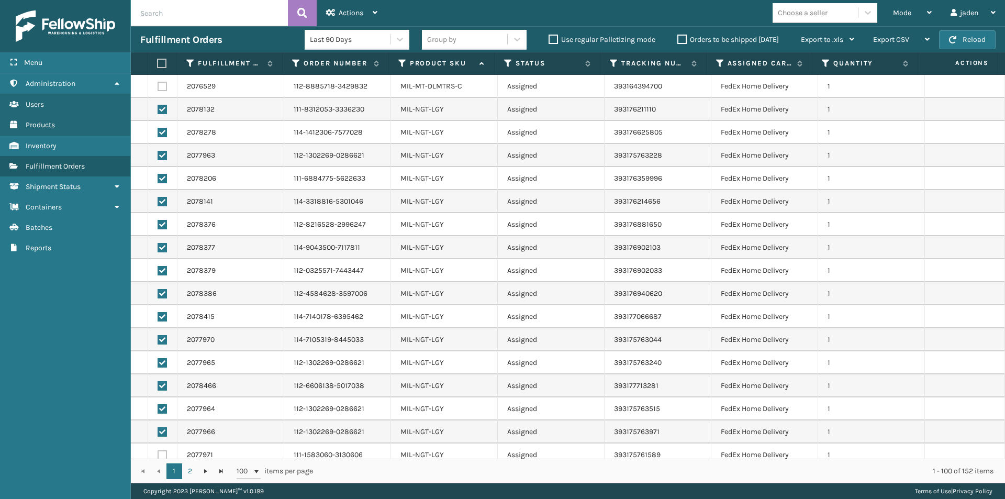
click at [164, 450] on label at bounding box center [162, 454] width 9 height 9
click at [158, 450] on input "checkbox" at bounding box center [158, 453] width 1 height 7
checkbox input "true"
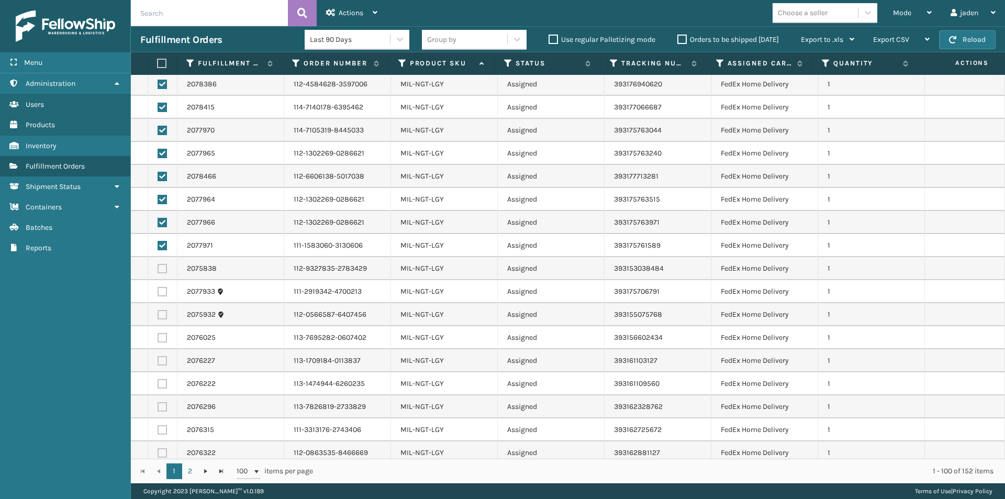
click at [162, 264] on label at bounding box center [162, 268] width 9 height 9
click at [158, 264] on input "checkbox" at bounding box center [158, 267] width 1 height 7
checkbox input "true"
click at [162, 287] on label at bounding box center [162, 291] width 9 height 9
click at [158, 287] on input "checkbox" at bounding box center [158, 290] width 1 height 7
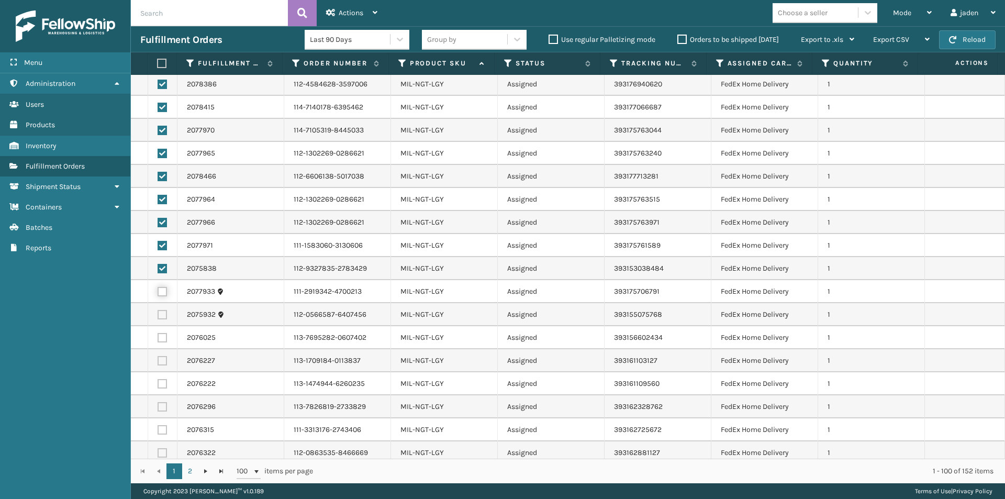
checkbox input "true"
click at [163, 303] on td at bounding box center [162, 314] width 29 height 23
click at [163, 310] on label at bounding box center [162, 314] width 9 height 9
click at [158, 310] on input "checkbox" at bounding box center [158, 313] width 1 height 7
checkbox input "true"
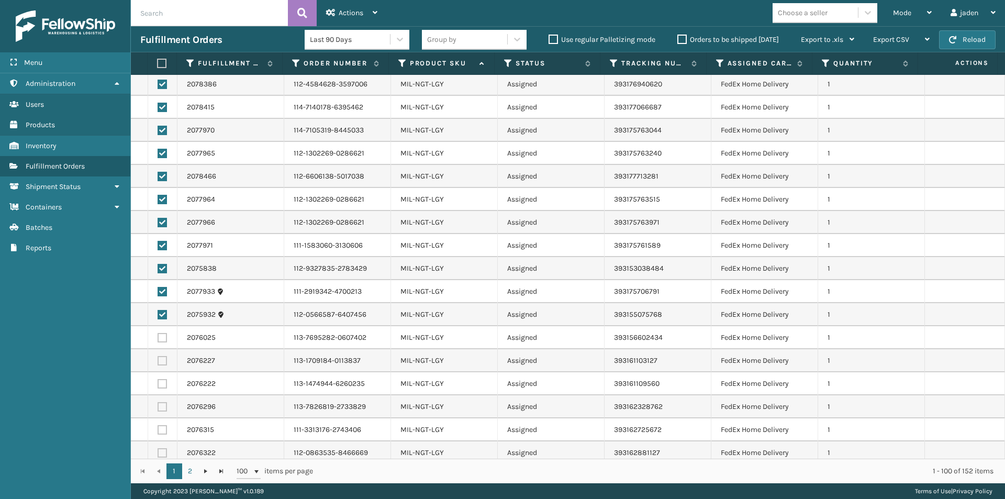
click at [162, 333] on label at bounding box center [162, 337] width 9 height 9
click at [158, 333] on input "checkbox" at bounding box center [158, 336] width 1 height 7
checkbox input "true"
click at [162, 356] on label at bounding box center [162, 360] width 9 height 9
click at [158, 356] on input "checkbox" at bounding box center [158, 359] width 1 height 7
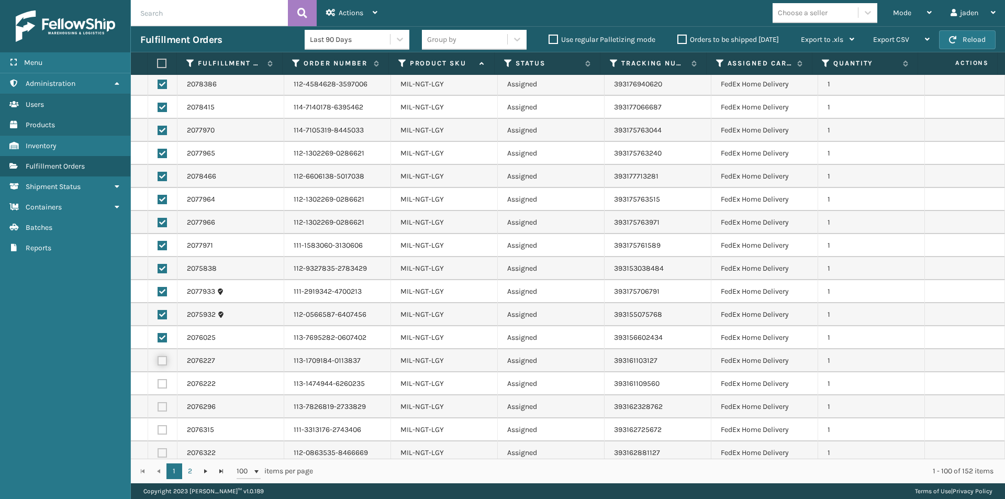
checkbox input "true"
click at [163, 379] on label at bounding box center [162, 383] width 9 height 9
click at [158, 379] on input "checkbox" at bounding box center [158, 382] width 1 height 7
checkbox input "true"
drag, startPoint x: 161, startPoint y: 395, endPoint x: 159, endPoint y: 411, distance: 16.4
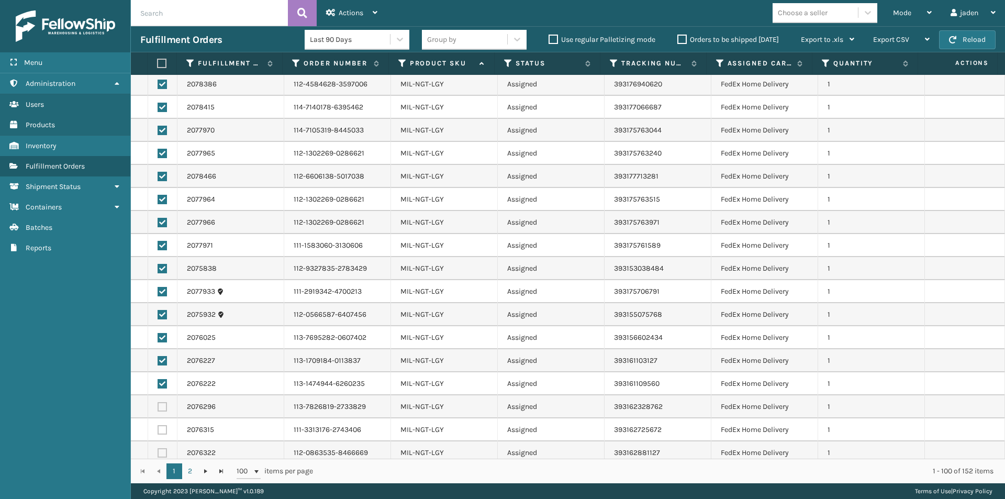
click at [160, 402] on label at bounding box center [162, 406] width 9 height 9
click at [158, 402] on input "checkbox" at bounding box center [158, 405] width 1 height 7
checkbox input "true"
click at [159, 425] on label at bounding box center [162, 429] width 9 height 9
click at [158, 425] on input "checkbox" at bounding box center [158, 428] width 1 height 7
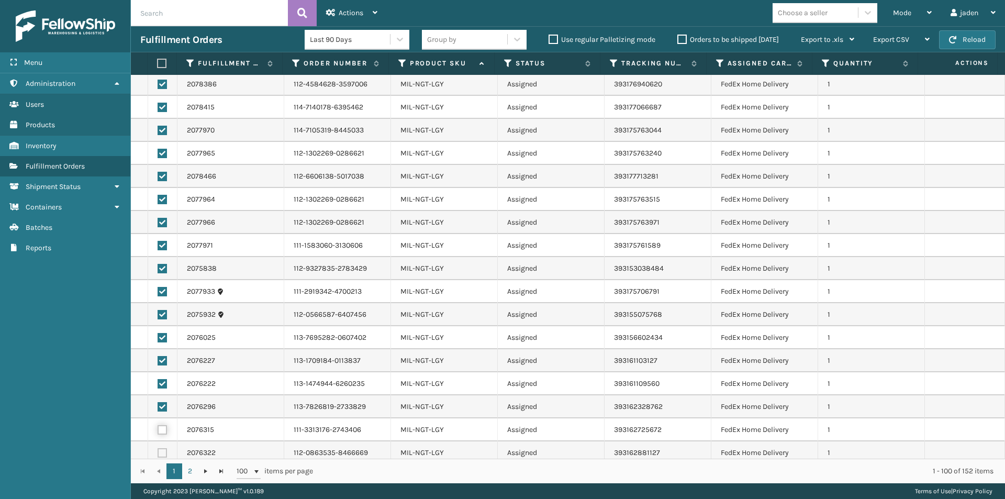
checkbox input "true"
click at [164, 448] on td at bounding box center [162, 452] width 29 height 23
click at [164, 448] on label at bounding box center [162, 452] width 9 height 9
click at [158, 448] on input "checkbox" at bounding box center [158, 451] width 1 height 7
checkbox input "true"
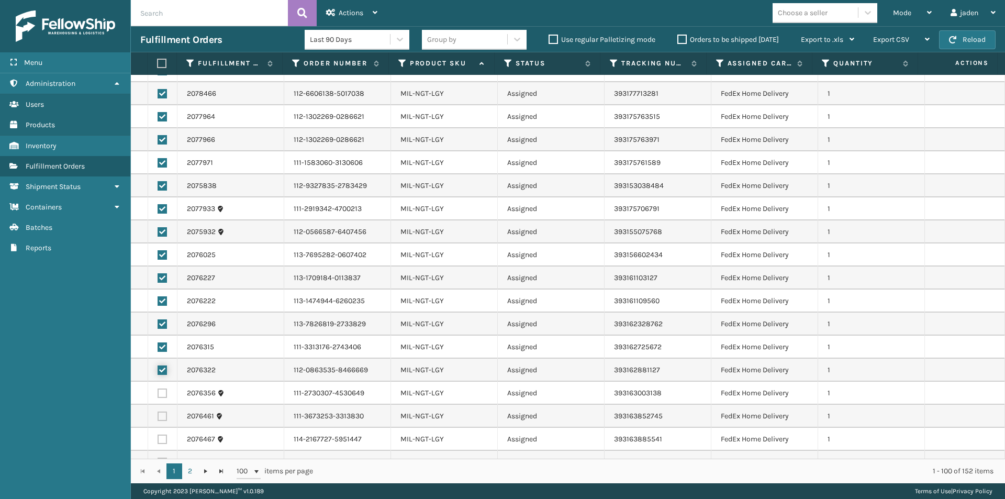
scroll to position [1919, 0]
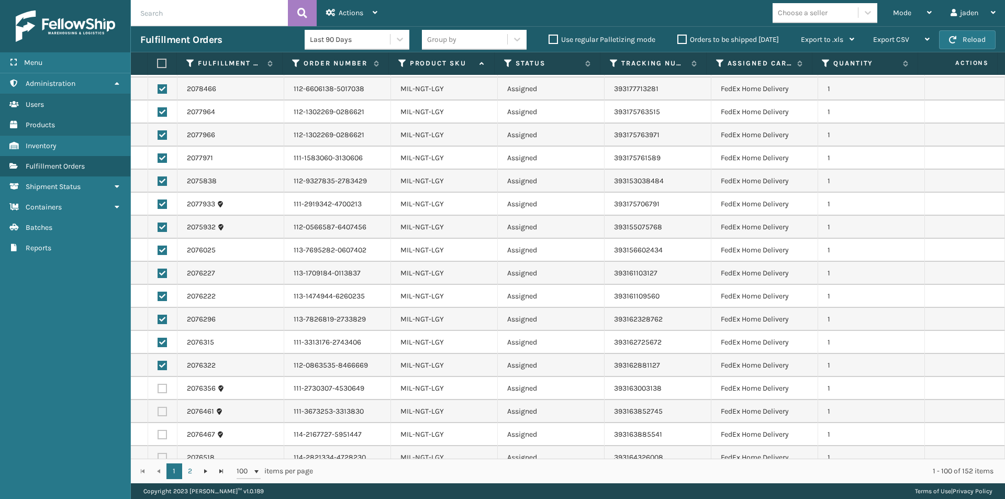
click at [163, 453] on label at bounding box center [162, 457] width 9 height 9
click at [158, 453] on input "checkbox" at bounding box center [158, 456] width 1 height 7
checkbox input "true"
click at [161, 430] on label at bounding box center [162, 434] width 9 height 9
click at [158, 430] on input "checkbox" at bounding box center [158, 433] width 1 height 7
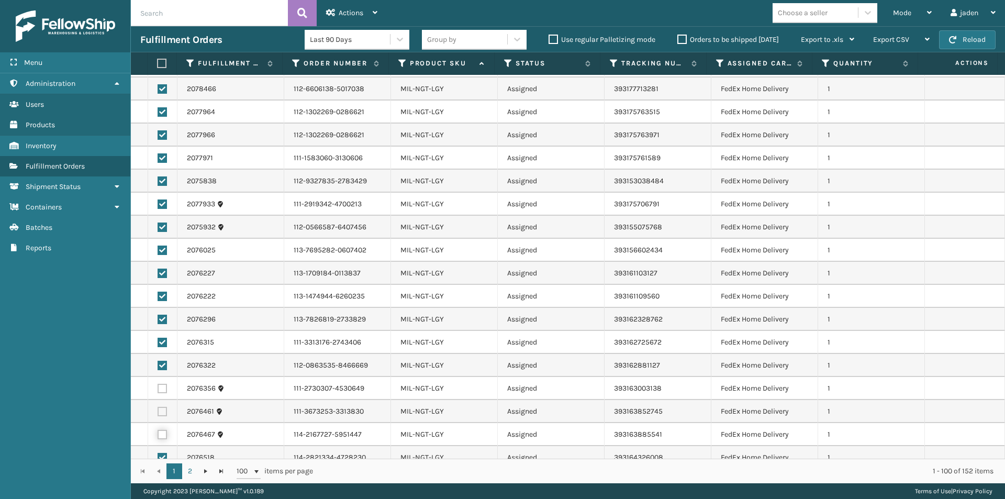
checkbox input "true"
click at [164, 407] on label at bounding box center [162, 411] width 9 height 9
click at [158, 407] on input "checkbox" at bounding box center [158, 410] width 1 height 7
checkbox input "true"
click at [162, 384] on label at bounding box center [162, 388] width 9 height 9
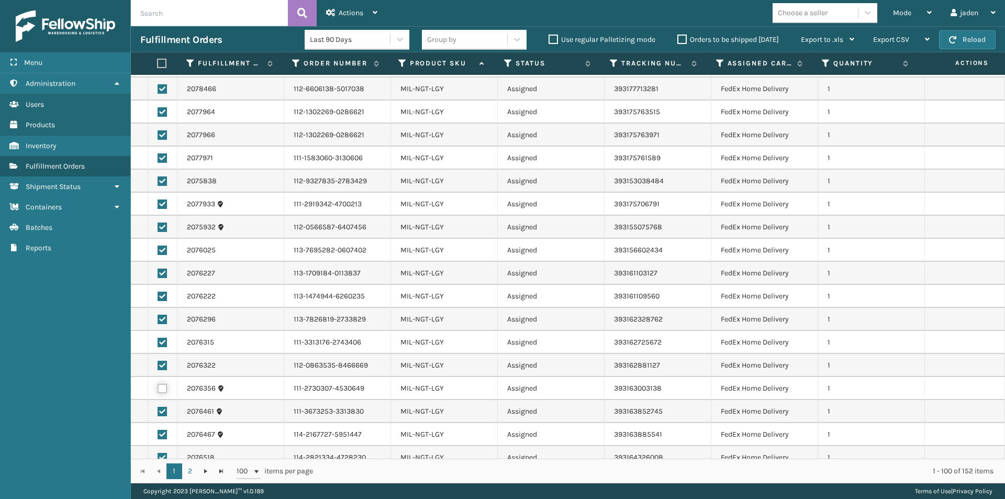
click at [158, 384] on input "checkbox" at bounding box center [158, 387] width 1 height 7
checkbox input "true"
click at [330, 15] on icon at bounding box center [330, 12] width 9 height 7
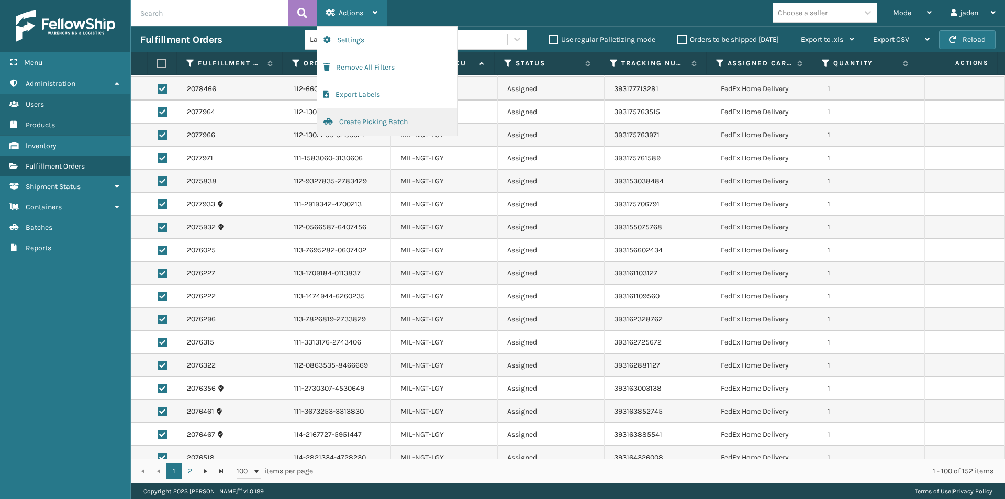
click at [343, 120] on button "Create Picking Batch" at bounding box center [387, 121] width 140 height 27
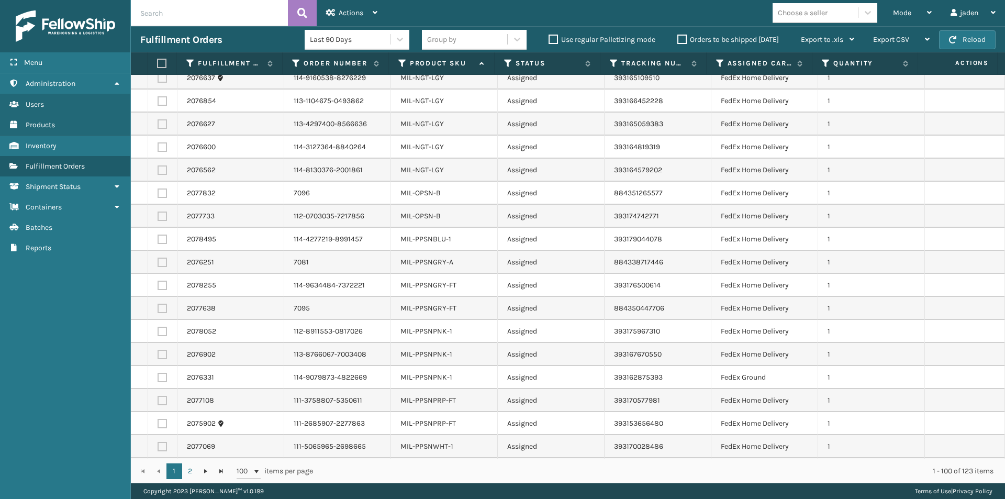
scroll to position [1675, 0]
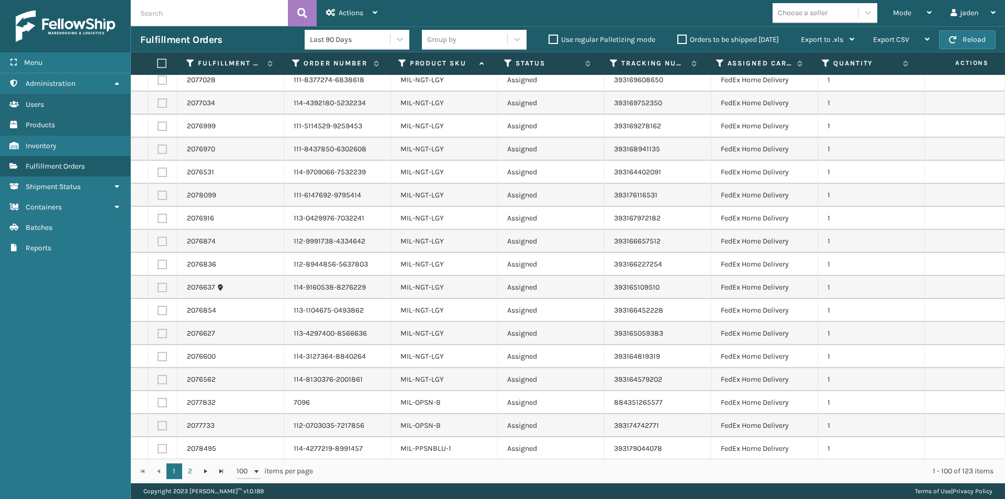
click at [159, 375] on label at bounding box center [162, 379] width 9 height 9
click at [158, 375] on input "checkbox" at bounding box center [158, 378] width 1 height 7
checkbox input "true"
click at [165, 352] on label at bounding box center [162, 356] width 9 height 9
click at [158, 352] on input "checkbox" at bounding box center [158, 355] width 1 height 7
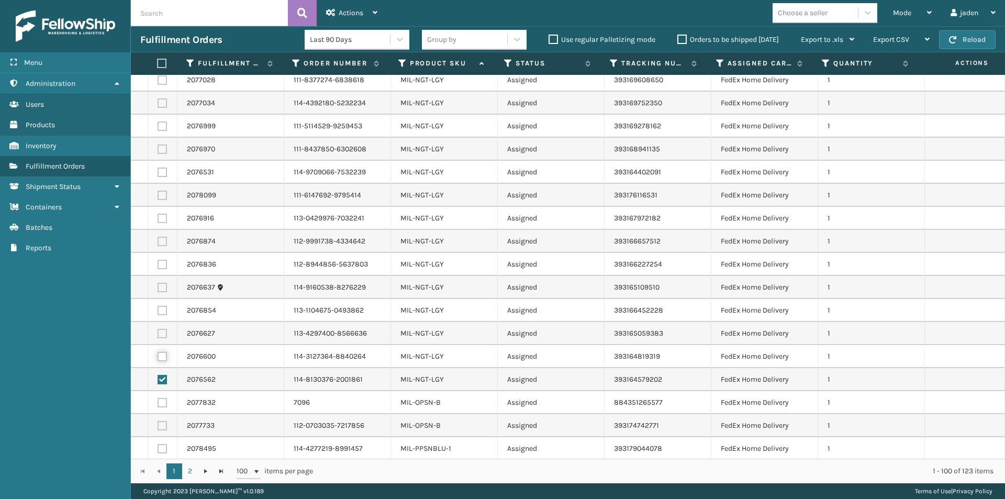
checkbox input "true"
click at [163, 329] on label at bounding box center [162, 333] width 9 height 9
click at [158, 329] on input "checkbox" at bounding box center [158, 332] width 1 height 7
checkbox input "true"
click at [163, 306] on label at bounding box center [162, 310] width 9 height 9
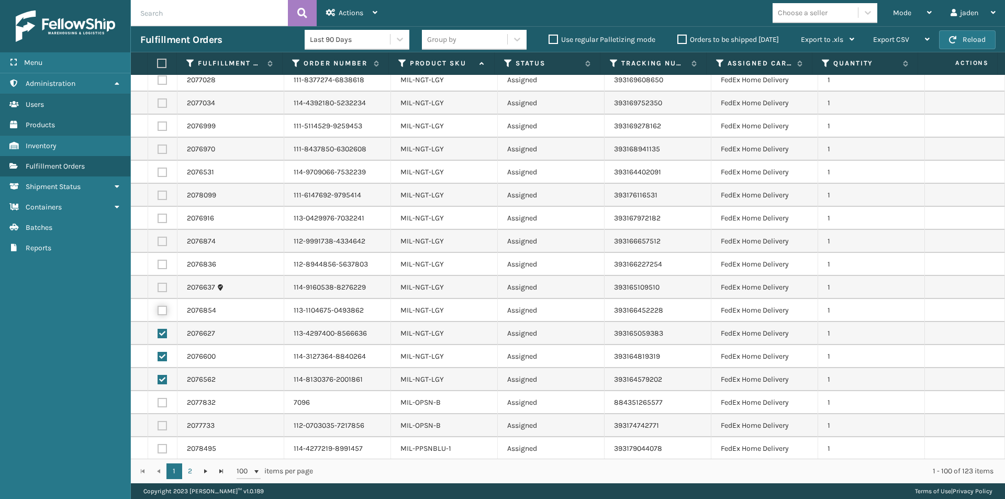
click at [158, 306] on input "checkbox" at bounding box center [158, 309] width 1 height 7
checkbox input "true"
click at [162, 283] on label at bounding box center [162, 287] width 9 height 9
click at [158, 283] on input "checkbox" at bounding box center [158, 286] width 1 height 7
checkbox input "true"
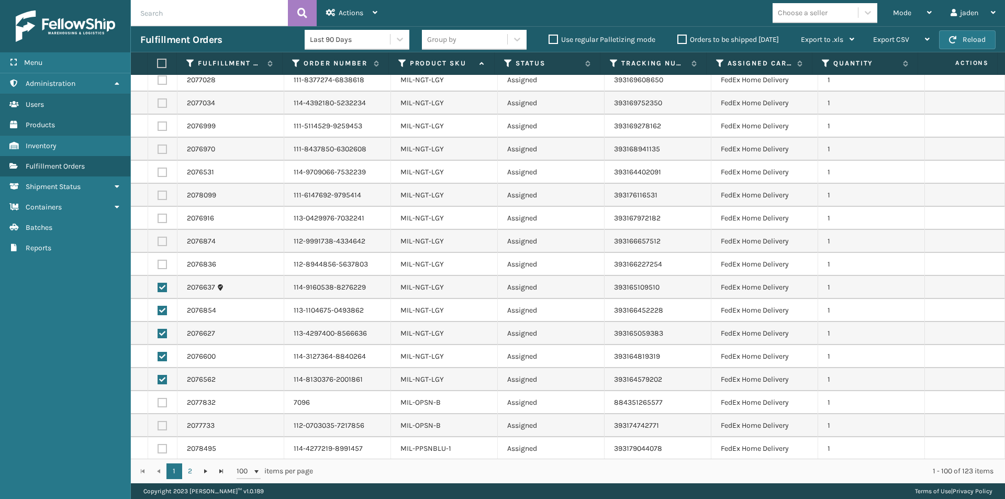
click at [162, 260] on label at bounding box center [162, 264] width 9 height 9
click at [158, 260] on input "checkbox" at bounding box center [158, 263] width 1 height 7
checkbox input "true"
click at [166, 230] on td at bounding box center [162, 241] width 29 height 23
click at [165, 230] on td at bounding box center [162, 241] width 29 height 23
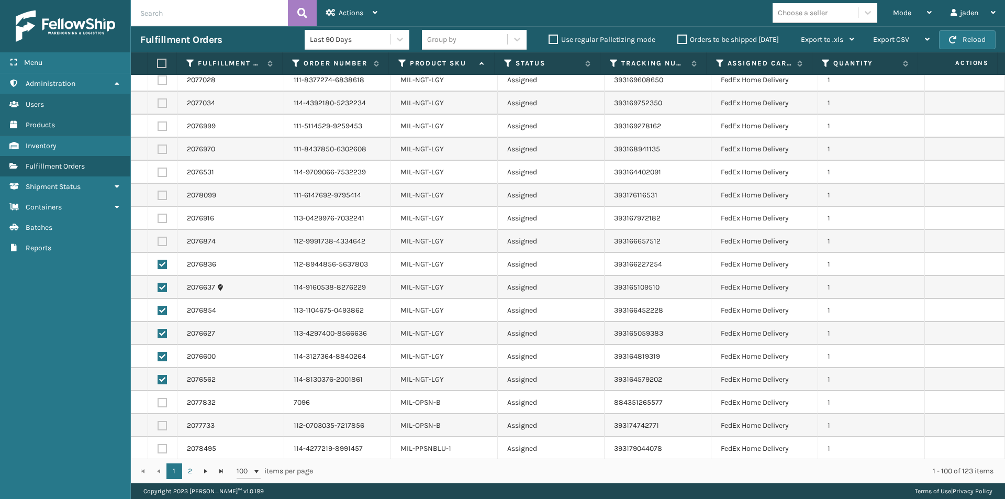
click at [162, 98] on label at bounding box center [162, 102] width 9 height 9
click at [158, 98] on input "checkbox" at bounding box center [158, 101] width 1 height 7
checkbox input "true"
click at [163, 121] on label at bounding box center [162, 125] width 9 height 9
click at [158, 121] on input "checkbox" at bounding box center [158, 124] width 1 height 7
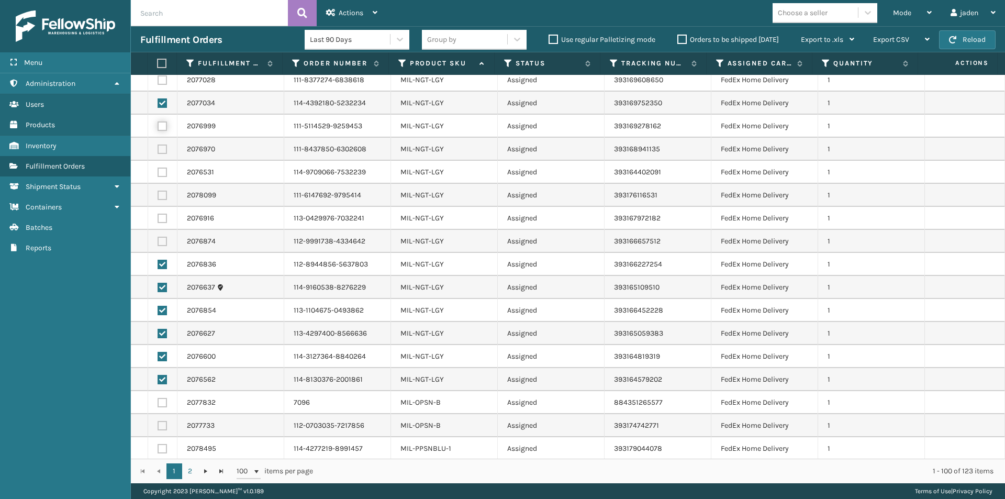
checkbox input "true"
click at [161, 144] on label at bounding box center [162, 148] width 9 height 9
click at [158, 144] on input "checkbox" at bounding box center [158, 147] width 1 height 7
checkbox input "true"
click at [161, 167] on label at bounding box center [162, 171] width 9 height 9
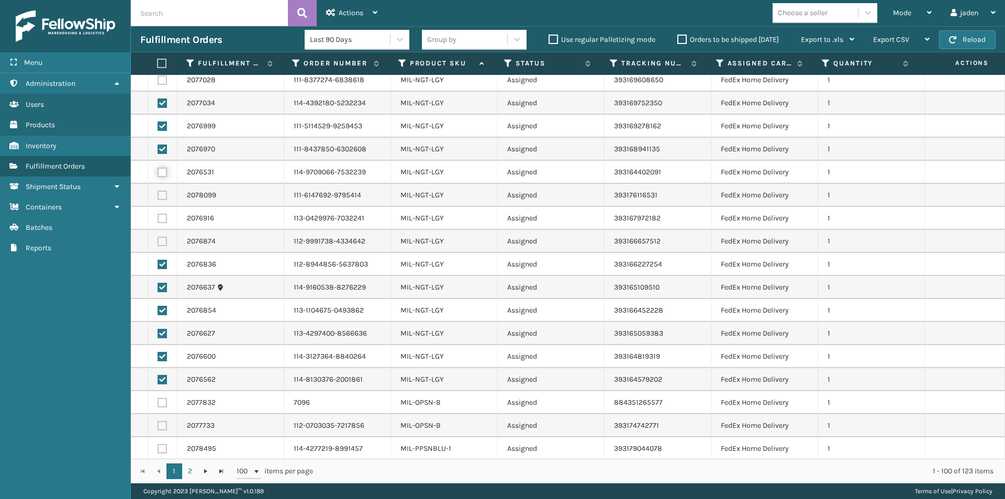
click at [158, 167] on input "checkbox" at bounding box center [158, 170] width 1 height 7
checkbox input "true"
click at [164, 191] on label at bounding box center [162, 195] width 9 height 9
click at [158, 191] on input "checkbox" at bounding box center [158, 194] width 1 height 7
checkbox input "true"
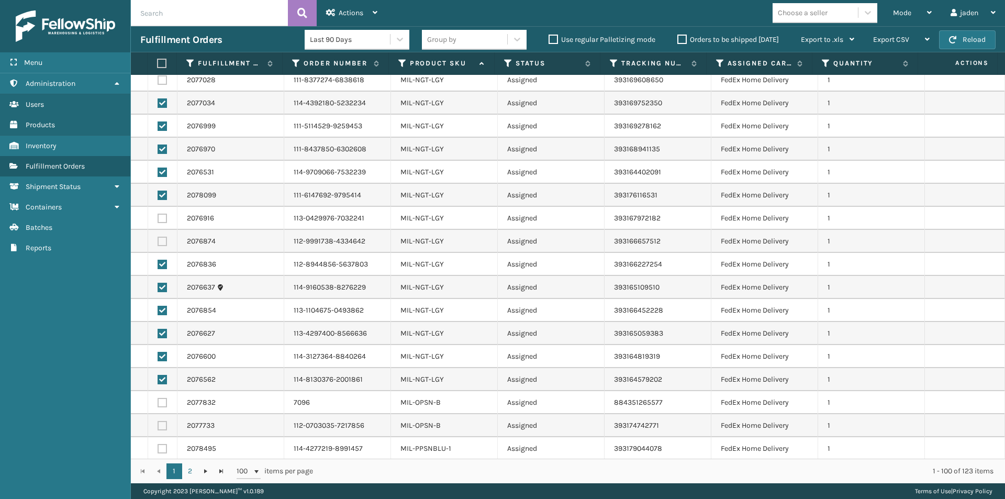
click at [164, 214] on label at bounding box center [162, 218] width 9 height 9
click at [158, 214] on input "checkbox" at bounding box center [158, 217] width 1 height 7
checkbox input "true"
click at [163, 237] on label at bounding box center [162, 241] width 9 height 9
click at [158, 237] on input "checkbox" at bounding box center [158, 240] width 1 height 7
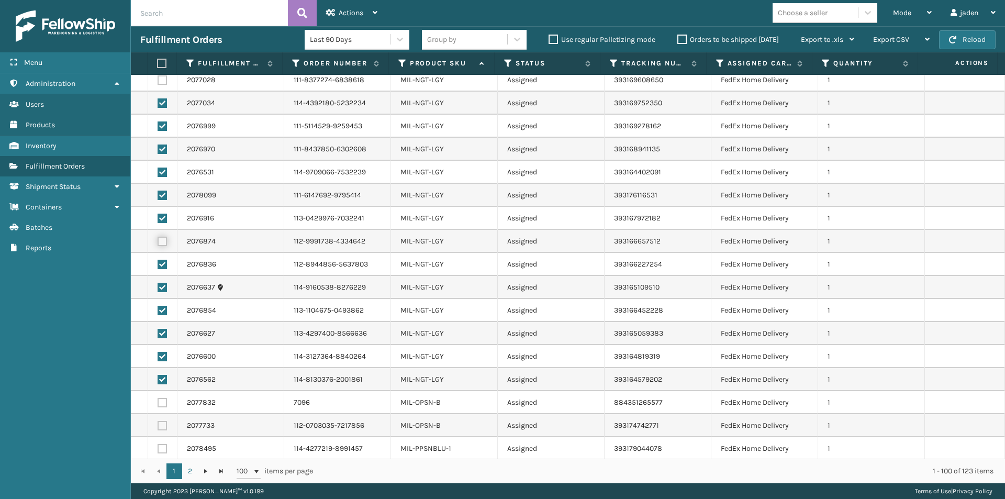
checkbox input "true"
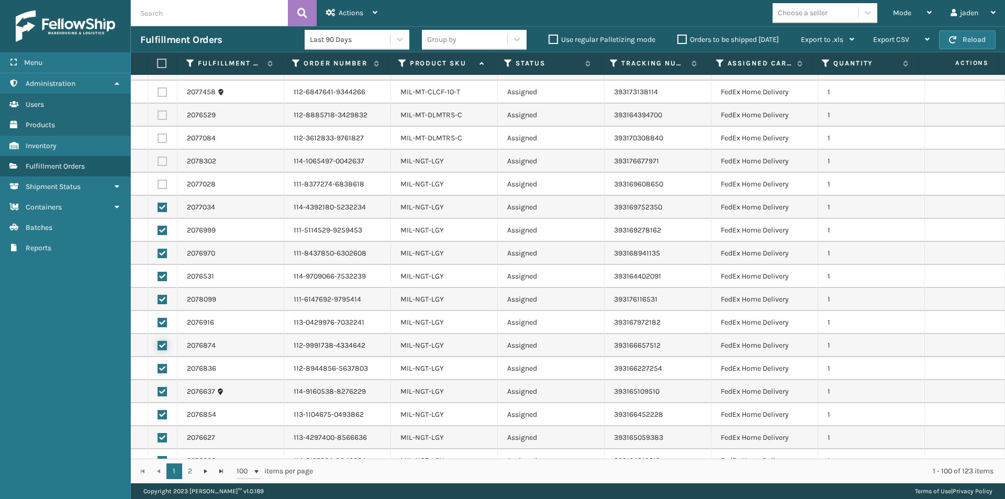
scroll to position [1570, 0]
click at [161, 157] on label at bounding box center [162, 161] width 9 height 9
click at [158, 157] on input "checkbox" at bounding box center [158, 160] width 1 height 7
checkbox input "true"
click at [163, 180] on label at bounding box center [162, 184] width 9 height 9
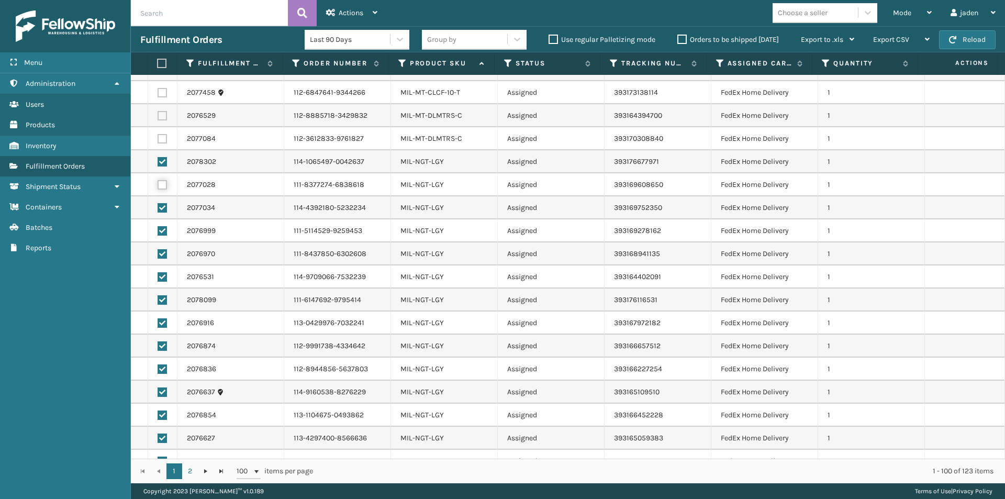
click at [158, 180] on input "checkbox" at bounding box center [158, 183] width 1 height 7
checkbox input "true"
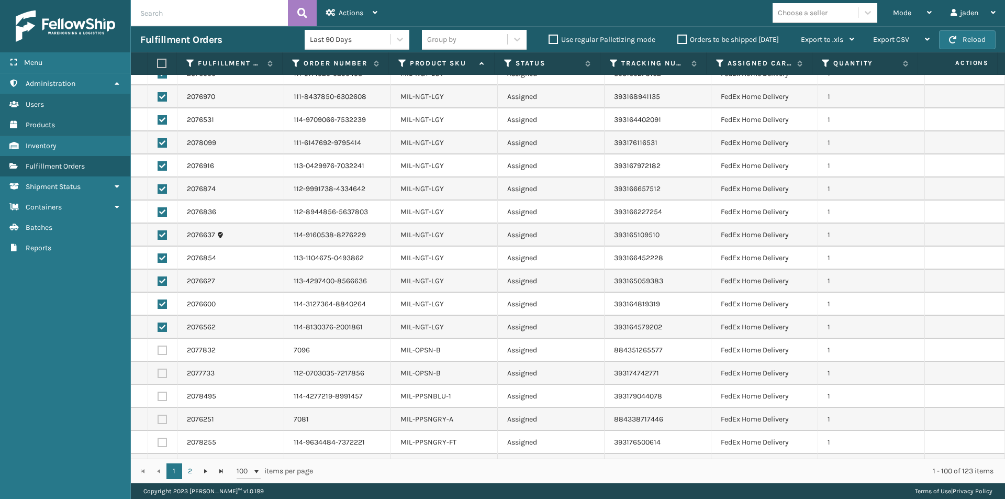
scroll to position [1919, 0]
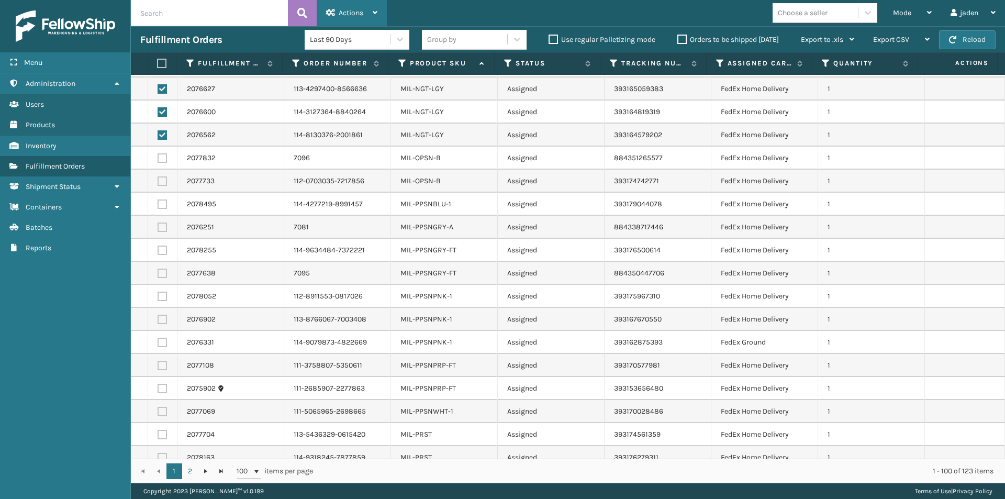
click at [372, 18] on div "Actions" at bounding box center [351, 13] width 51 height 26
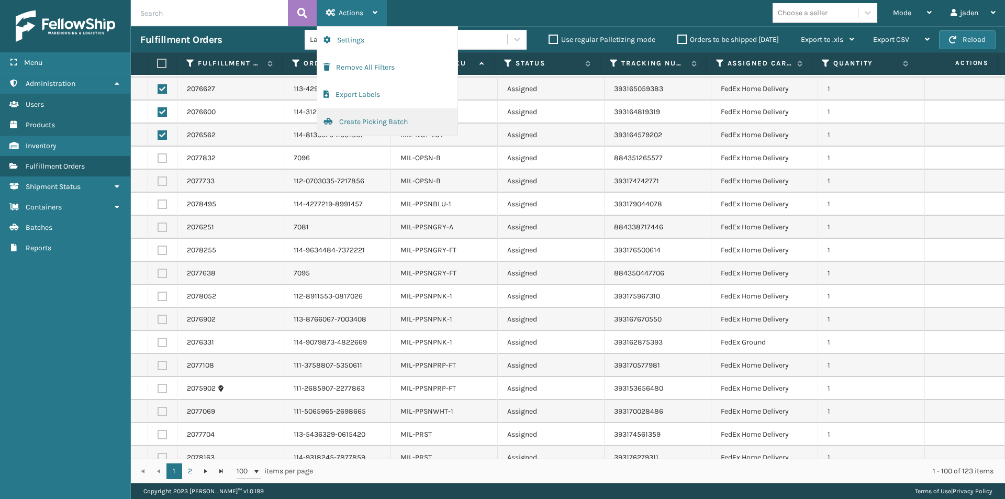
click at [358, 125] on button "Create Picking Batch" at bounding box center [387, 121] width 140 height 27
